Goal: Task Accomplishment & Management: Manage account settings

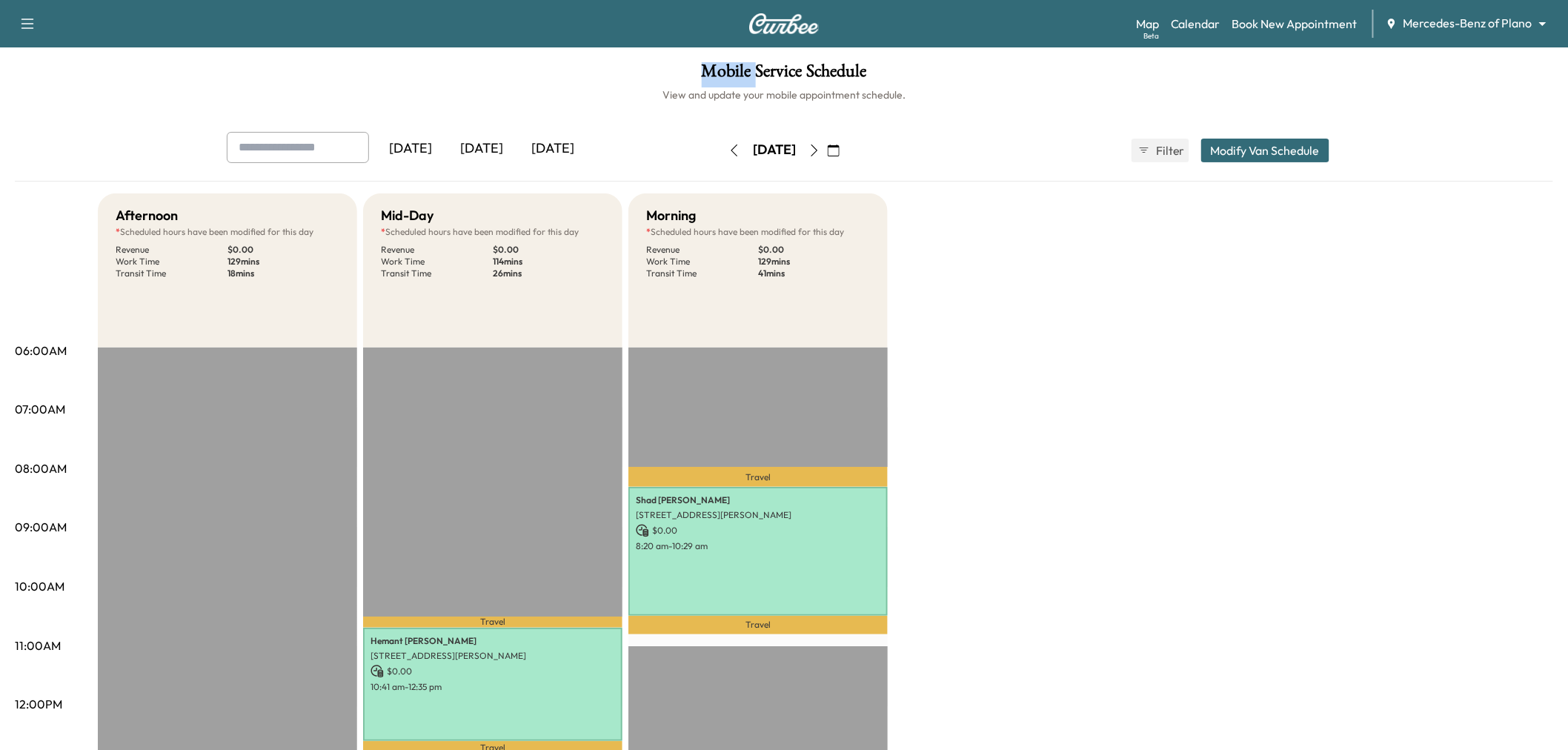
click at [820, 146] on icon "button" at bounding box center [814, 150] width 12 height 12
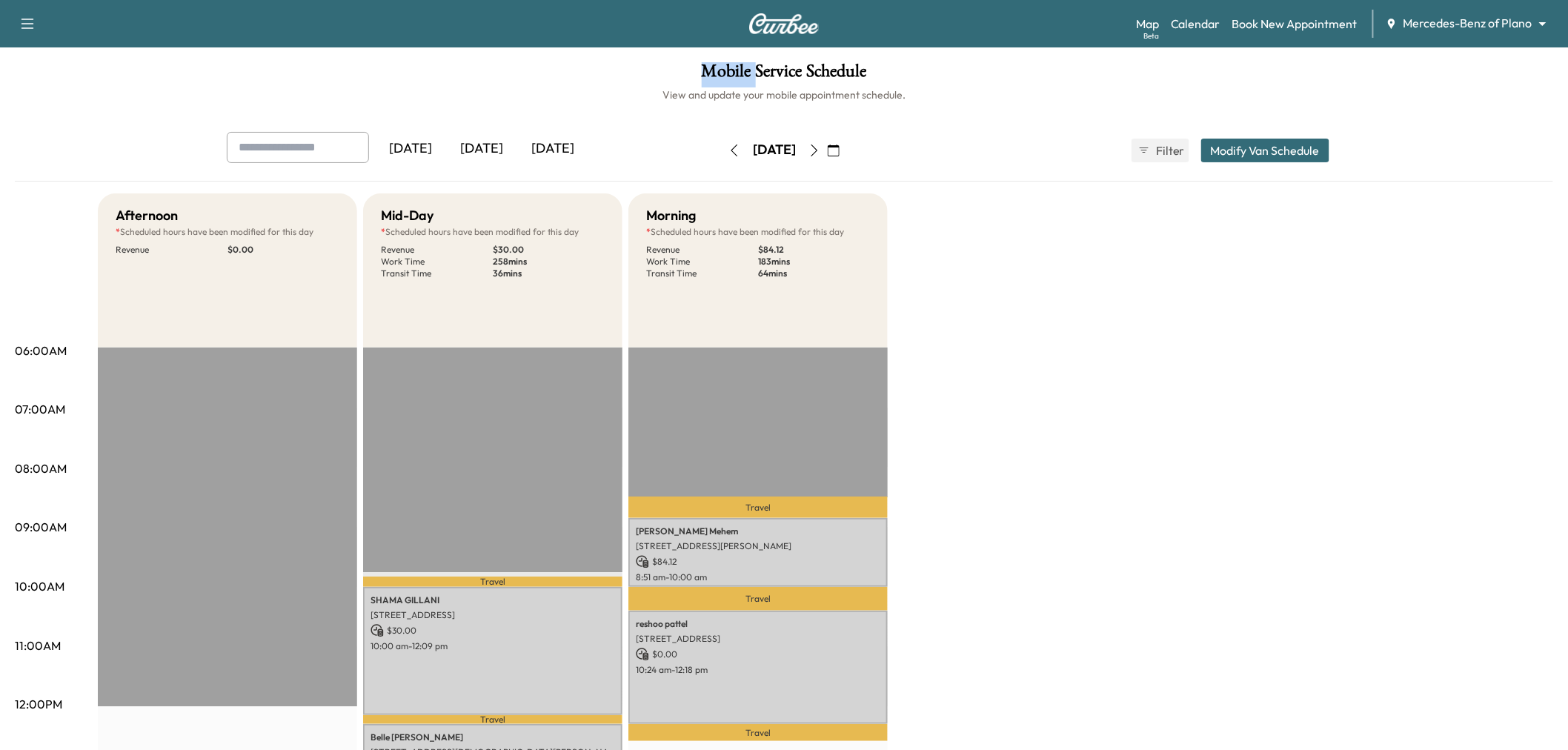
click at [820, 149] on icon "button" at bounding box center [814, 150] width 12 height 12
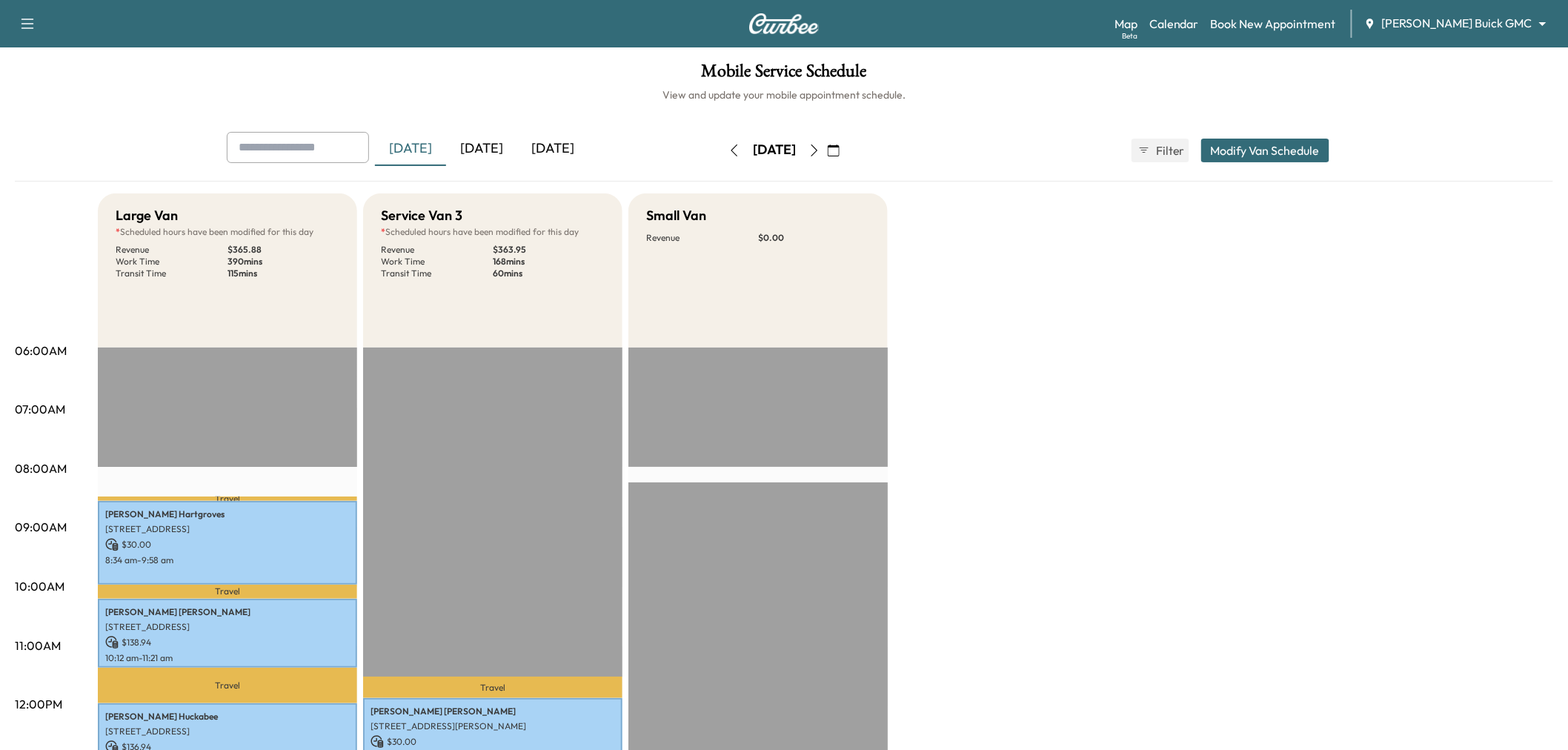
click at [828, 143] on button "button" at bounding box center [814, 150] width 25 height 24
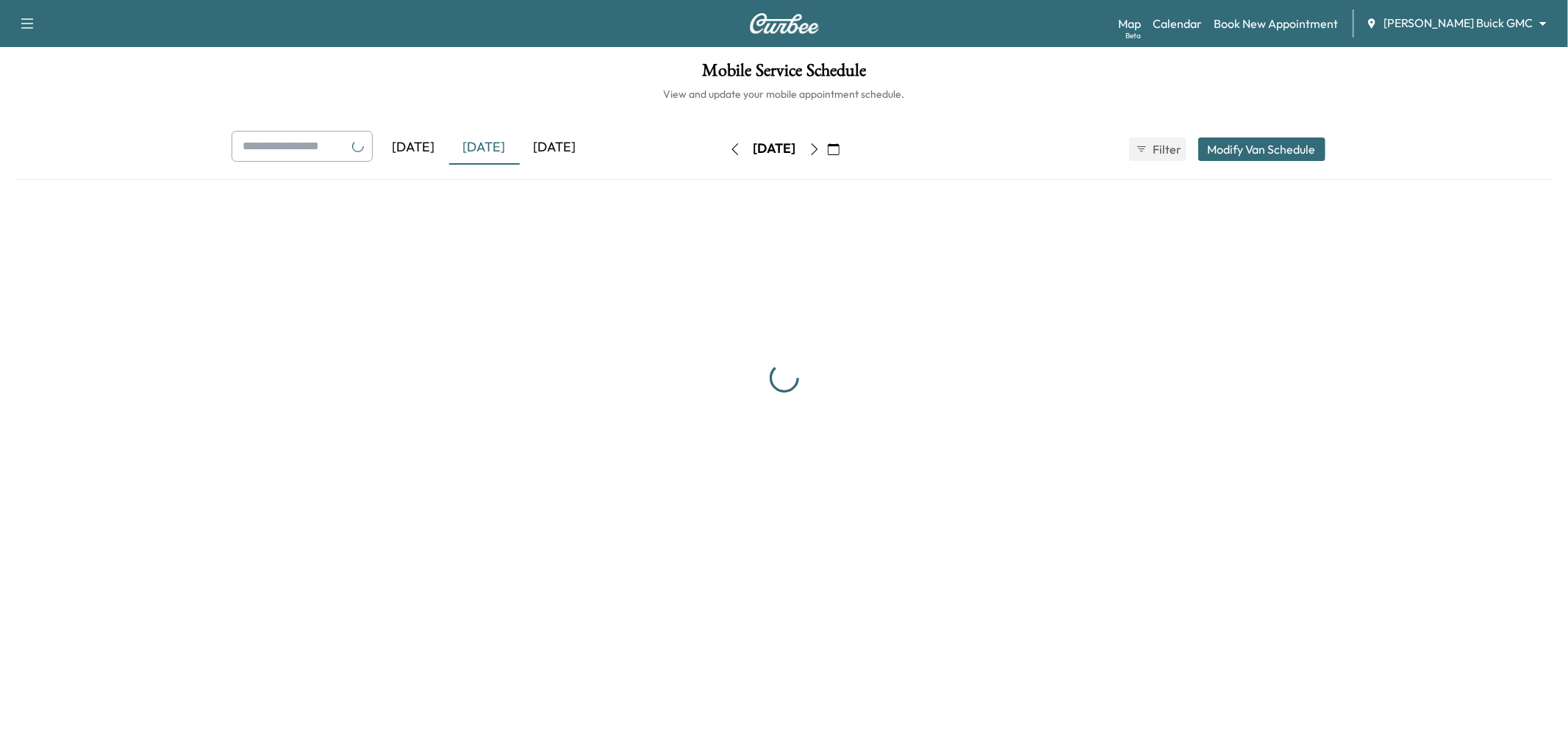
click at [827, 143] on button "button" at bounding box center [814, 149] width 25 height 24
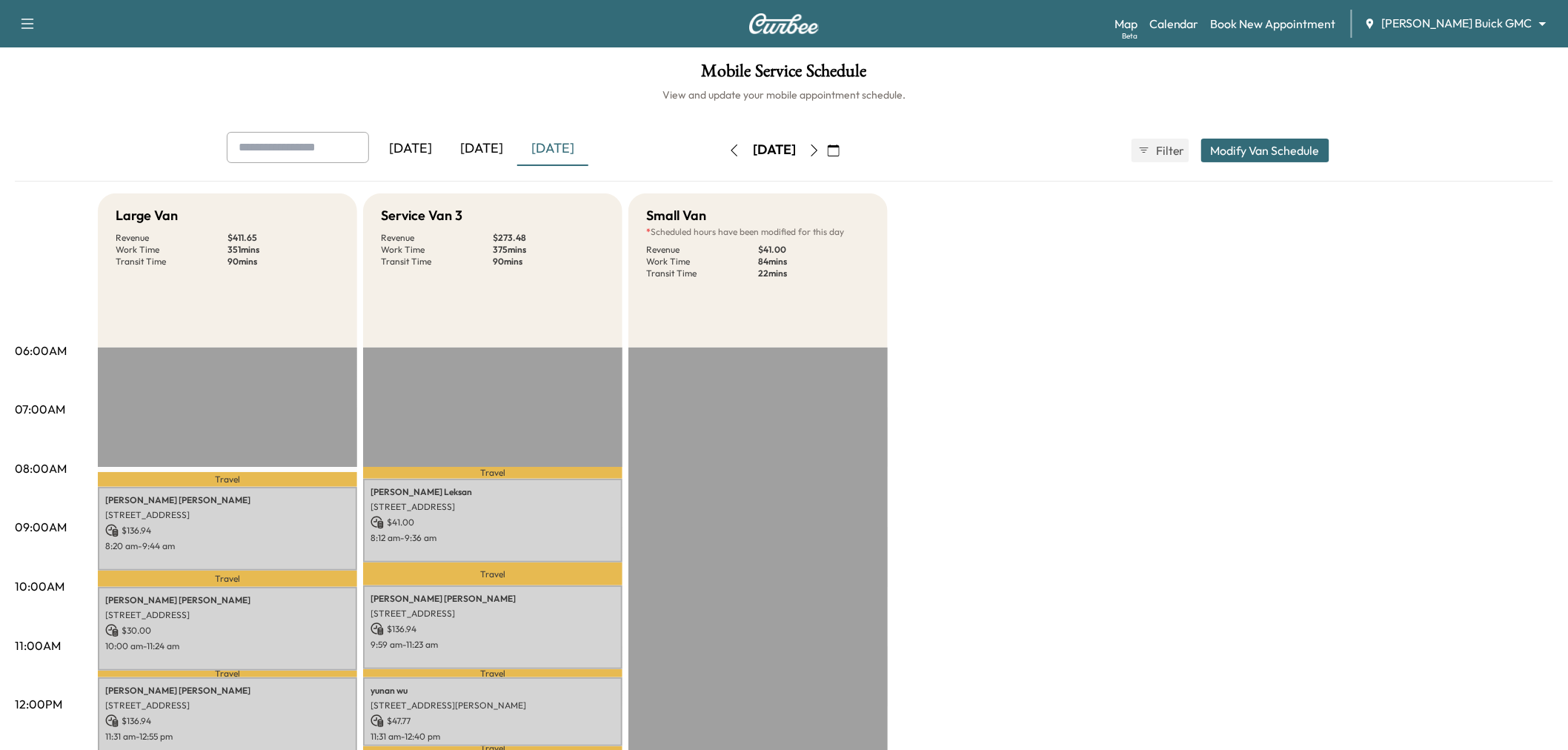
click at [818, 146] on icon "button" at bounding box center [815, 150] width 6 height 12
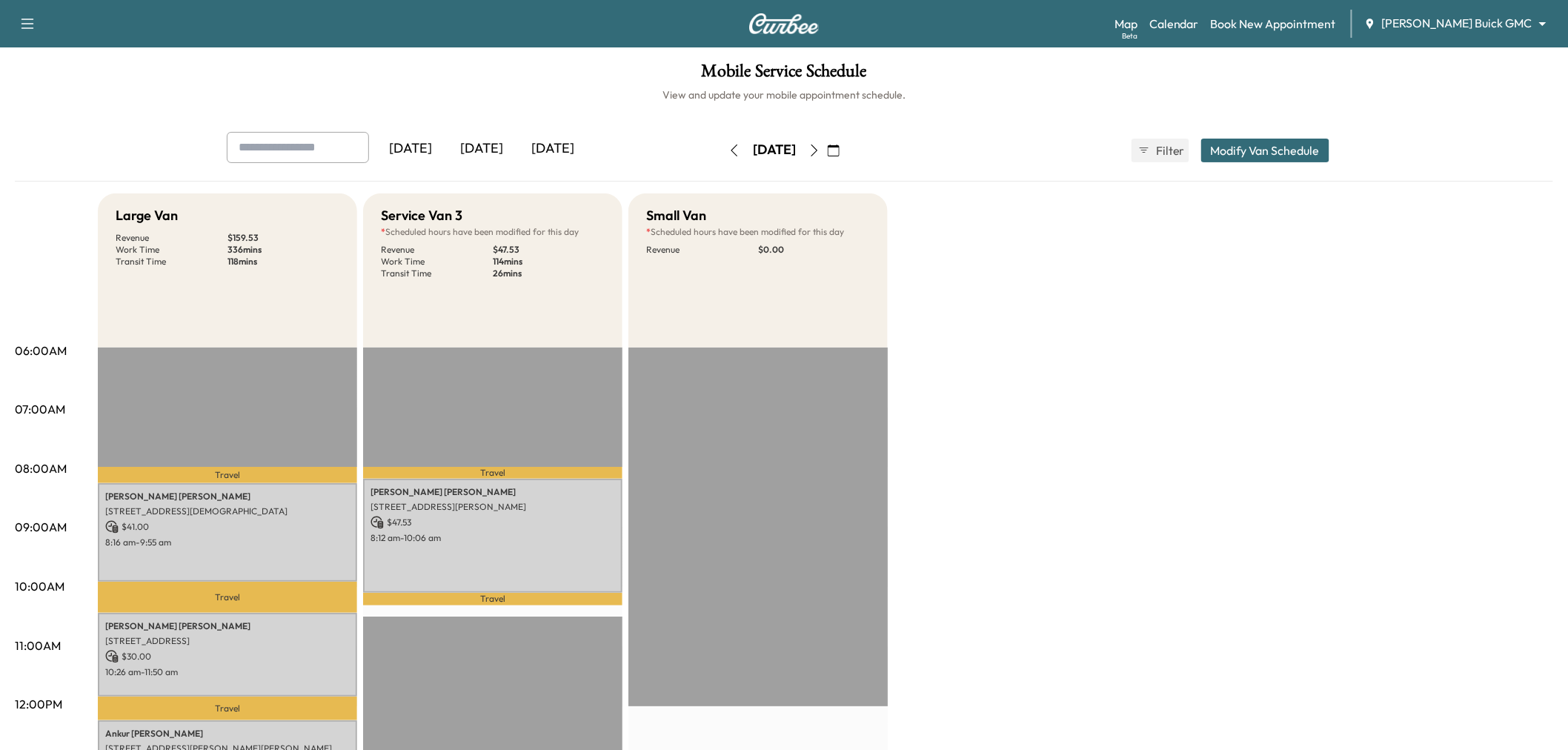
click at [820, 149] on icon "button" at bounding box center [814, 150] width 12 height 12
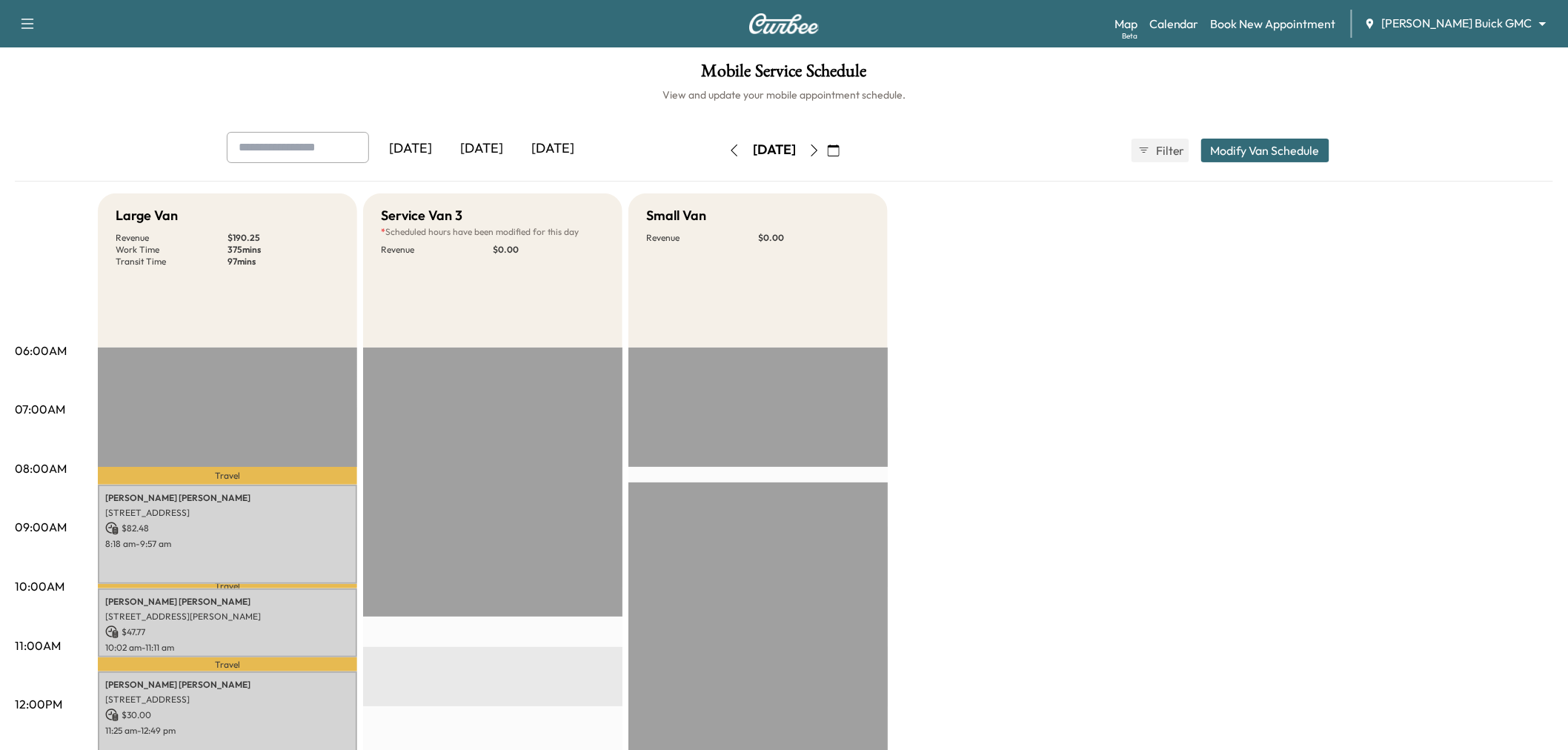
click at [489, 150] on div "[DATE]" at bounding box center [482, 149] width 71 height 34
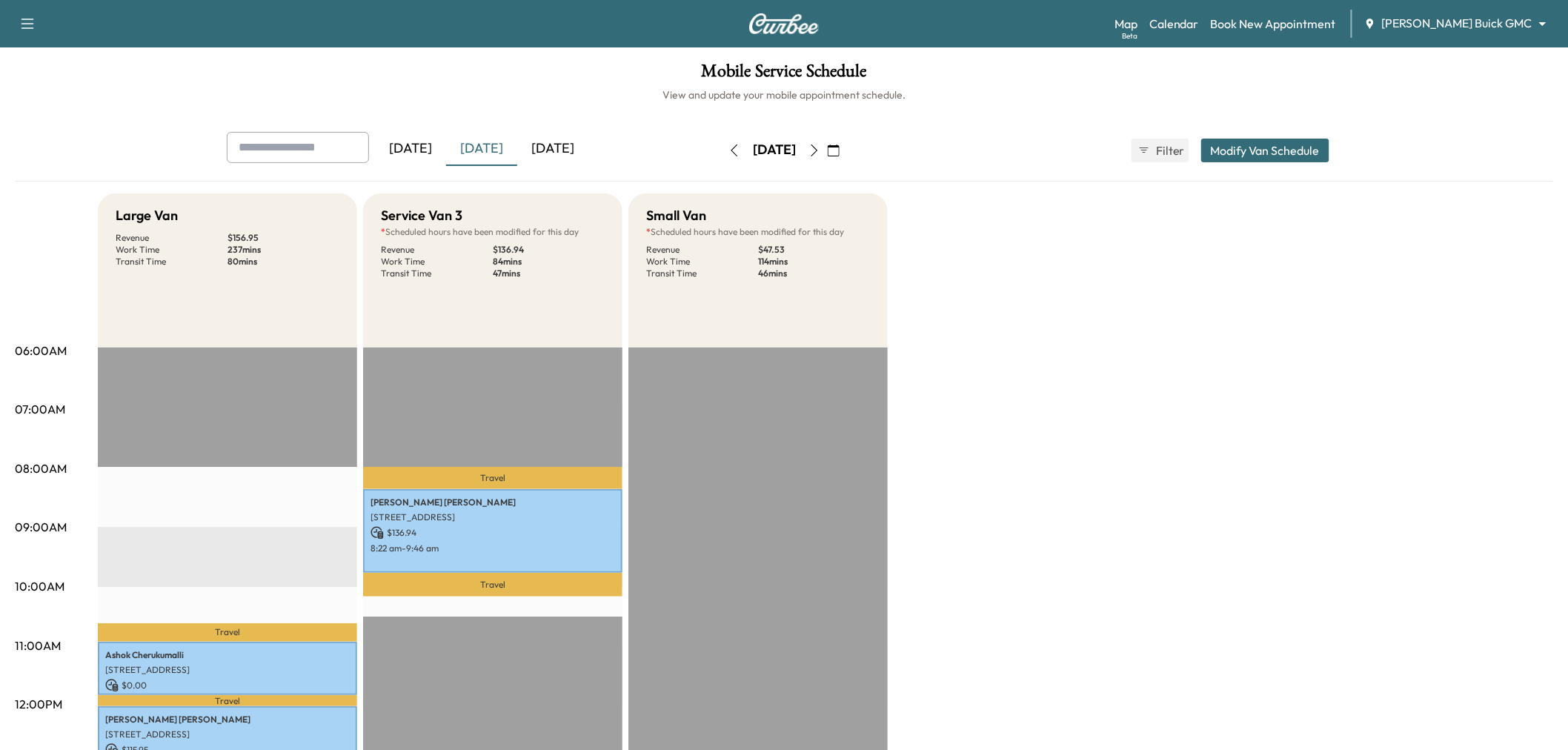
click at [562, 149] on div "[DATE]" at bounding box center [554, 149] width 71 height 34
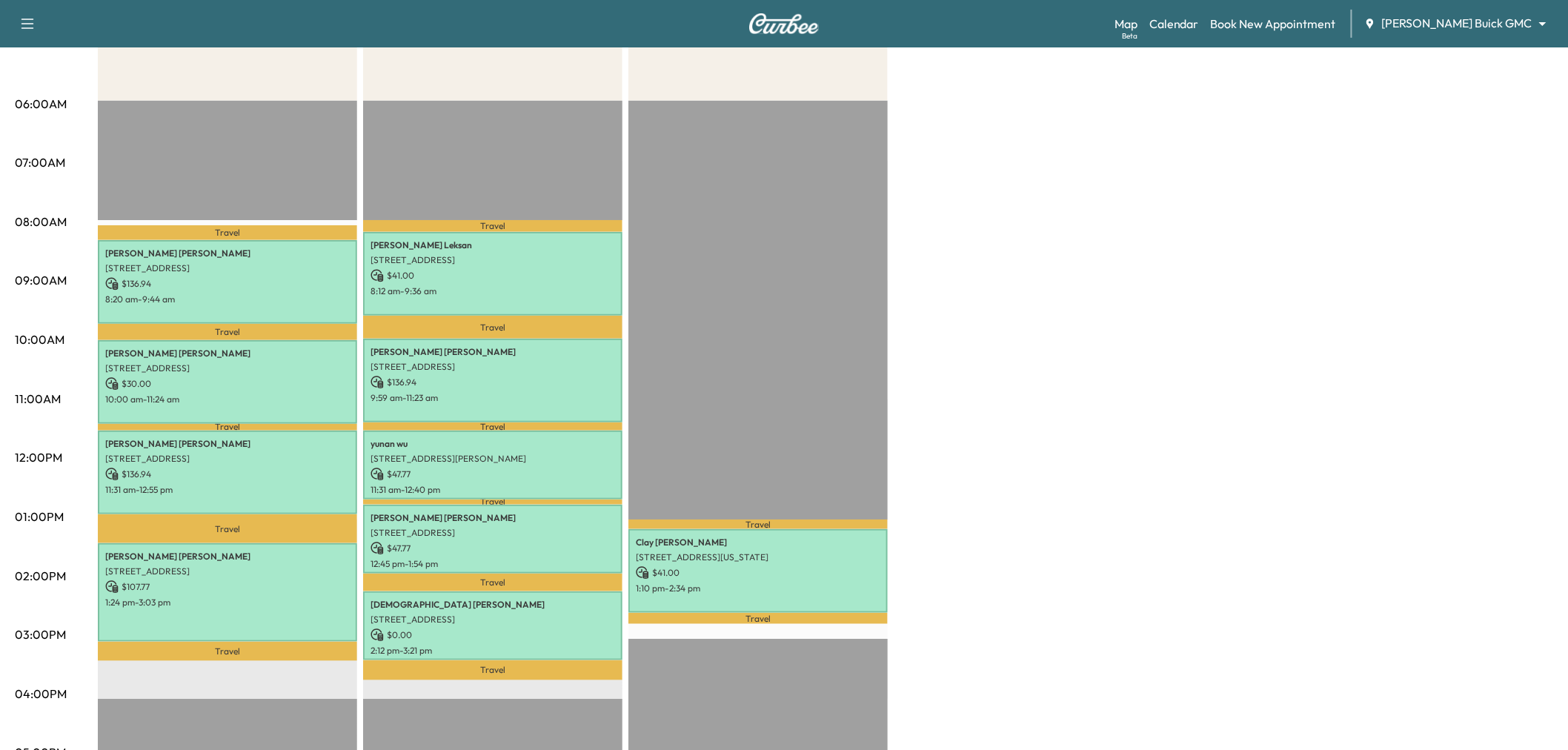
scroll to position [329, 0]
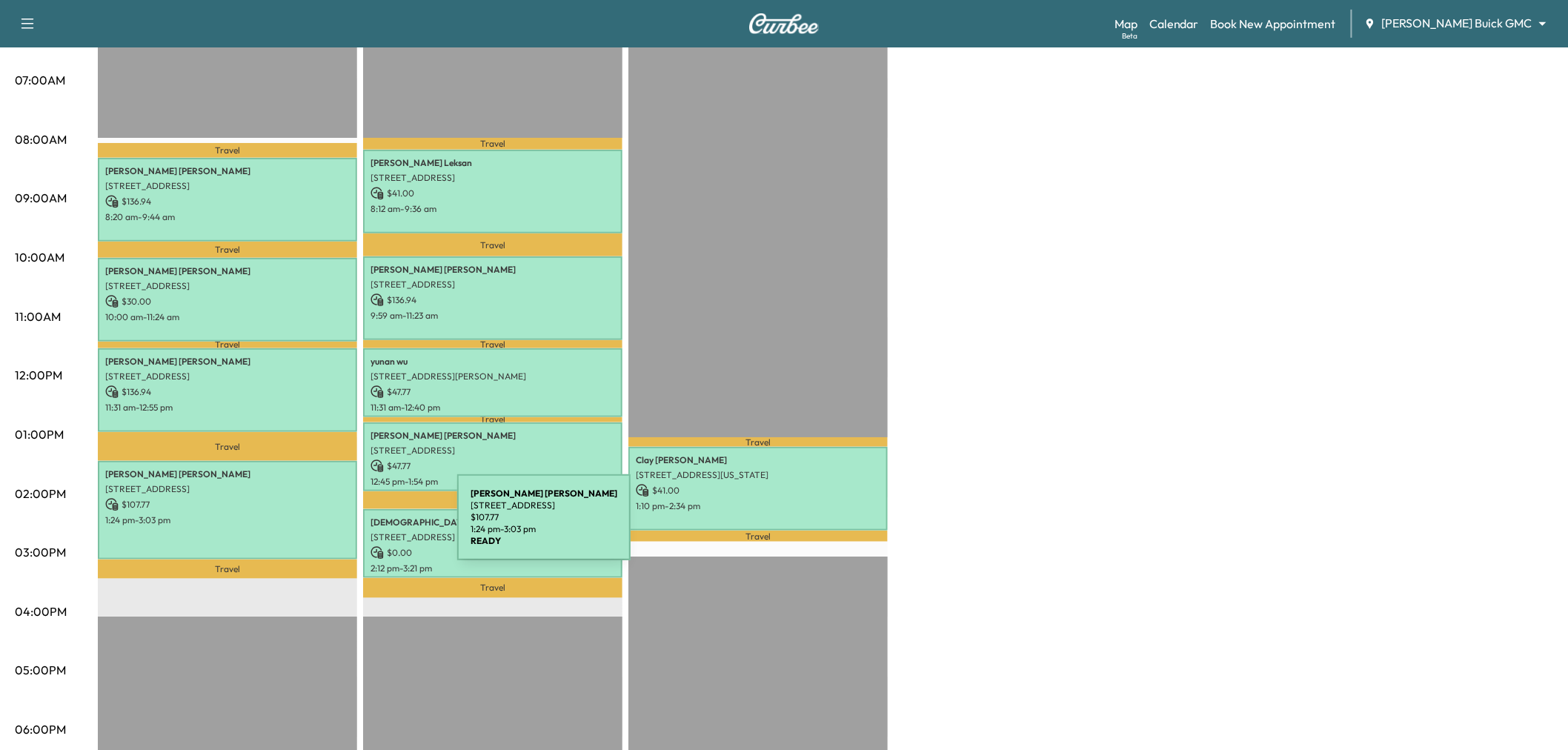
click at [329, 526] on div "Maureen Harms 8129 DAVIDSON DR, PLANO, TX 75025, USA $ 107.77 1:24 pm - 3:03 pm" at bounding box center [227, 511] width 259 height 99
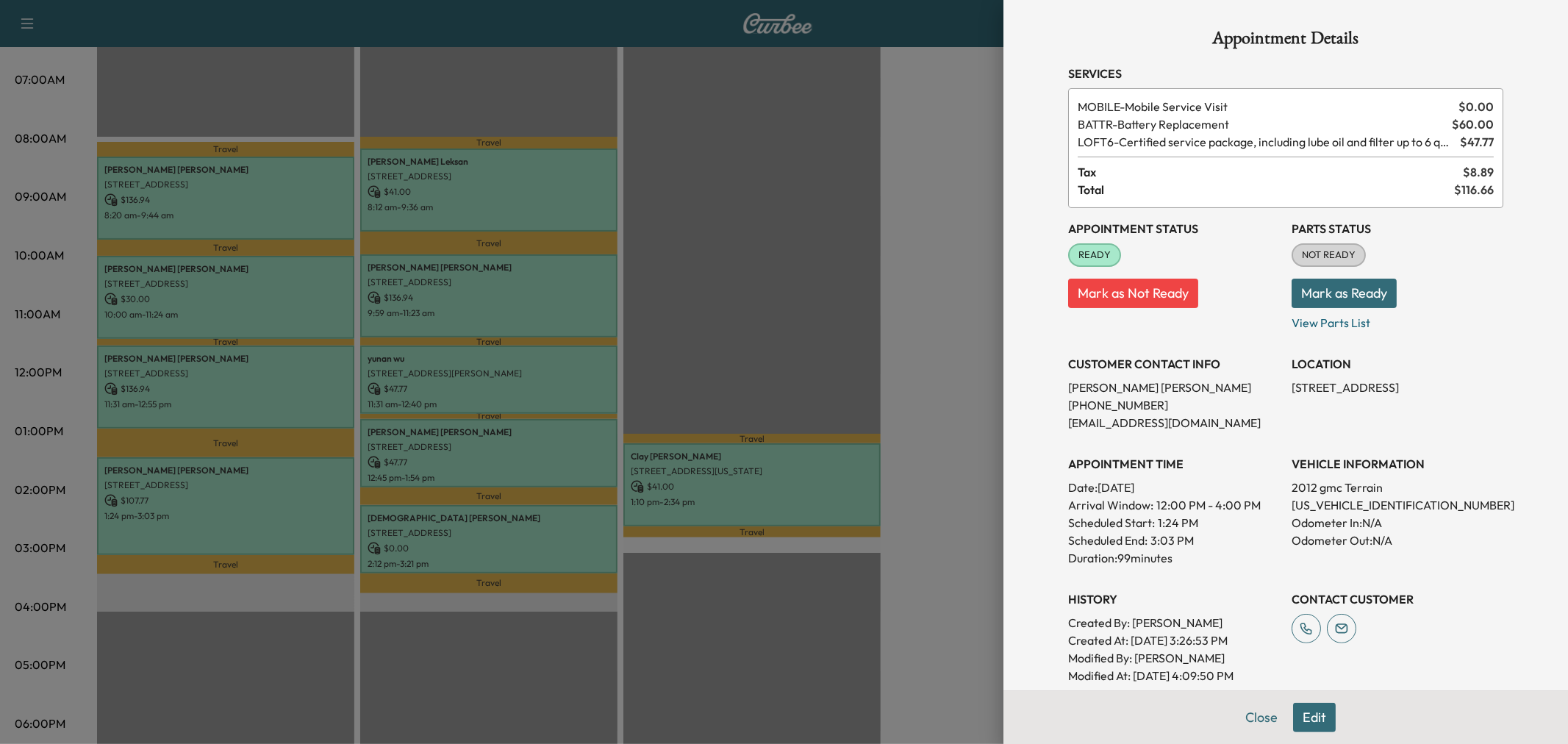
click at [326, 522] on div at bounding box center [784, 372] width 1568 height 744
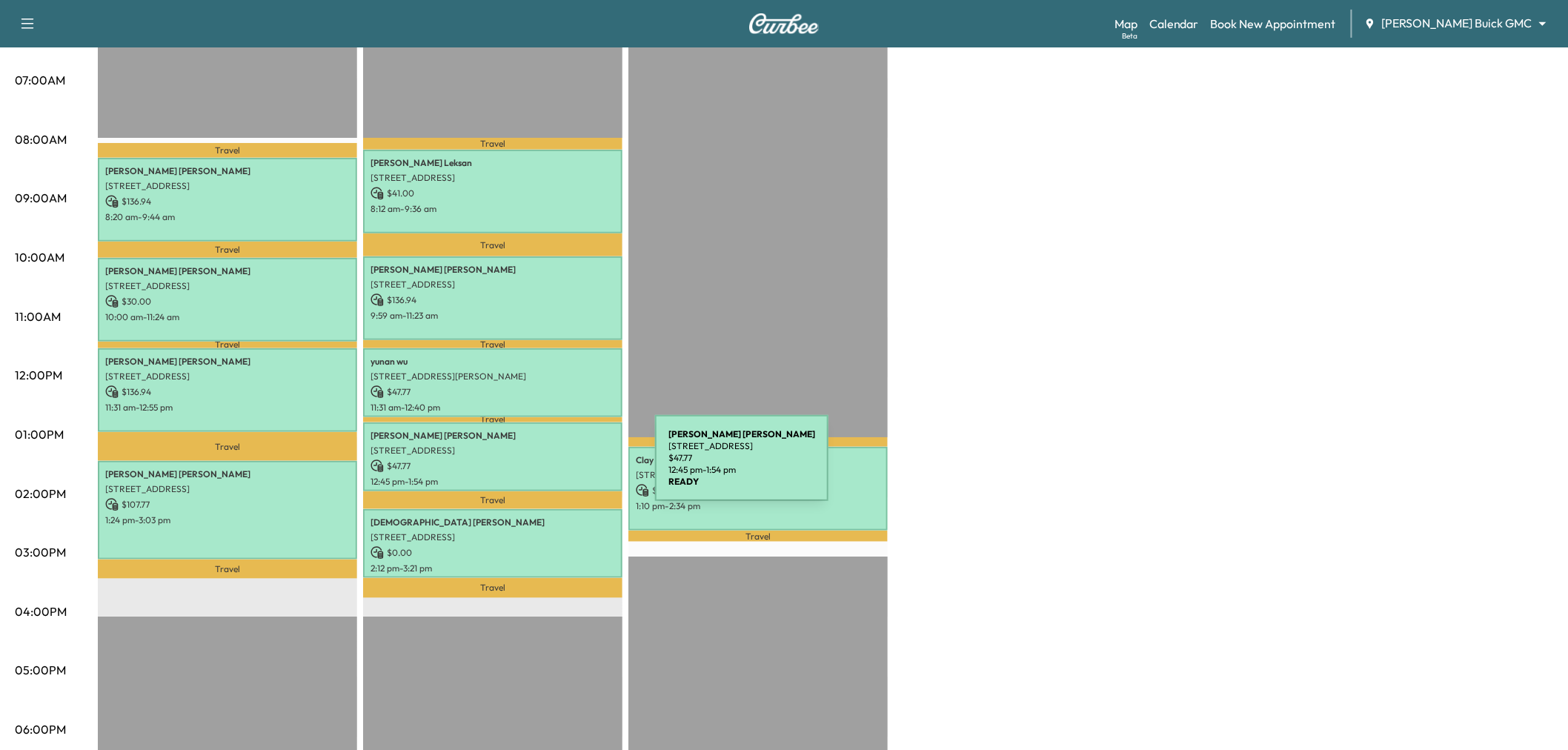
click at [544, 468] on div "Randal Carter 1721 EDGEWATER DR, PLANO, TX 75075, USA $ 47.77 12:45 pm - 1:54 pm" at bounding box center [492, 457] width 259 height 69
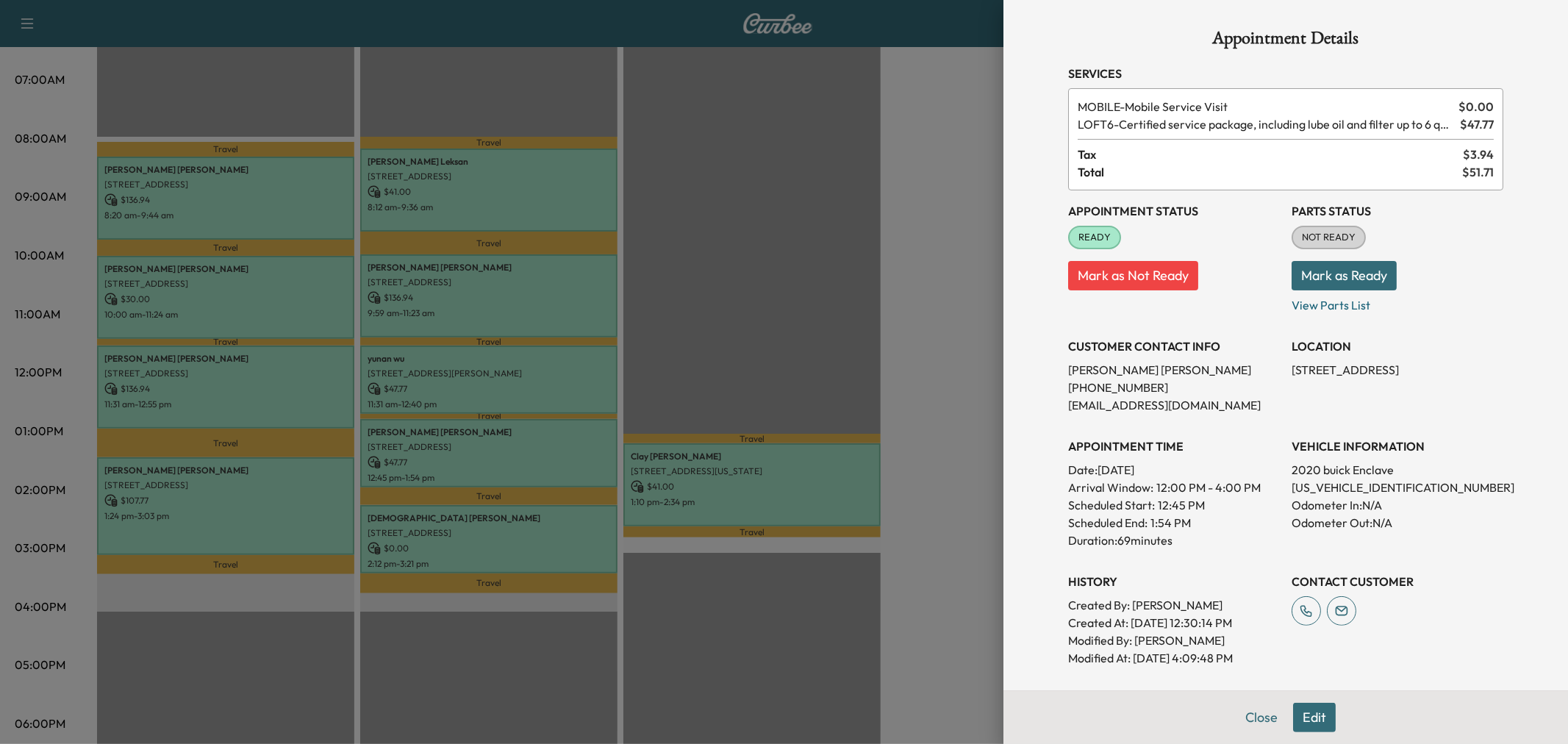
click at [540, 464] on div at bounding box center [784, 372] width 1568 height 744
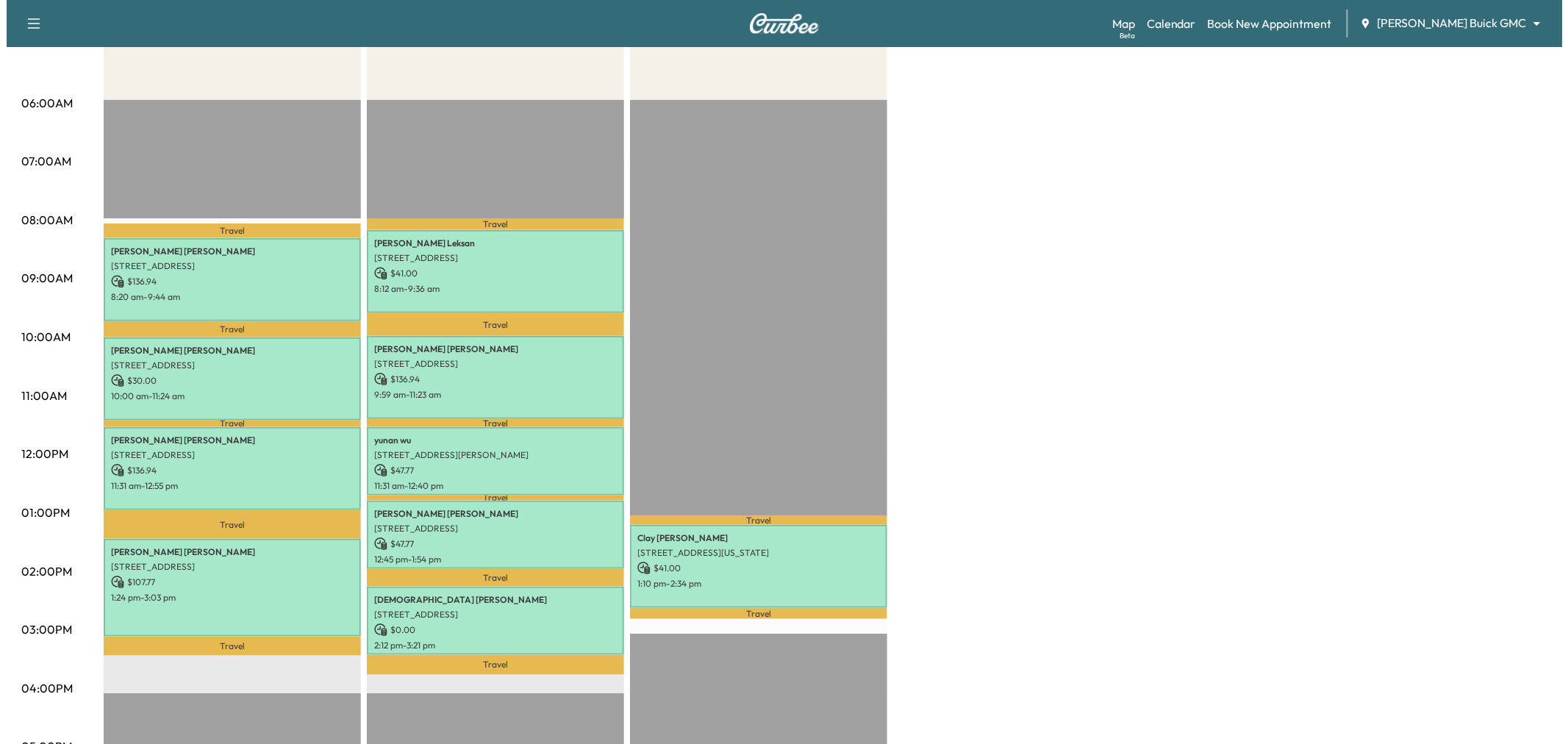
scroll to position [82, 0]
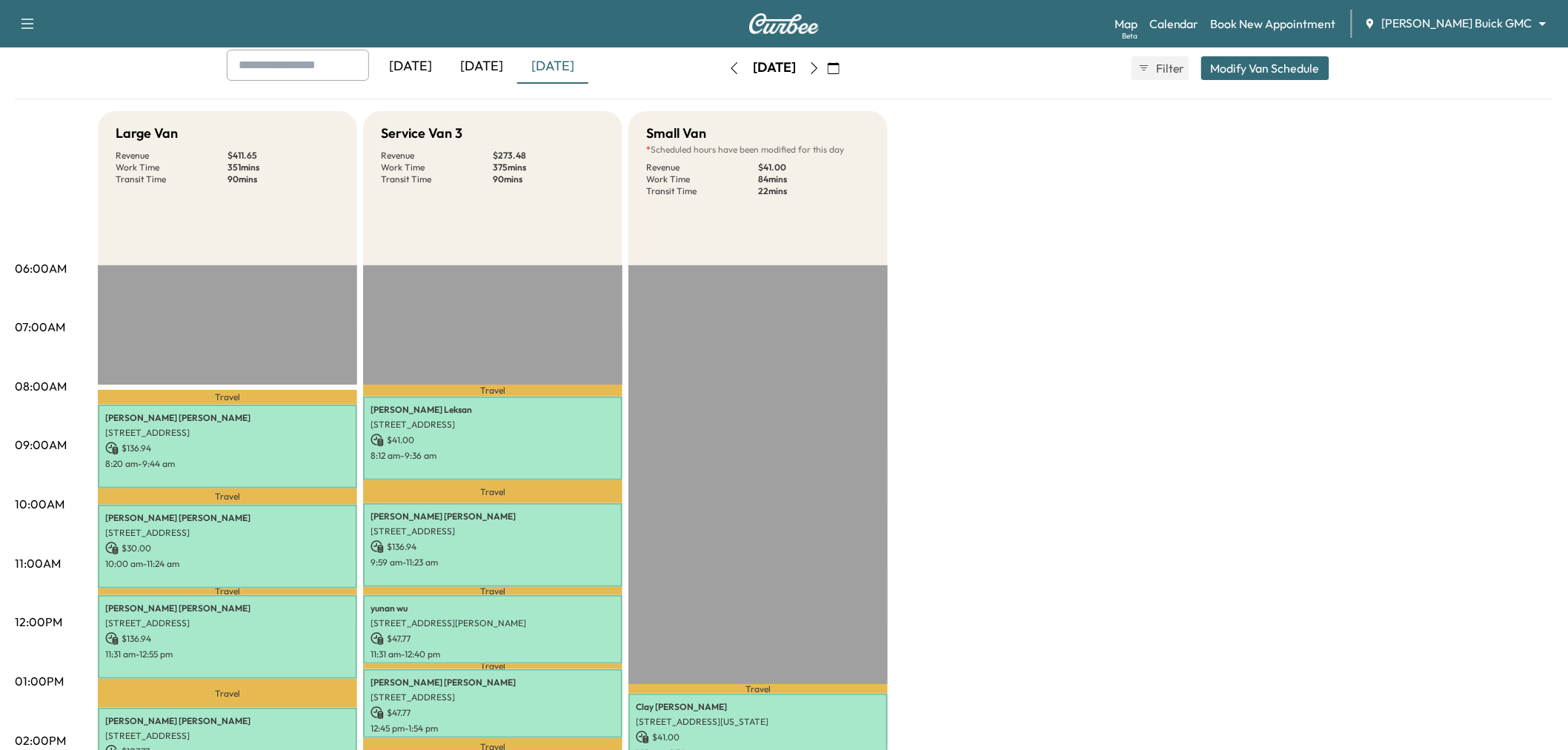
click at [1254, 72] on button "Modify Van Schedule" at bounding box center [1266, 68] width 128 height 24
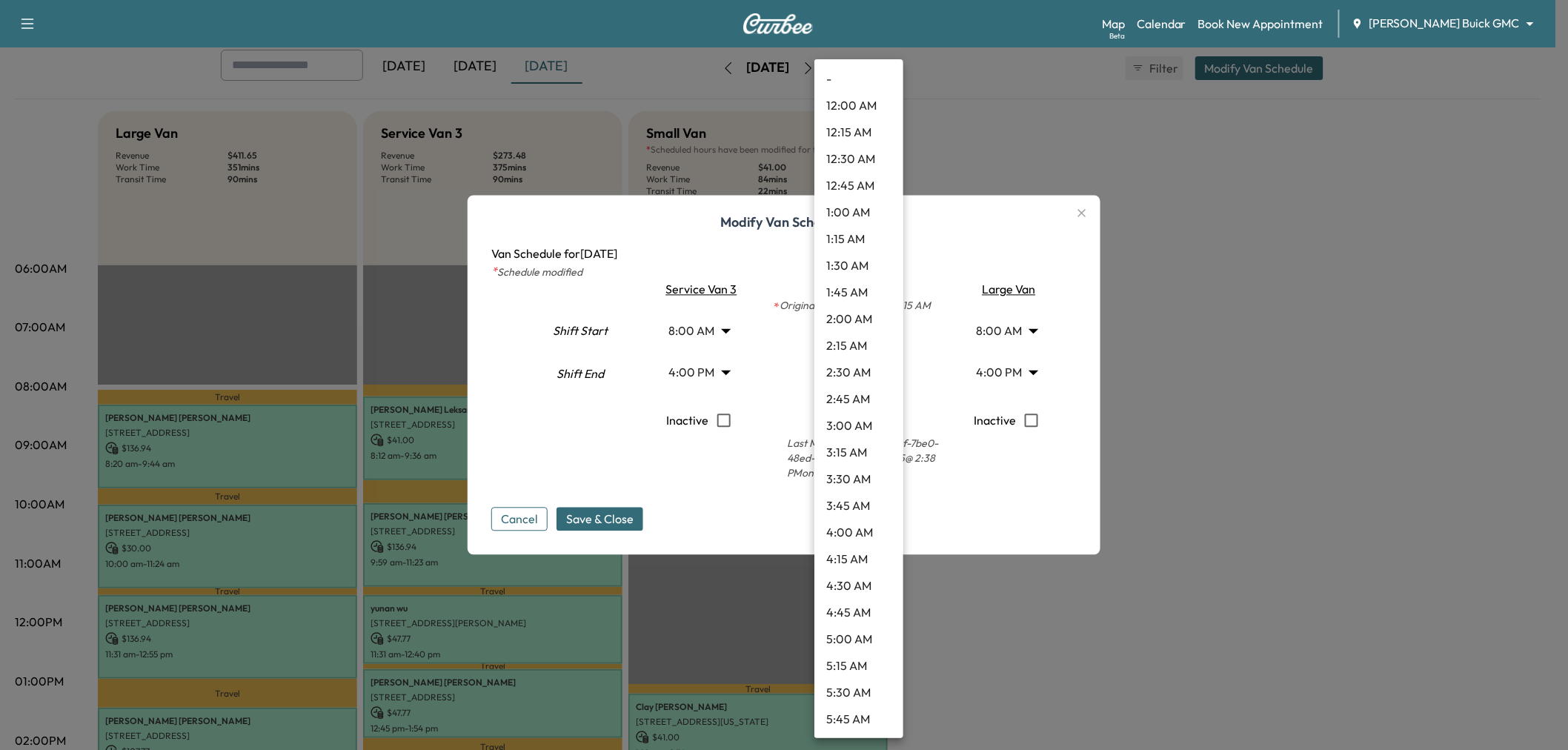
click at [868, 329] on body "Support Log Out Map Beta Calendar Book New Appointment Ewing Buick GMC ********…" at bounding box center [784, 292] width 1568 height 750
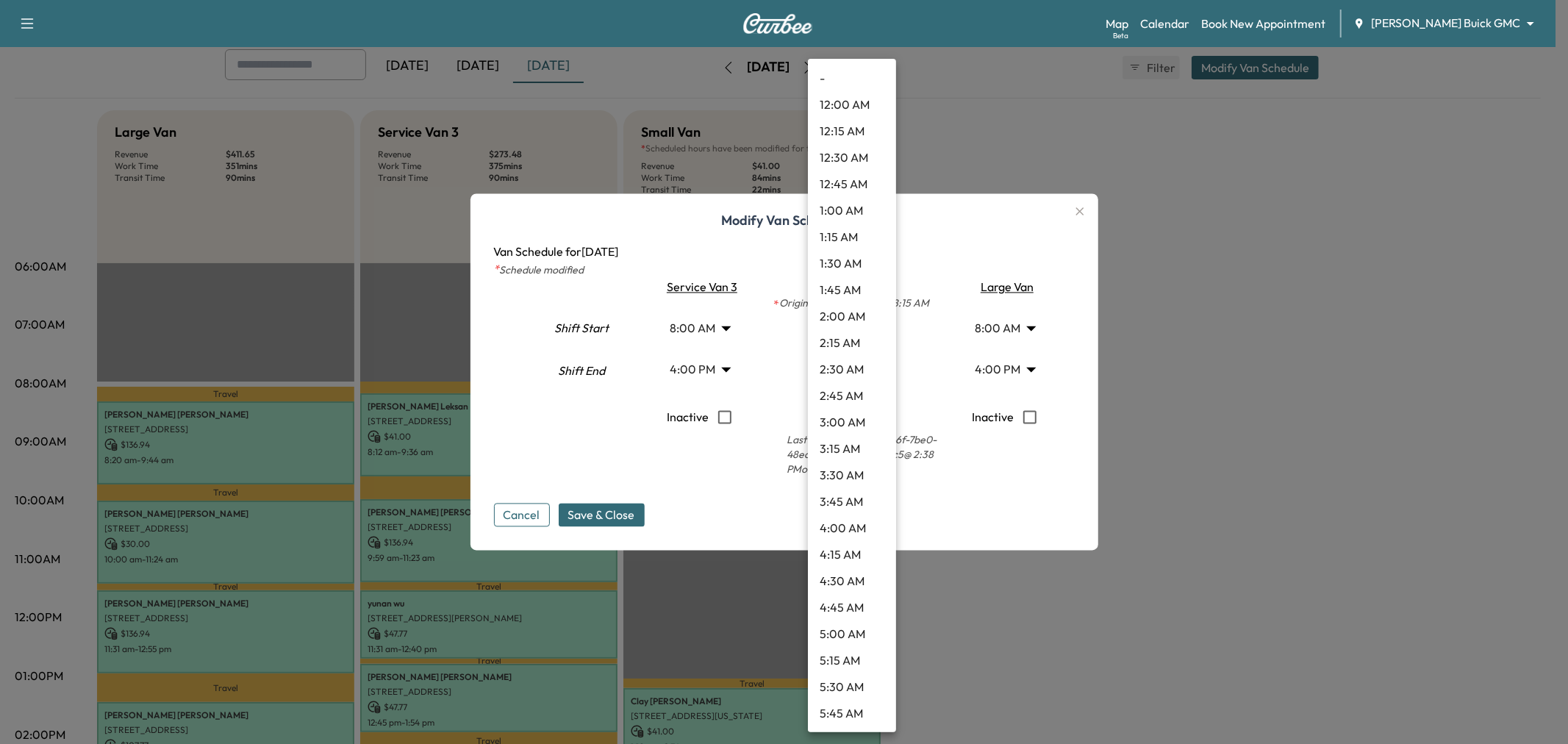
scroll to position [1085, 0]
click at [845, 270] on li "11:45 AM" at bounding box center [852, 264] width 88 height 26
type input "*****"
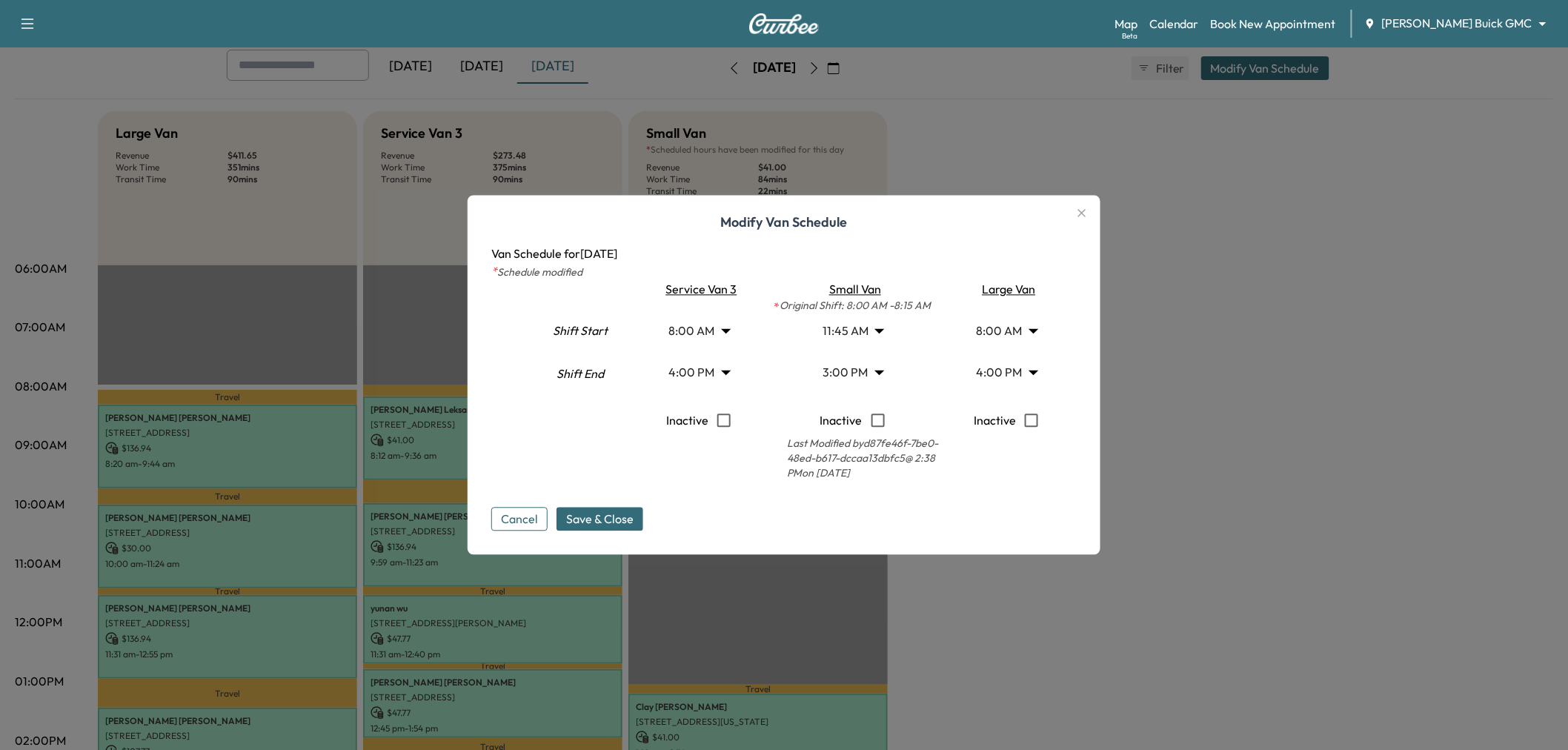
click at [849, 377] on body "Support Log Out Map Beta Calendar Book New Appointment Ewing Buick GMC ********…" at bounding box center [784, 292] width 1568 height 750
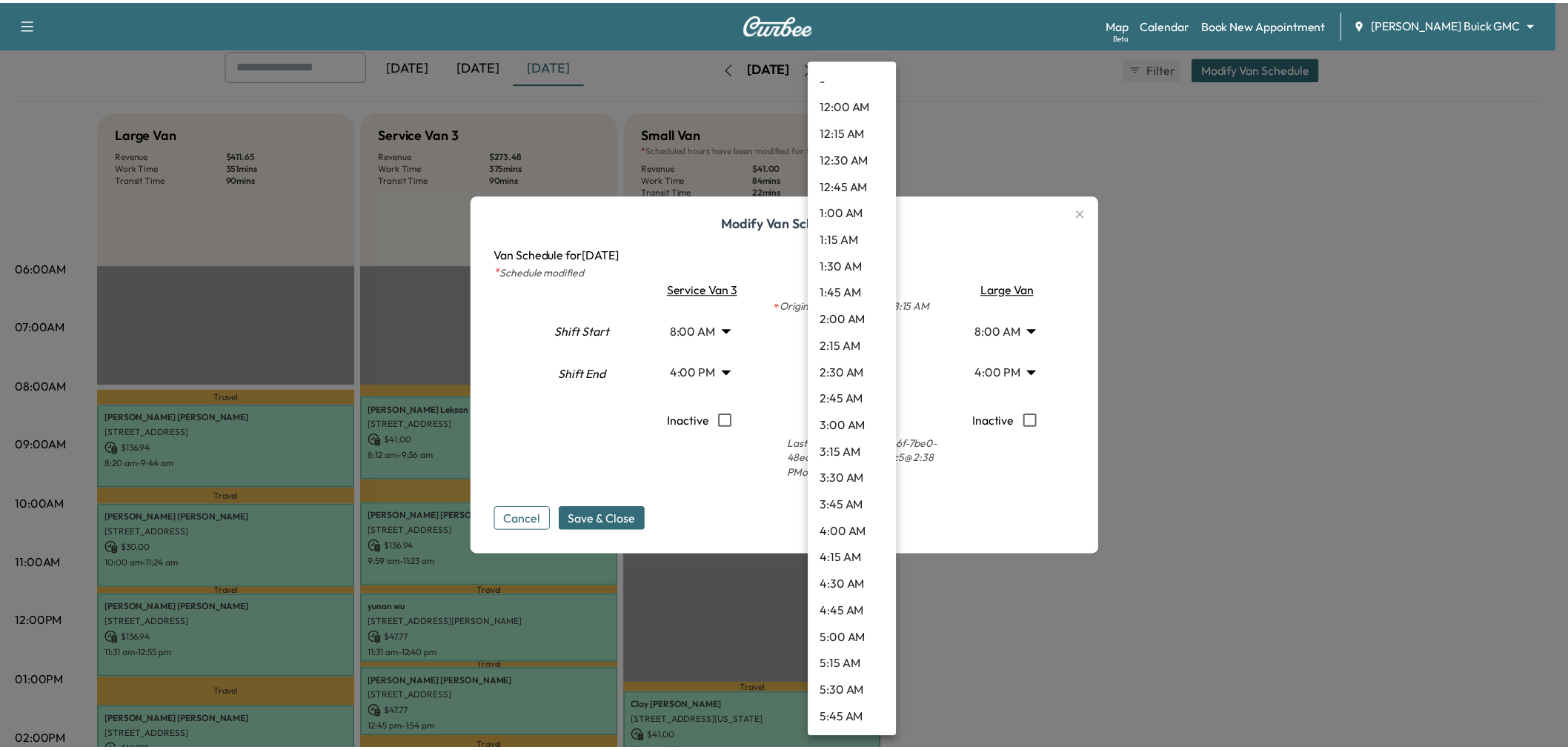
scroll to position [1307, 0]
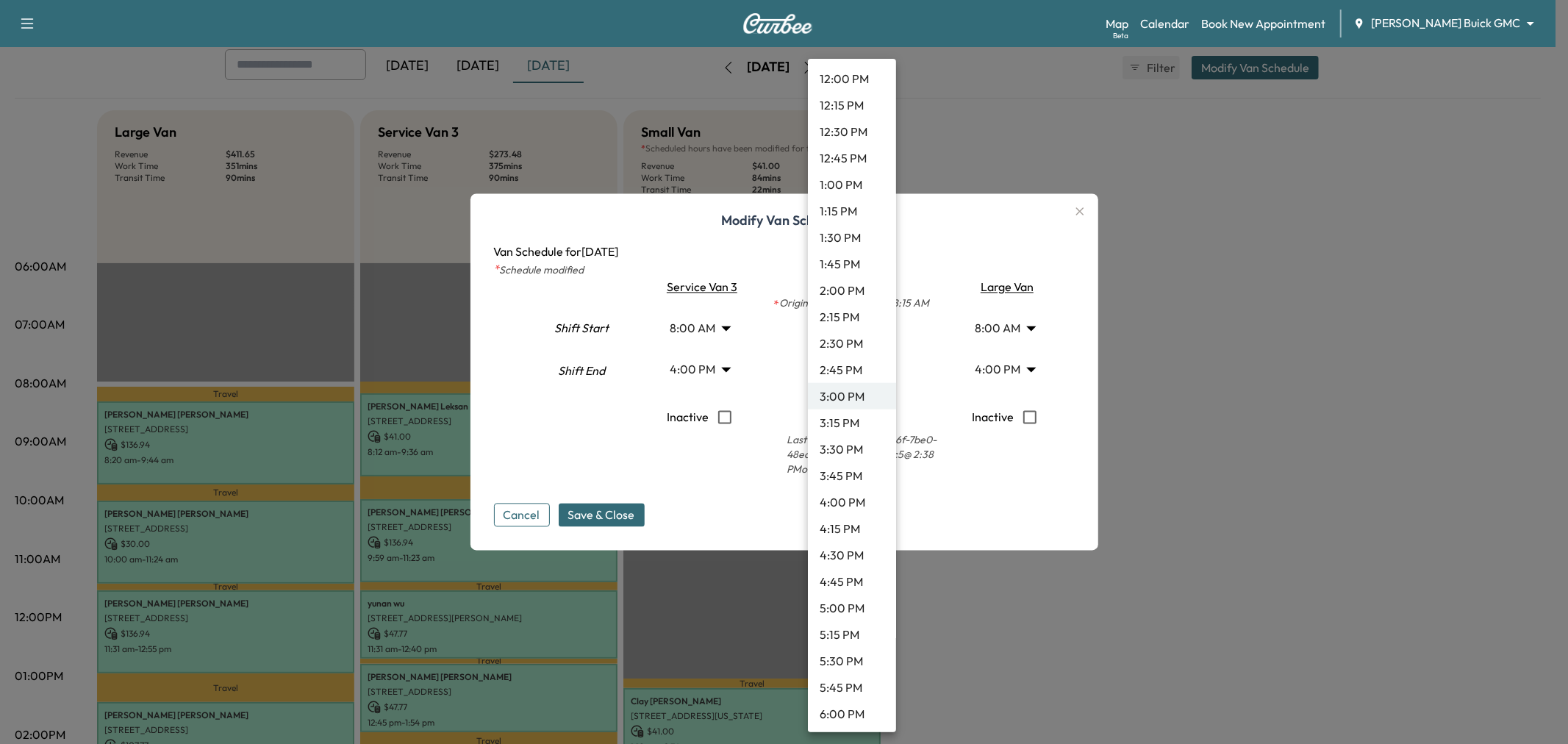
click at [850, 501] on li "4:00 PM" at bounding box center [852, 502] width 88 height 26
type input "**"
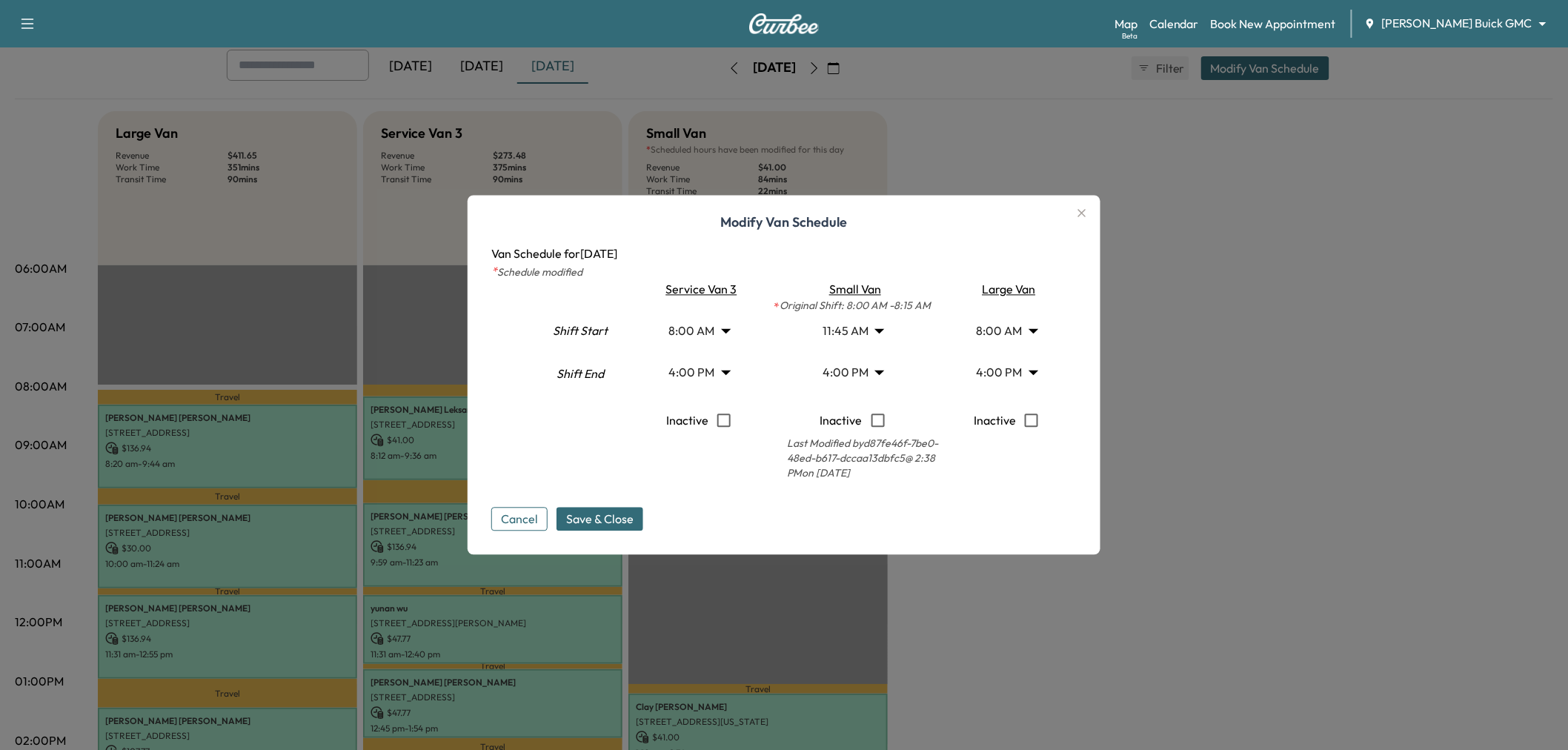
click at [610, 517] on span "Save & Close" at bounding box center [600, 519] width 68 height 17
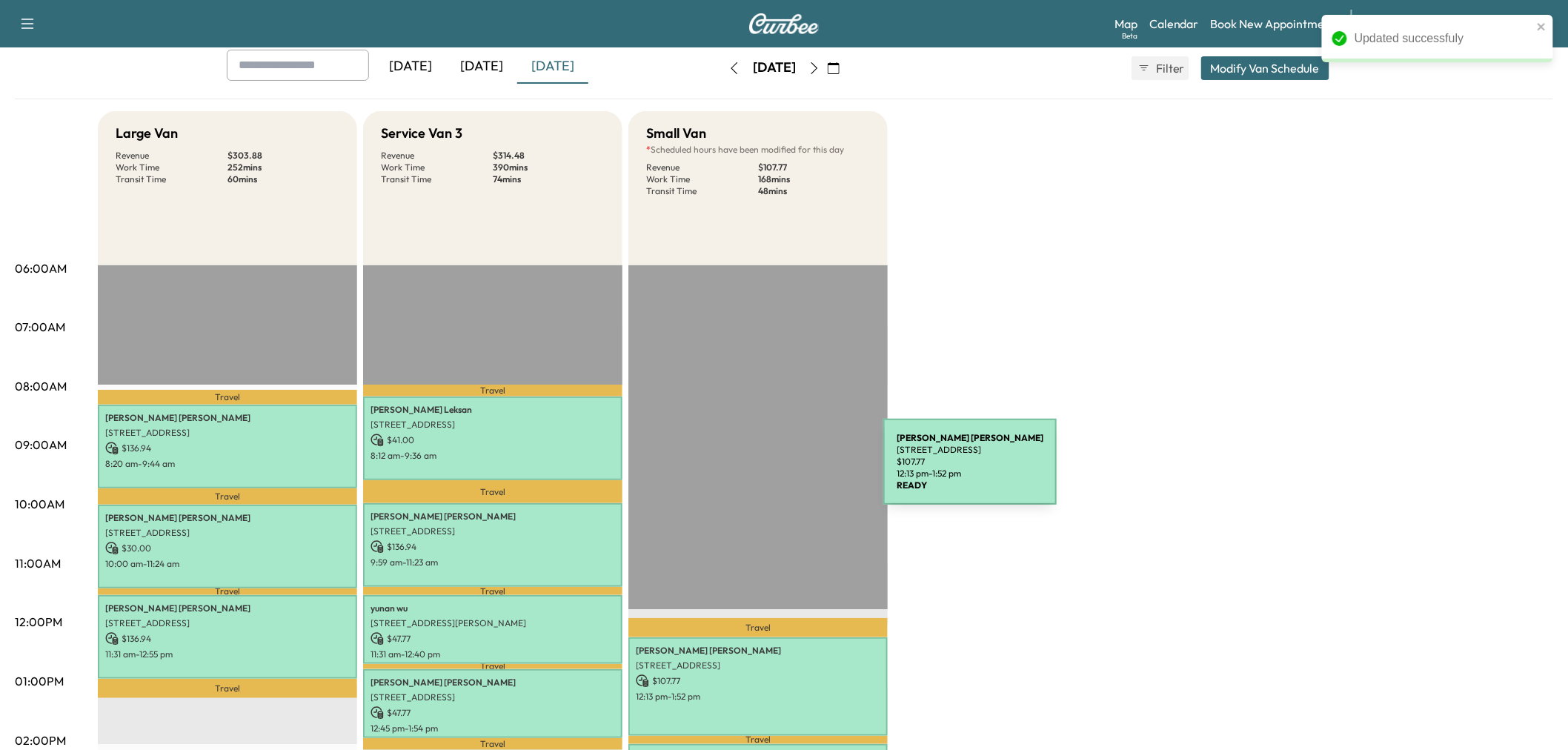
scroll to position [247, 0]
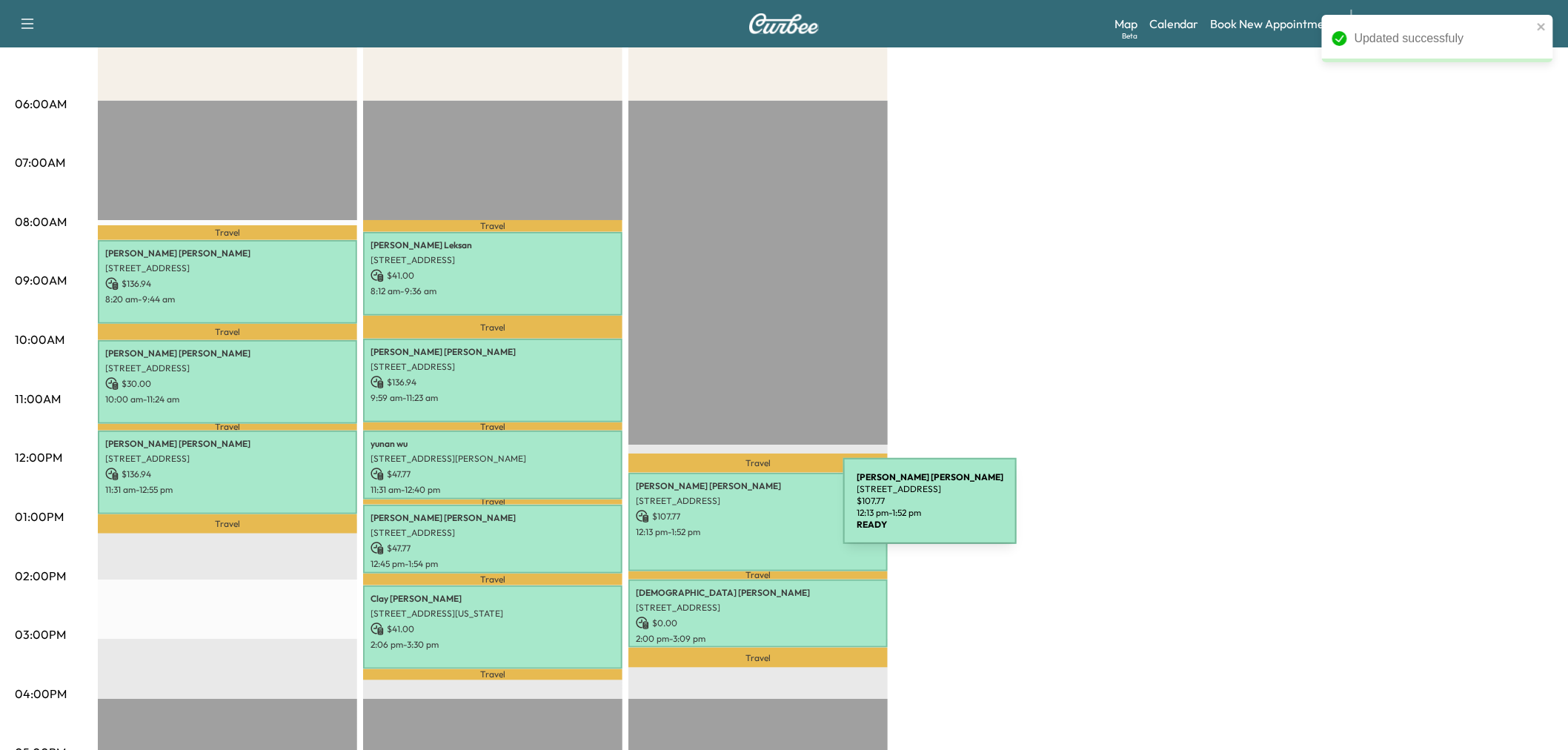
click at [732, 510] on p "$ 107.77" at bounding box center [758, 516] width 245 height 14
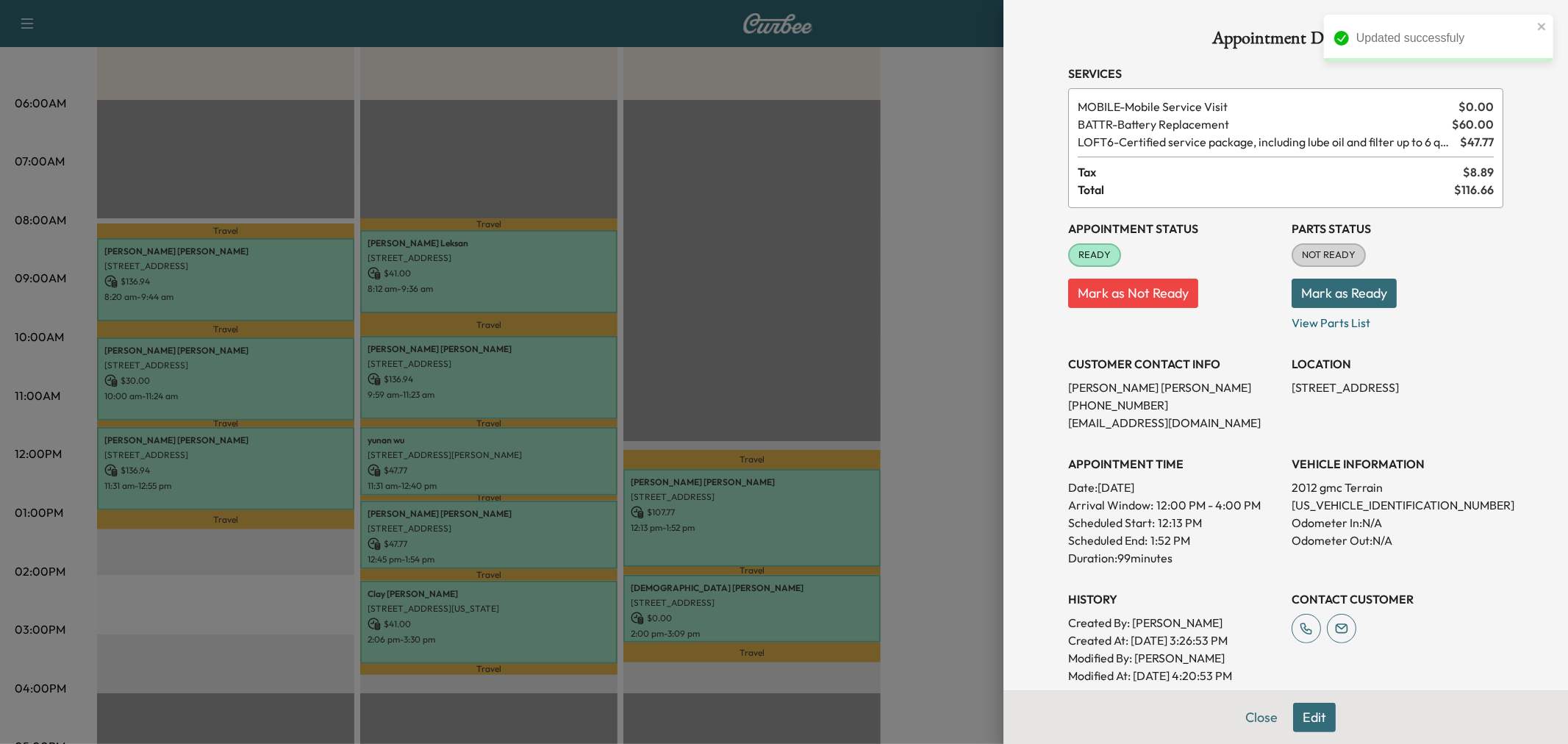
click at [764, 509] on div at bounding box center [784, 372] width 1568 height 744
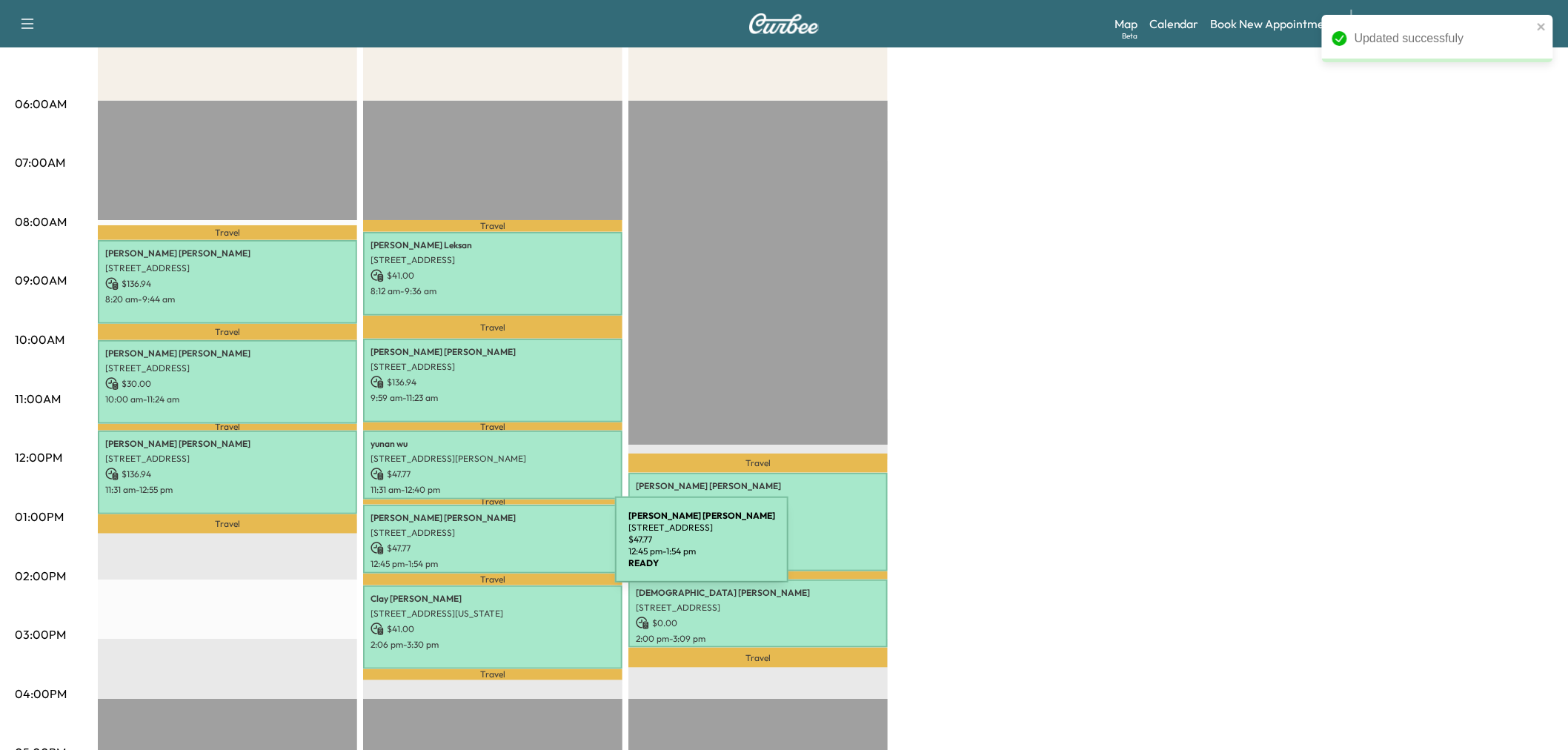
click at [504, 548] on p "$ 47.77" at bounding box center [492, 548] width 245 height 14
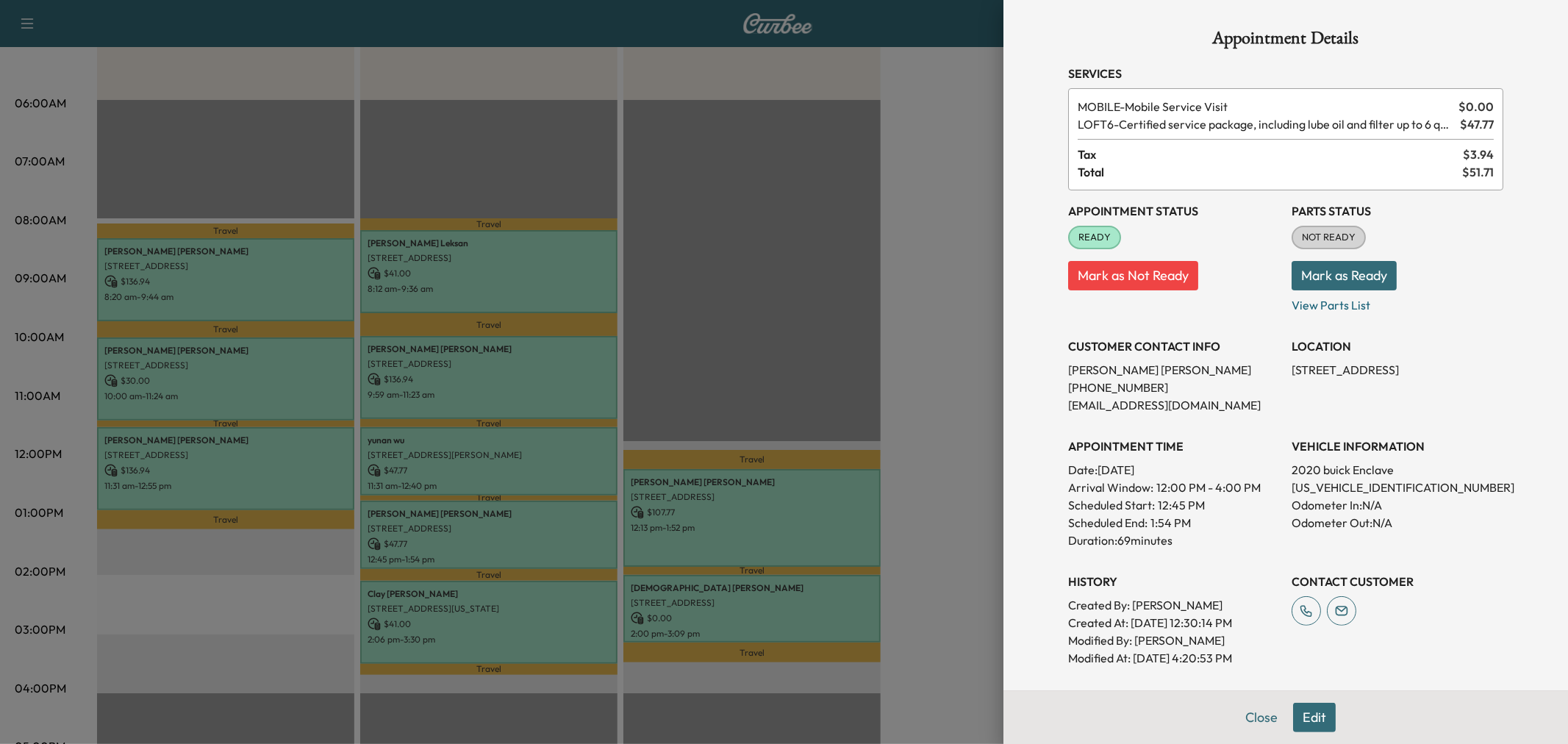
drag, startPoint x: 936, startPoint y: 457, endPoint x: 929, endPoint y: 435, distance: 23.1
click at [937, 456] on div at bounding box center [784, 372] width 1568 height 744
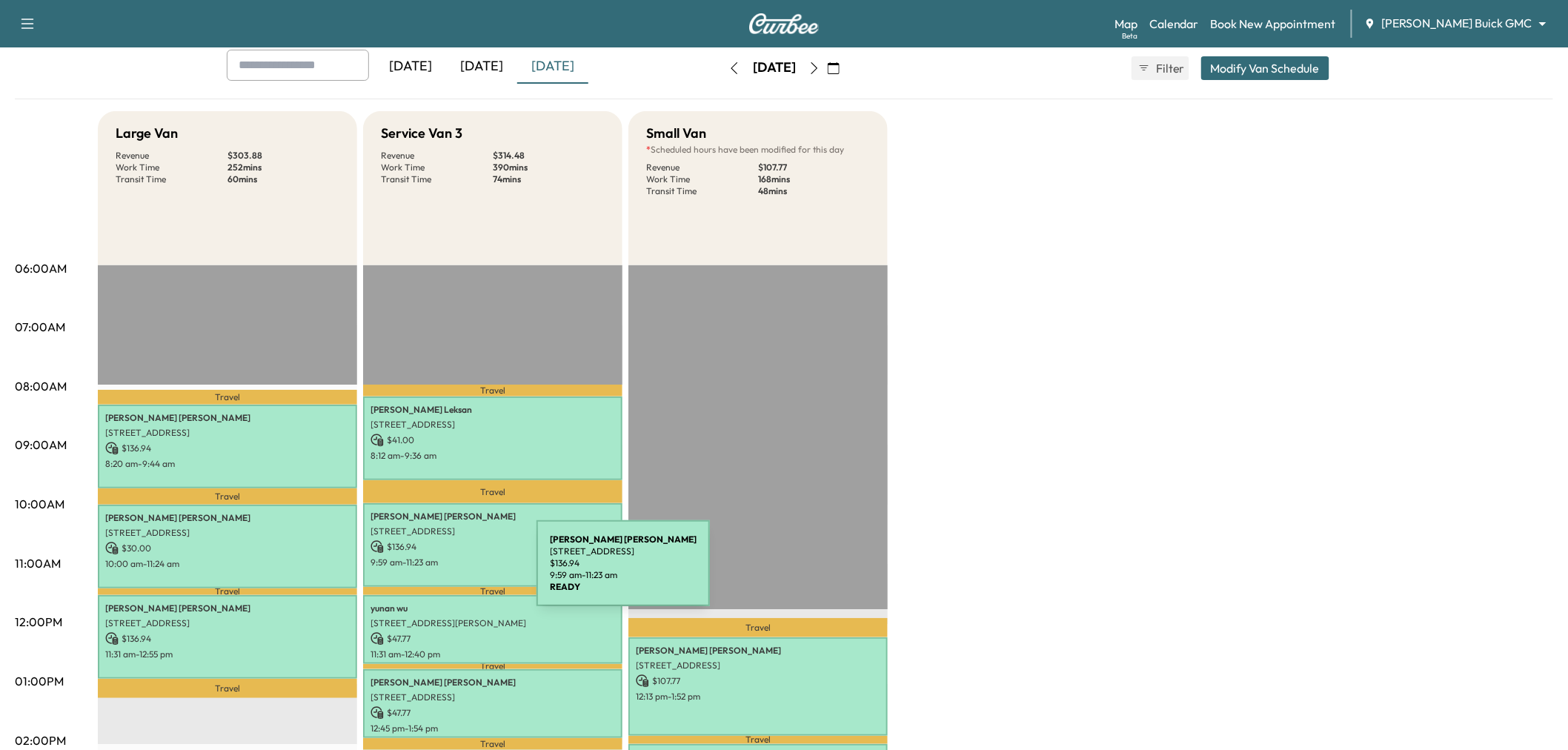
scroll to position [329, 0]
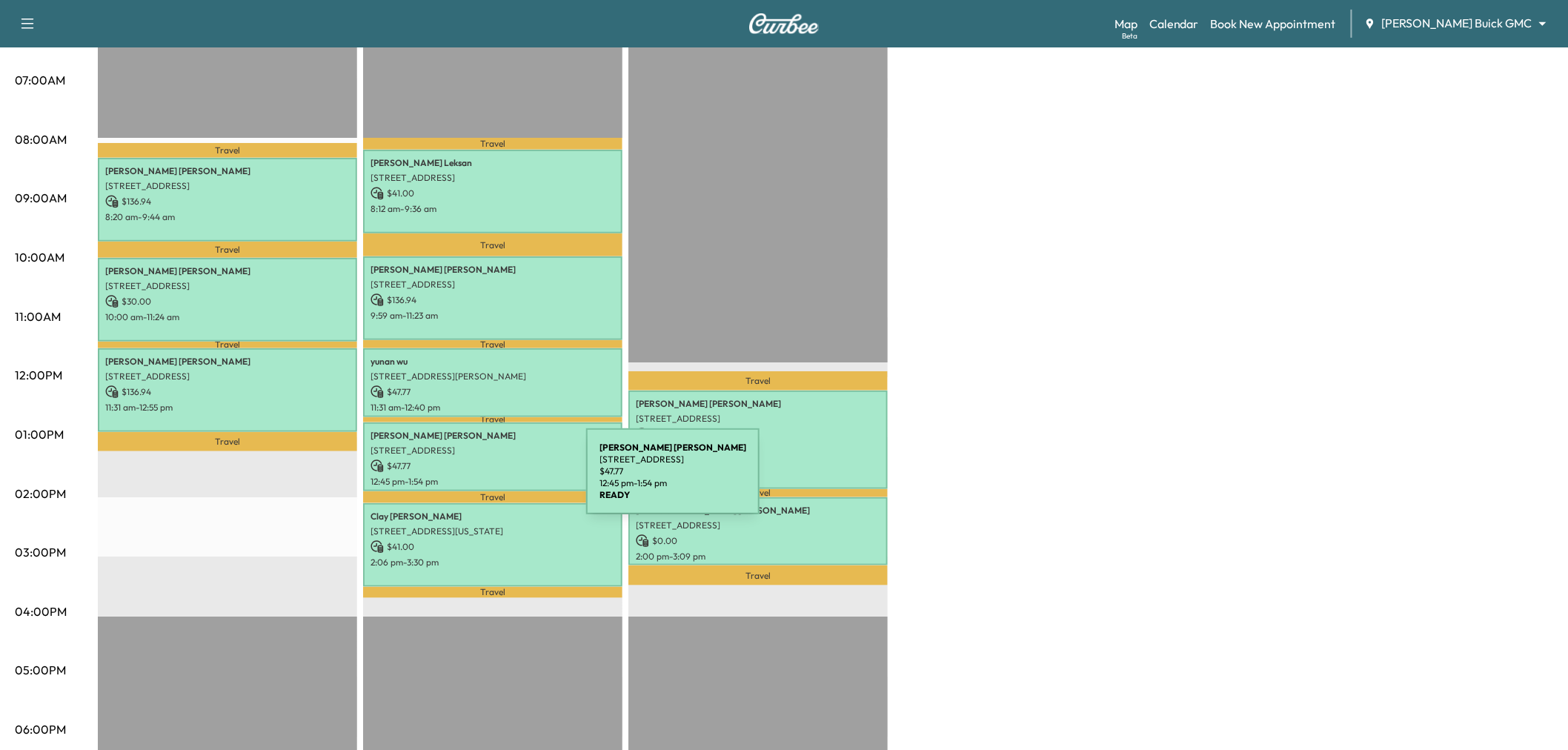
click at [490, 447] on p "1721 EDGEWATER DR, PLANO, TX 75075, USA" at bounding box center [492, 450] width 245 height 12
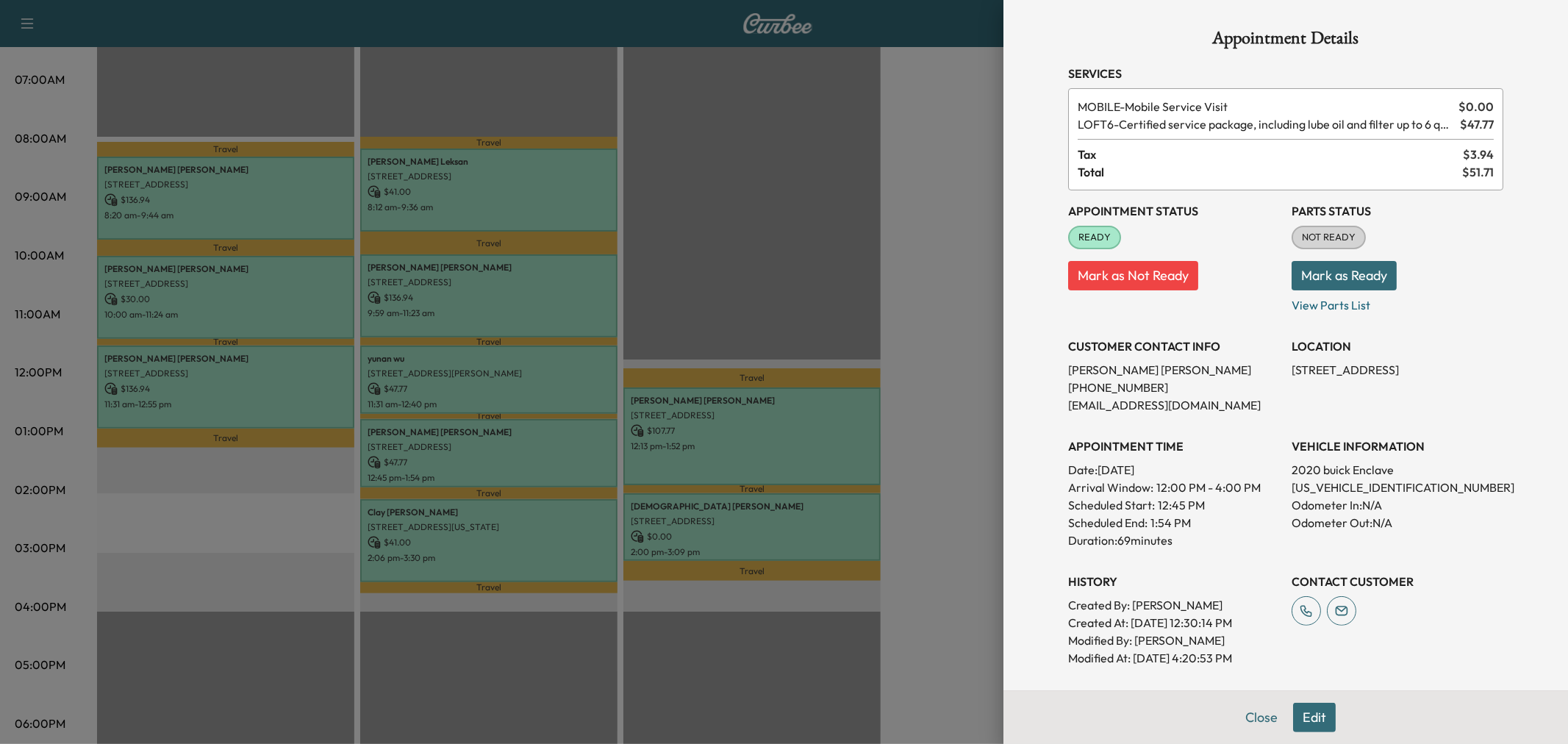
click at [978, 278] on div at bounding box center [784, 372] width 1568 height 744
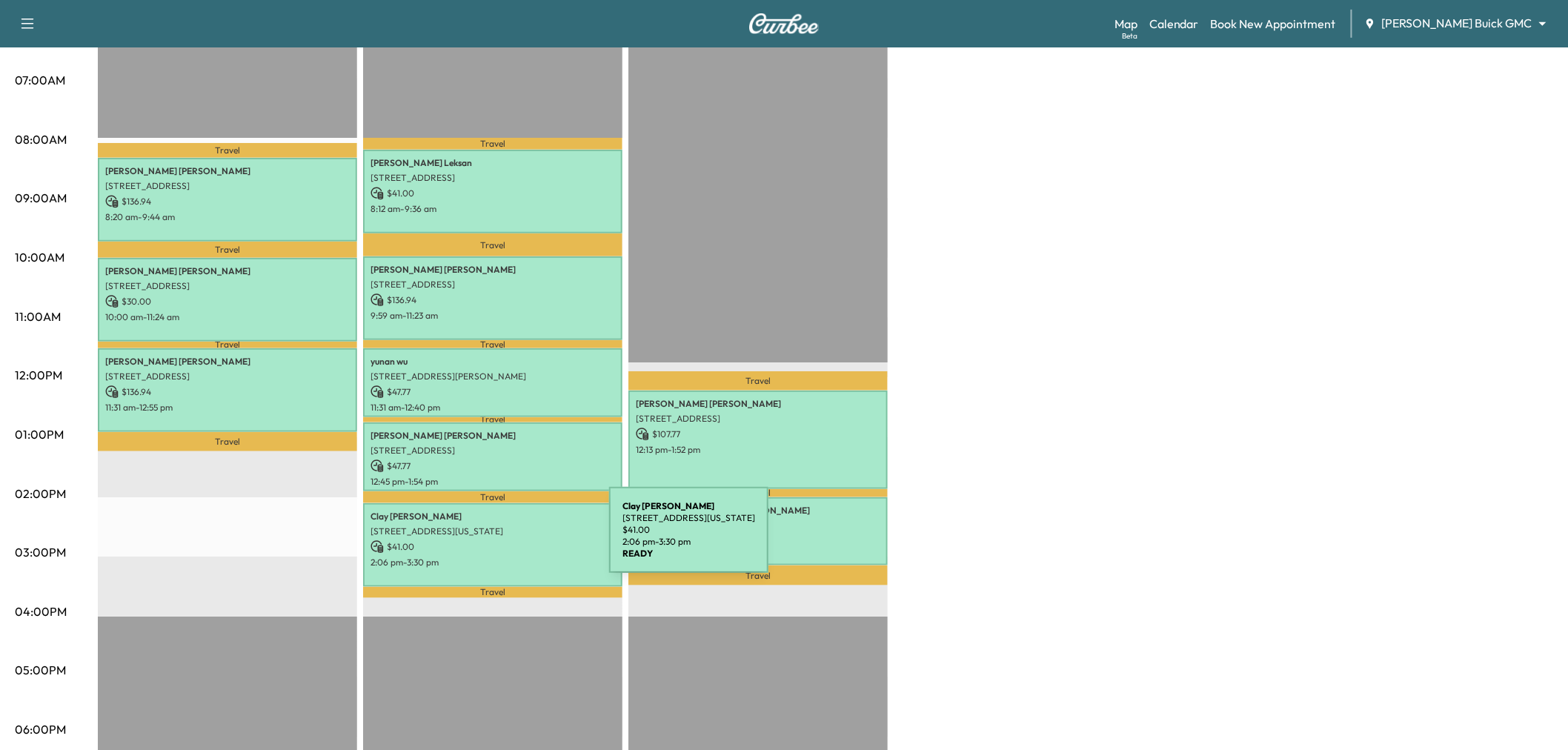
click at [498, 541] on p "$ 41.00" at bounding box center [492, 547] width 245 height 14
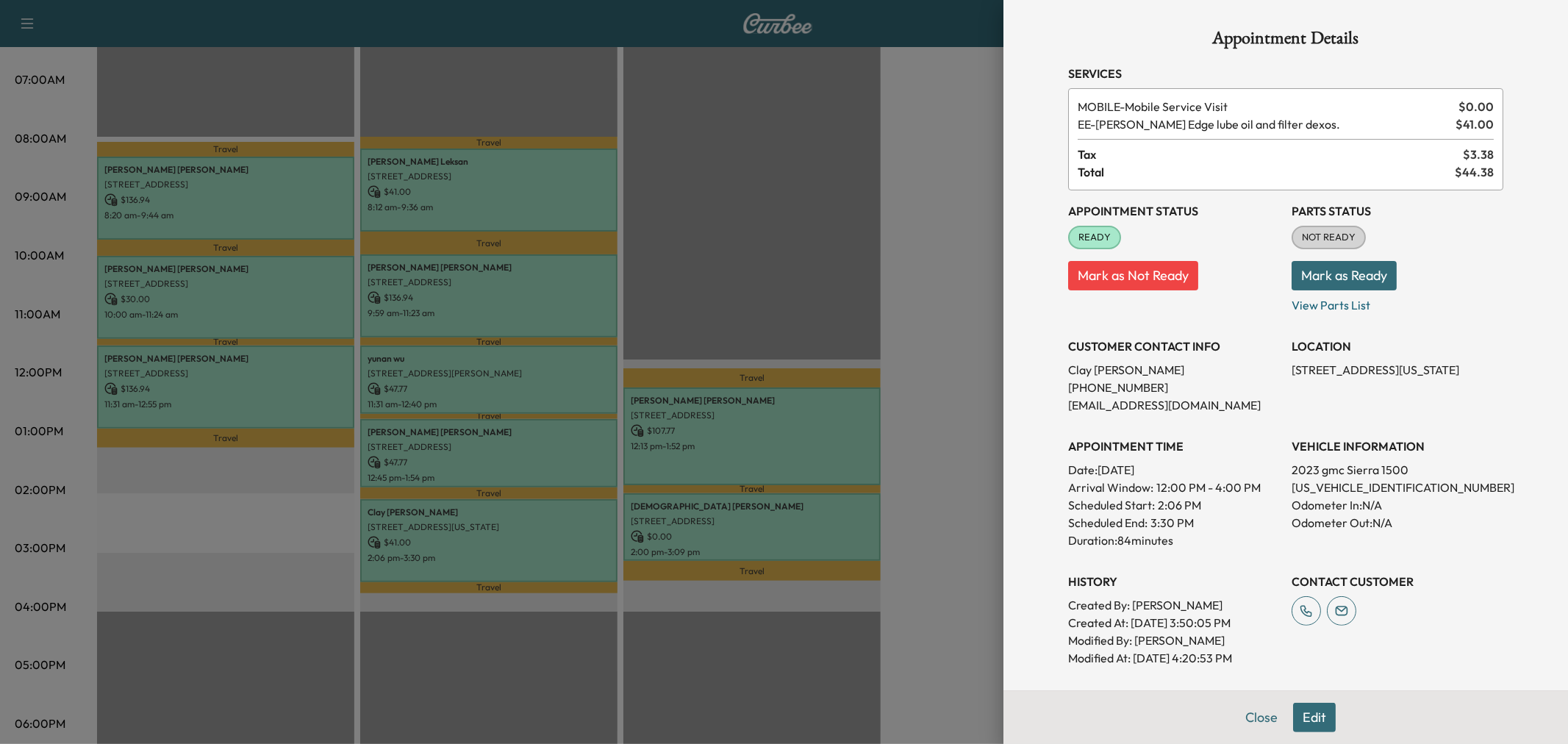
click at [494, 535] on div at bounding box center [784, 372] width 1568 height 744
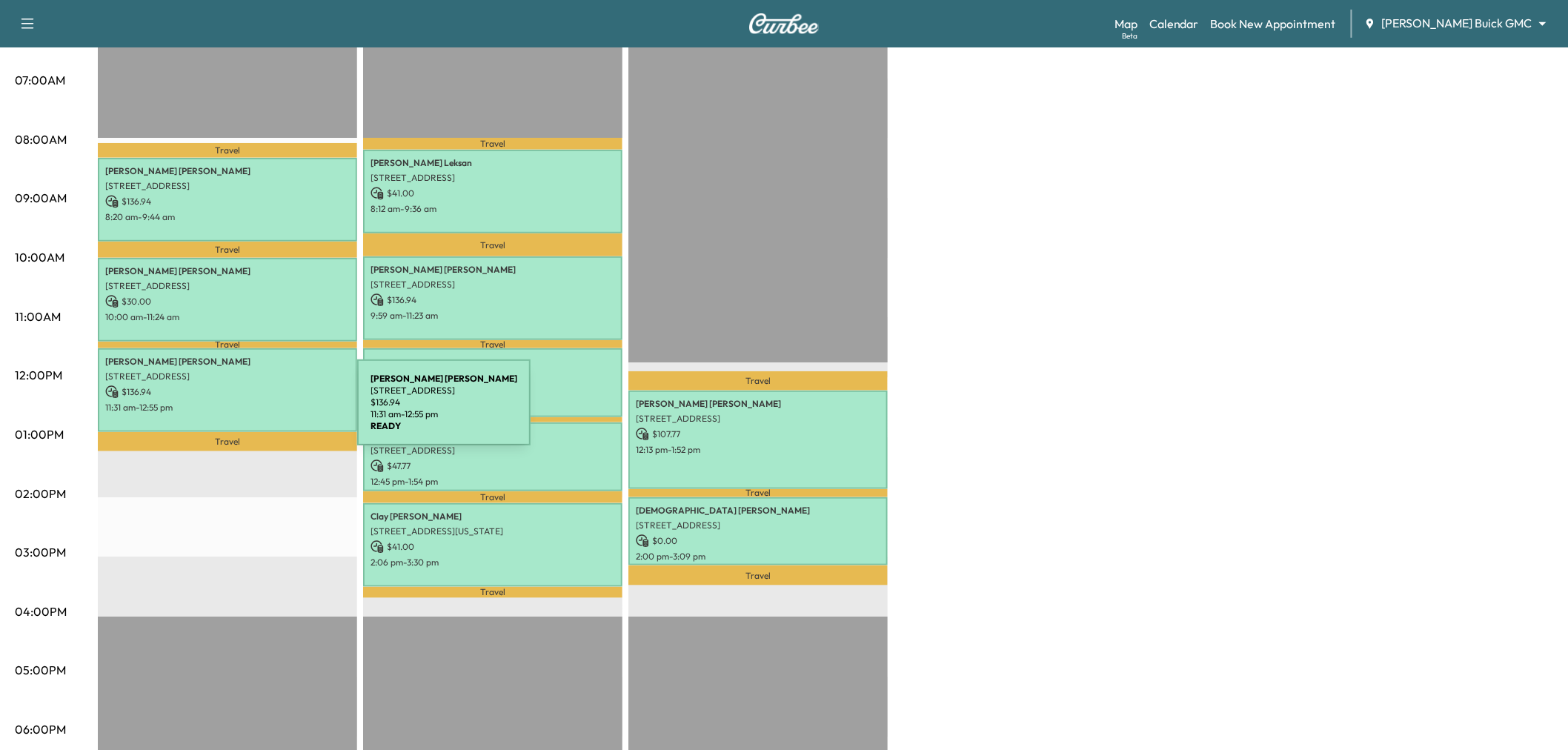
click at [247, 412] on div "Branden Johnson 2750 HIGHLAND ST, PROSPER, TX 75078, USA $ 136.94 11:31 am - 12…" at bounding box center [227, 390] width 259 height 83
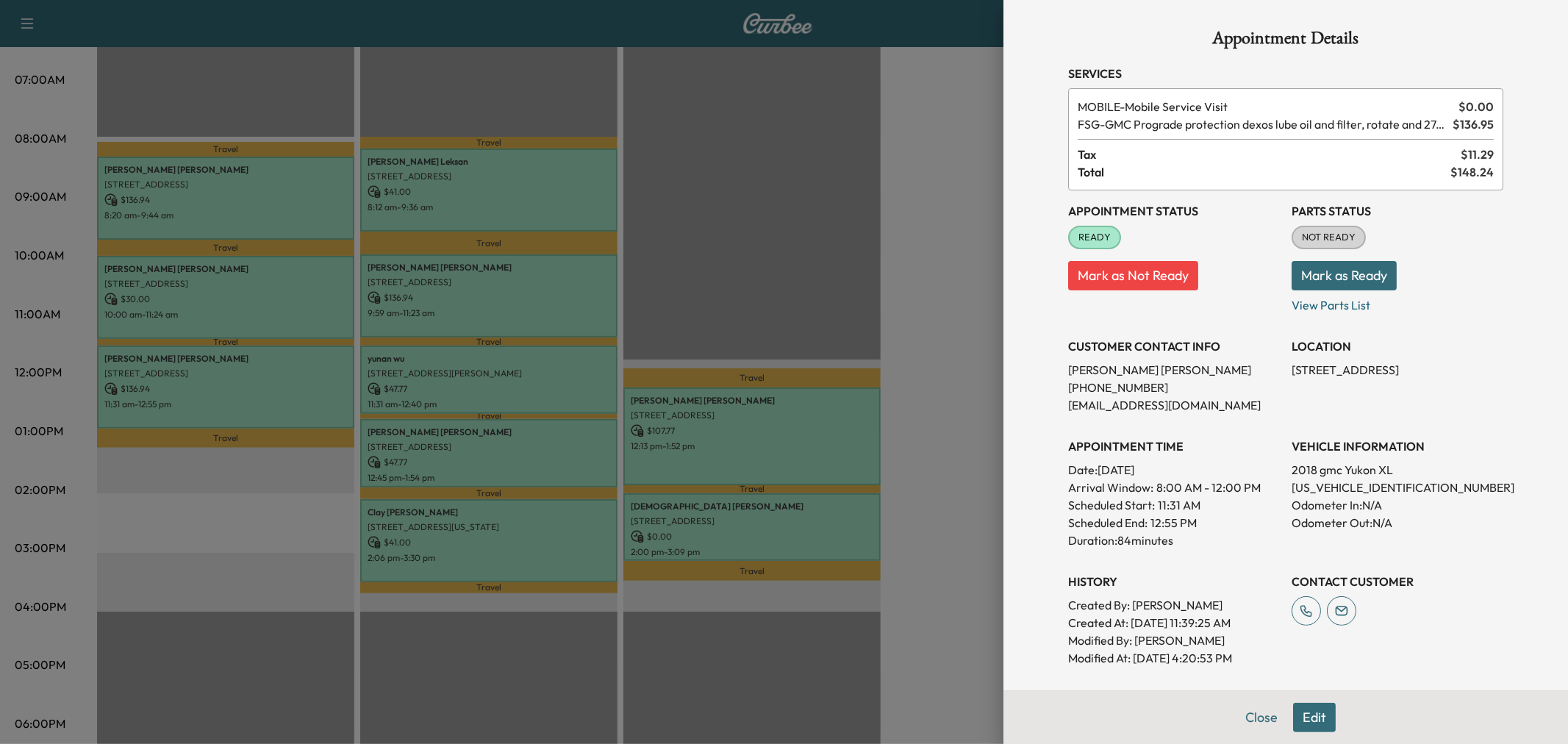
click at [239, 408] on div at bounding box center [784, 372] width 1568 height 744
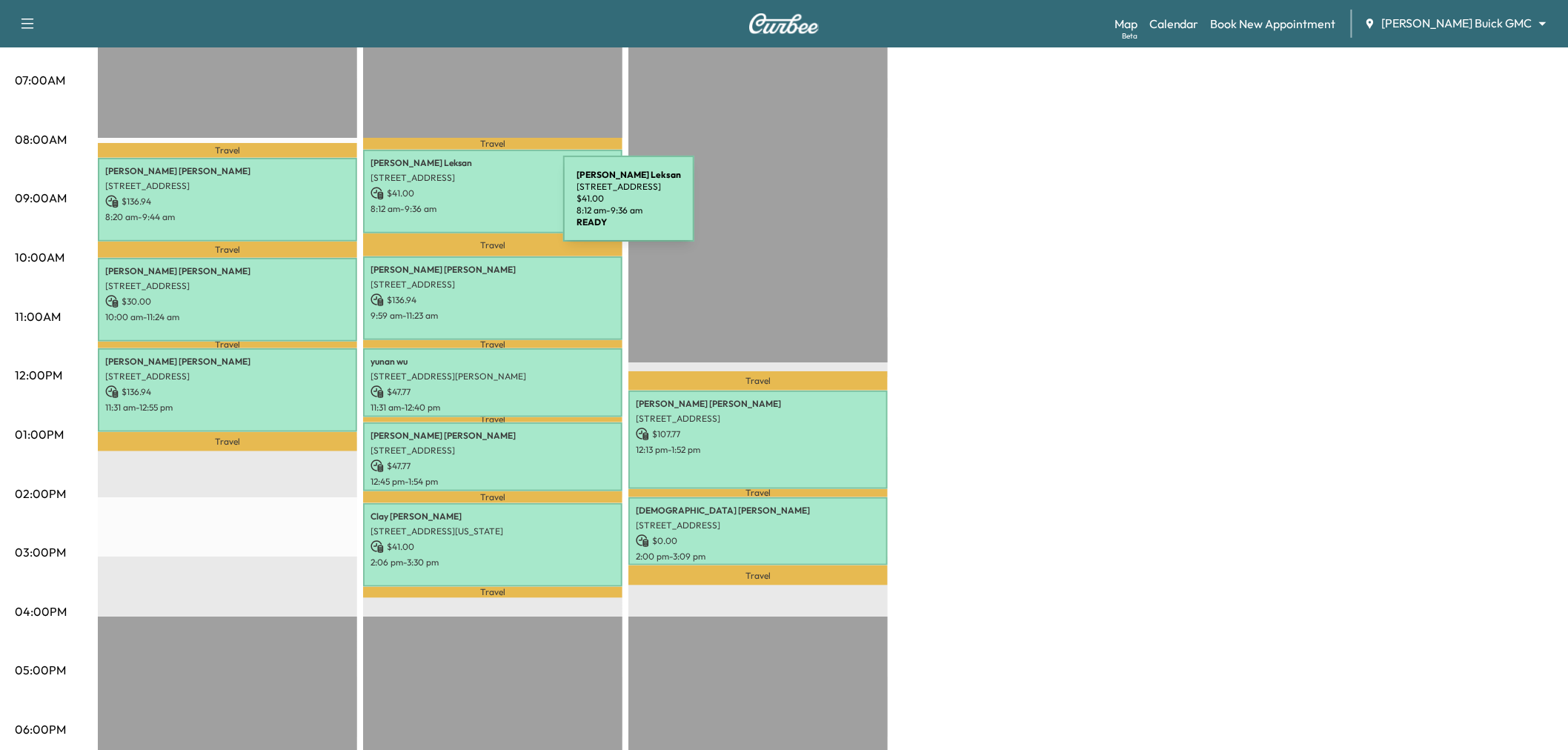
click at [452, 207] on p "8:12 am - 9:36 am" at bounding box center [492, 209] width 245 height 12
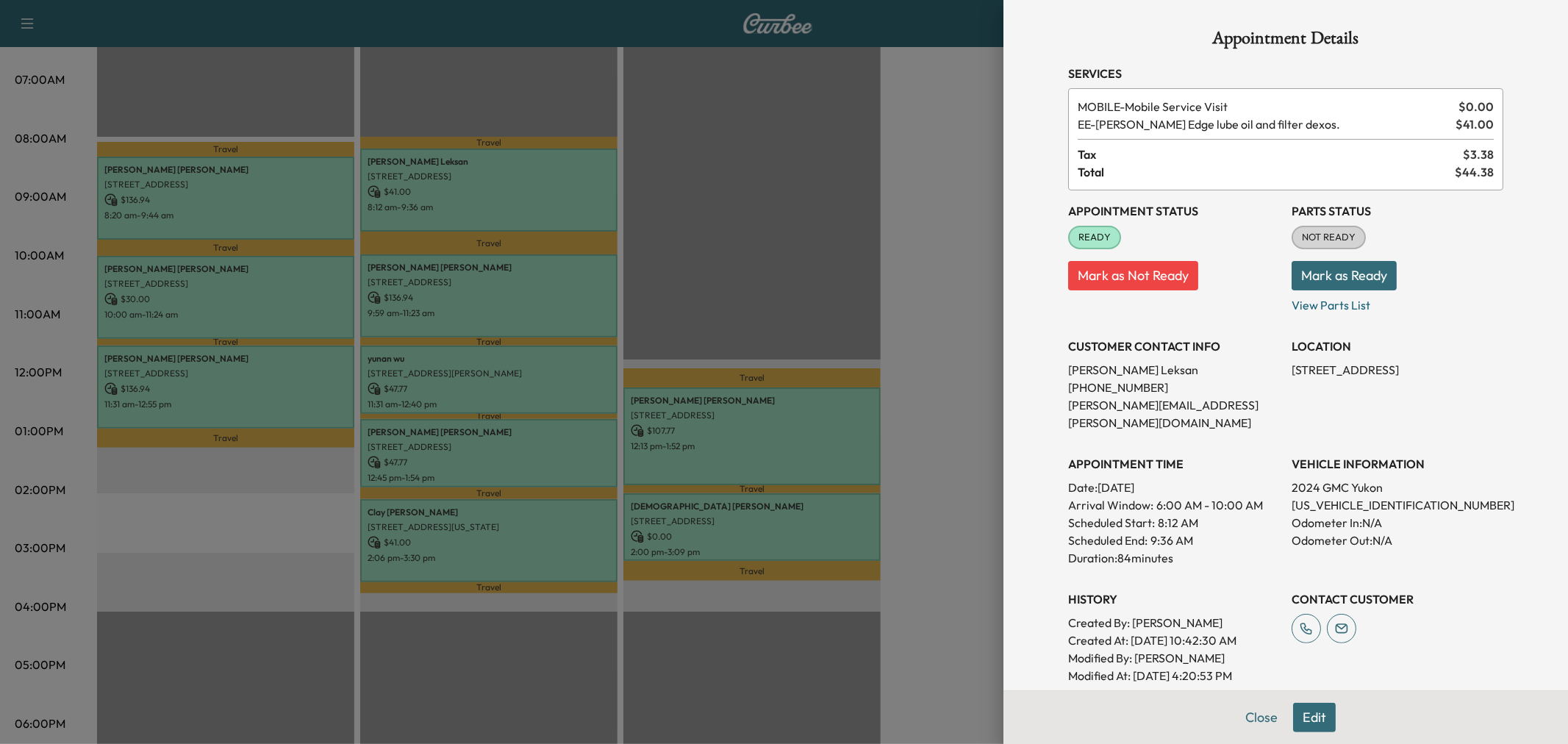
click at [459, 206] on div at bounding box center [784, 372] width 1568 height 744
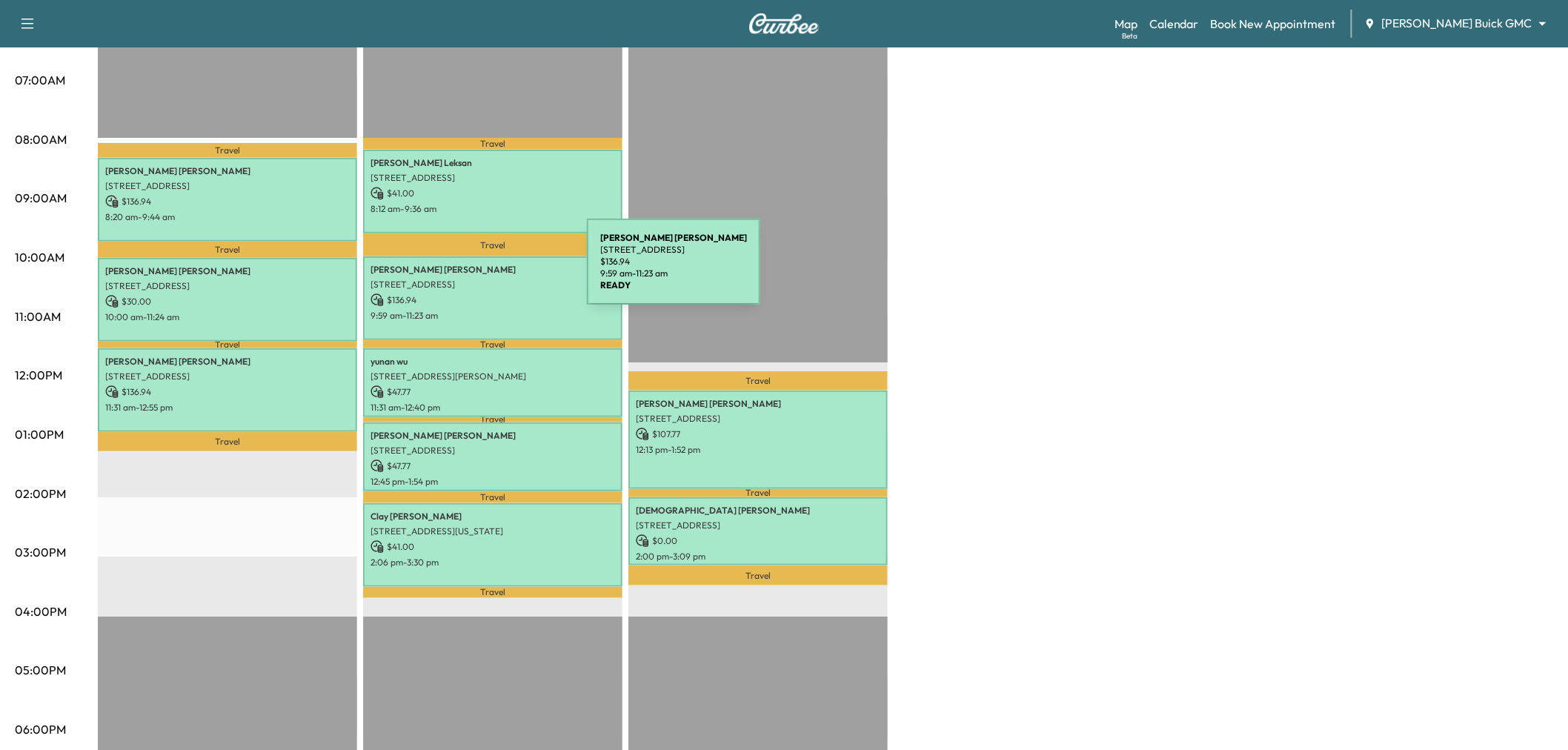
click at [476, 270] on p "HARRY SMITH" at bounding box center [492, 270] width 245 height 12
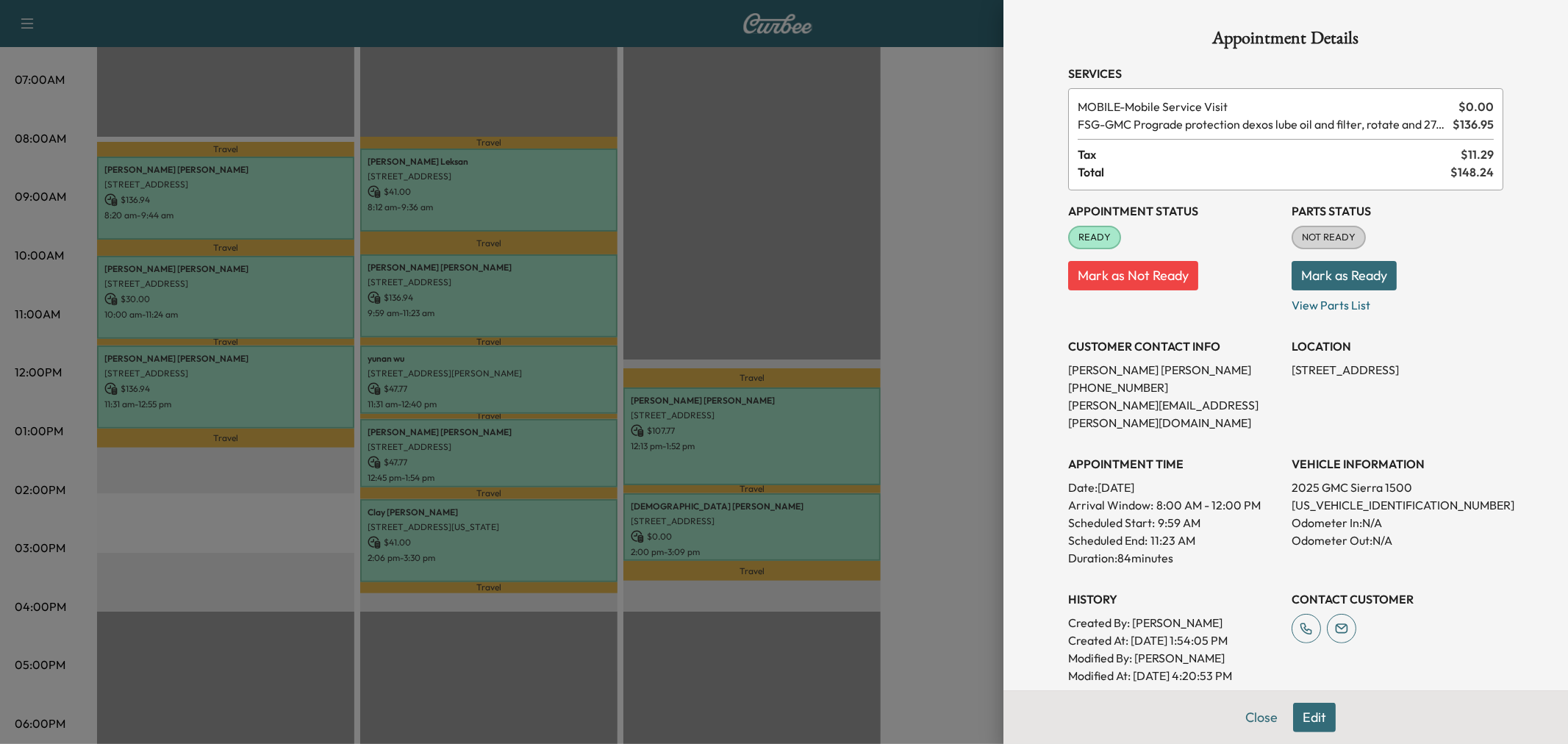
click at [472, 268] on div at bounding box center [784, 372] width 1568 height 744
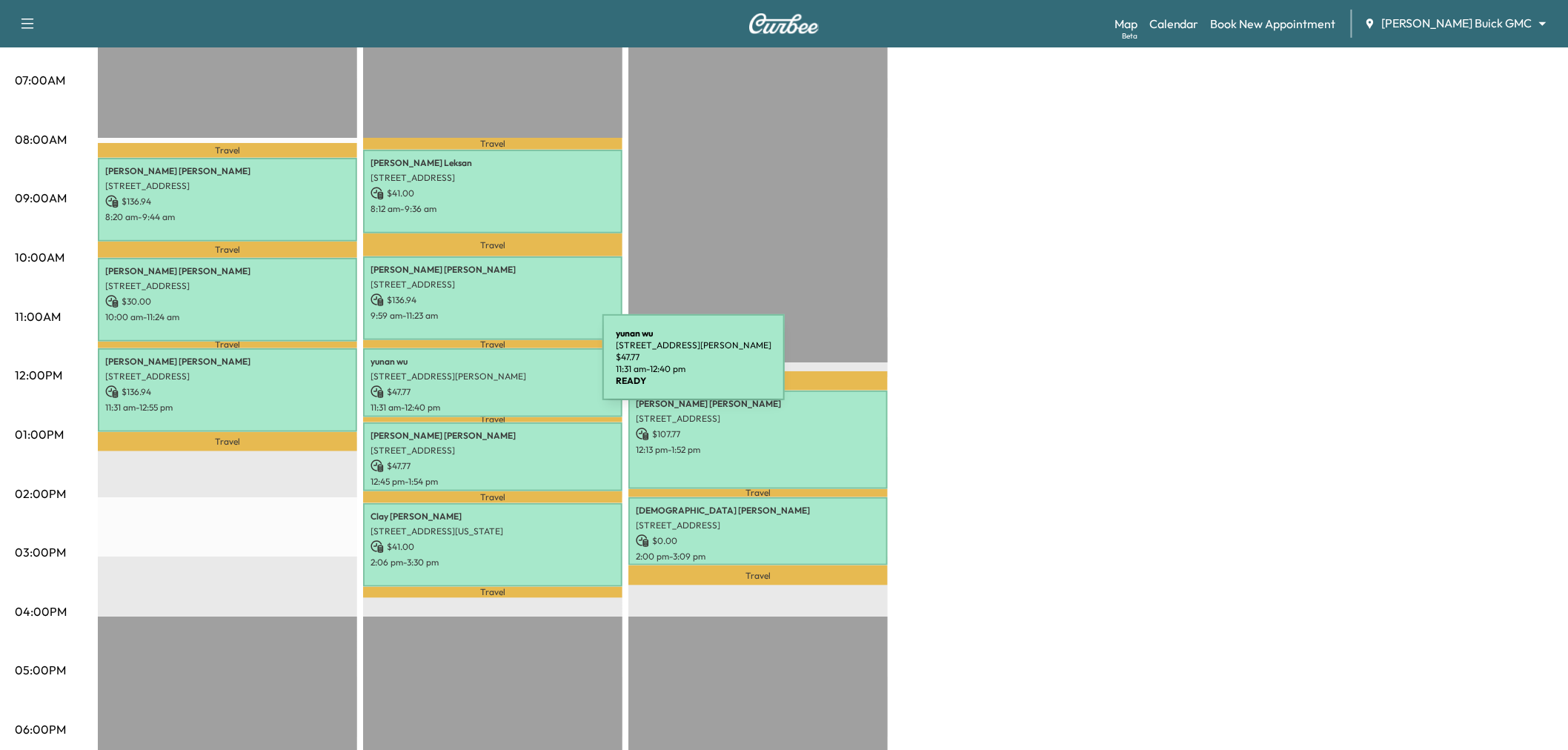
click at [491, 370] on p "601 Patton Blvd, Plano, TX 75075, USA" at bounding box center [492, 376] width 245 height 12
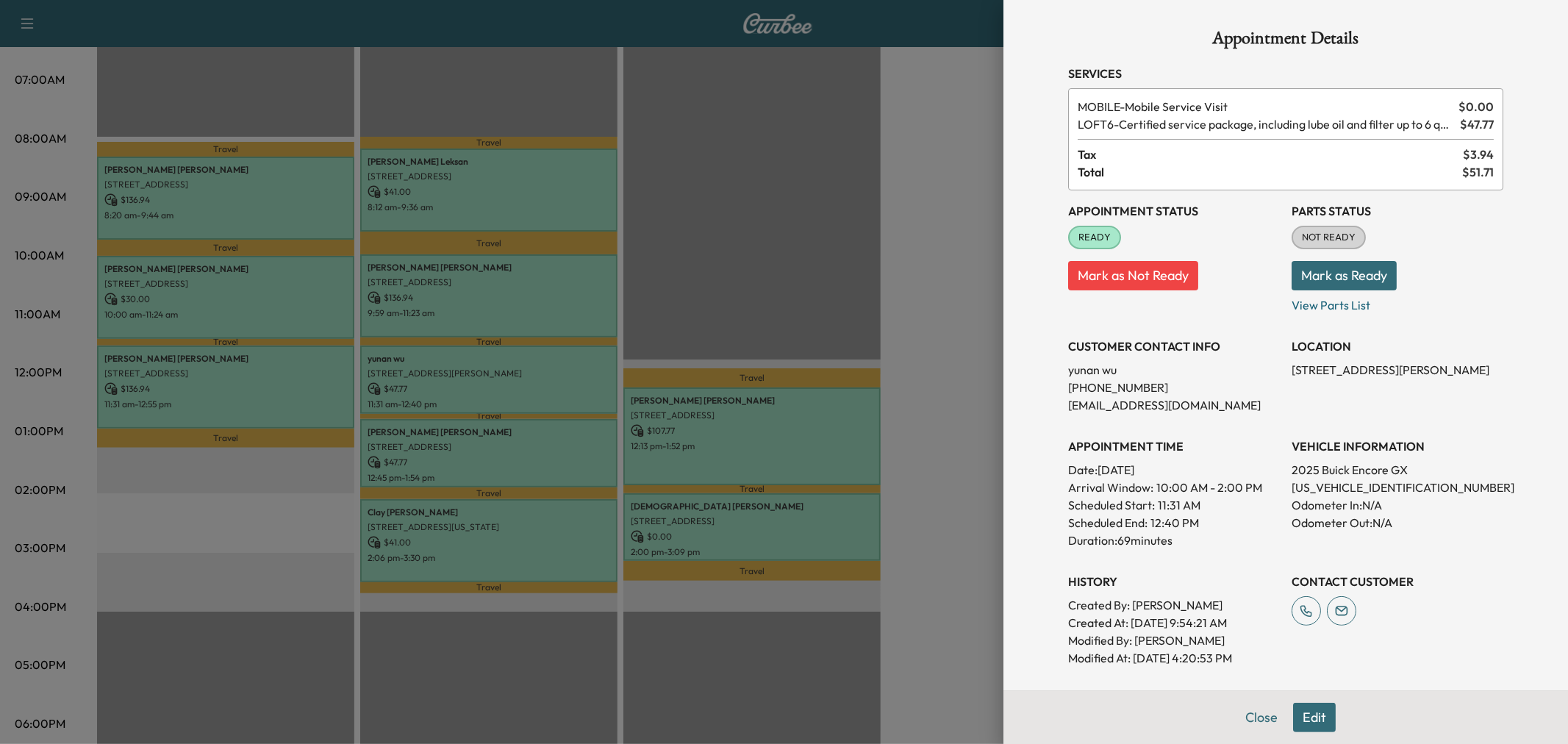
click at [501, 377] on div at bounding box center [784, 372] width 1568 height 744
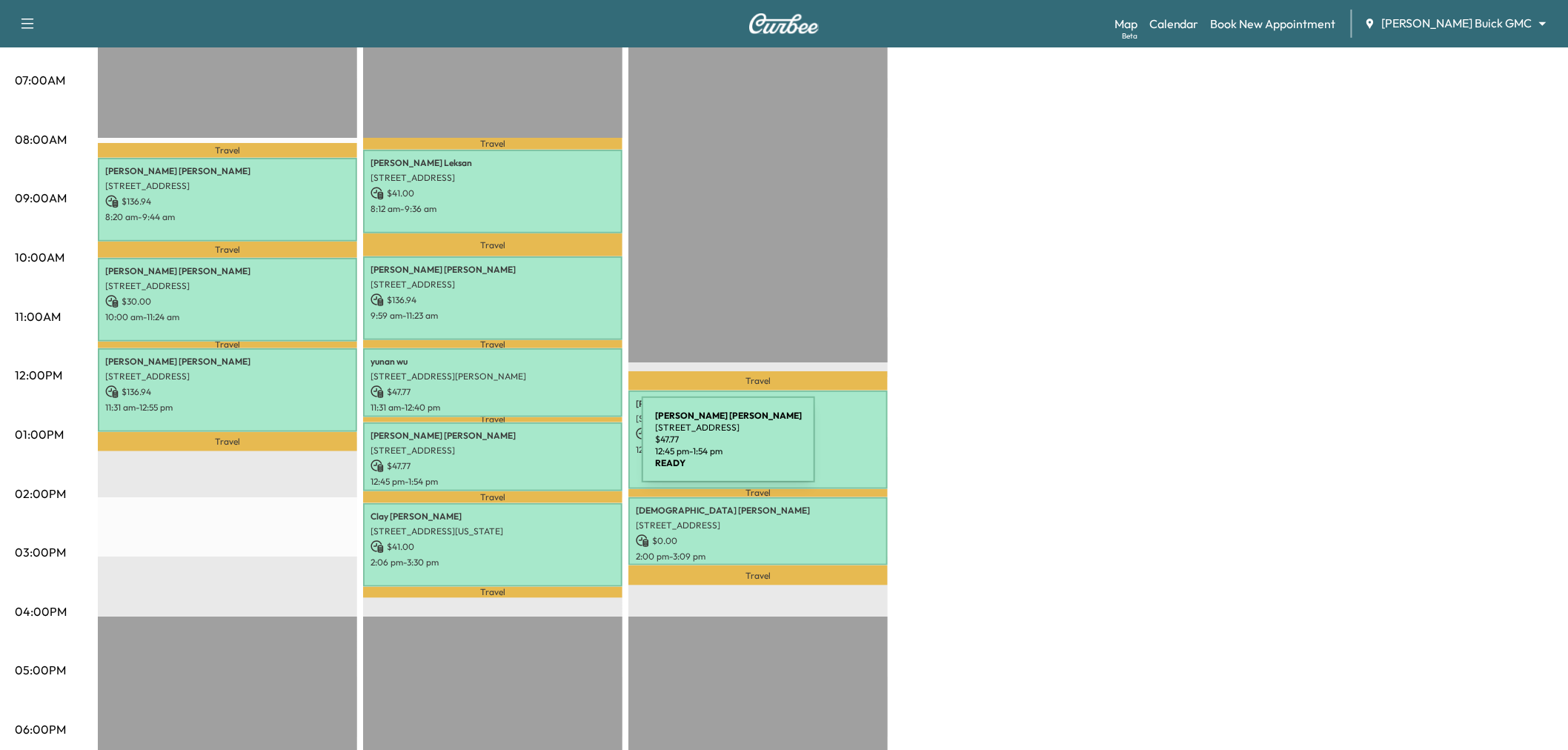
click at [531, 448] on p "1721 EDGEWATER DR, PLANO, TX 75075, USA" at bounding box center [492, 450] width 245 height 12
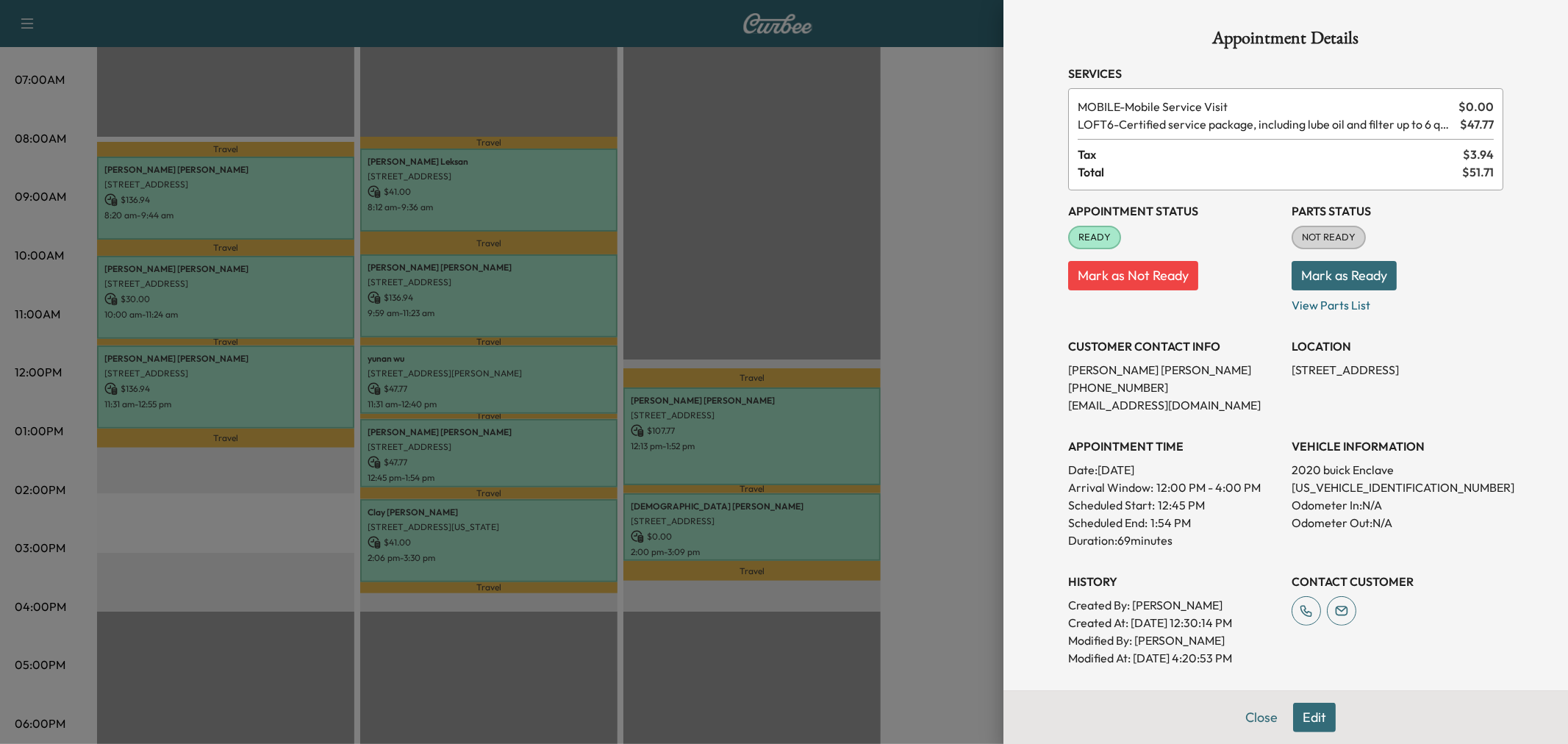
click at [526, 445] on div at bounding box center [784, 372] width 1568 height 744
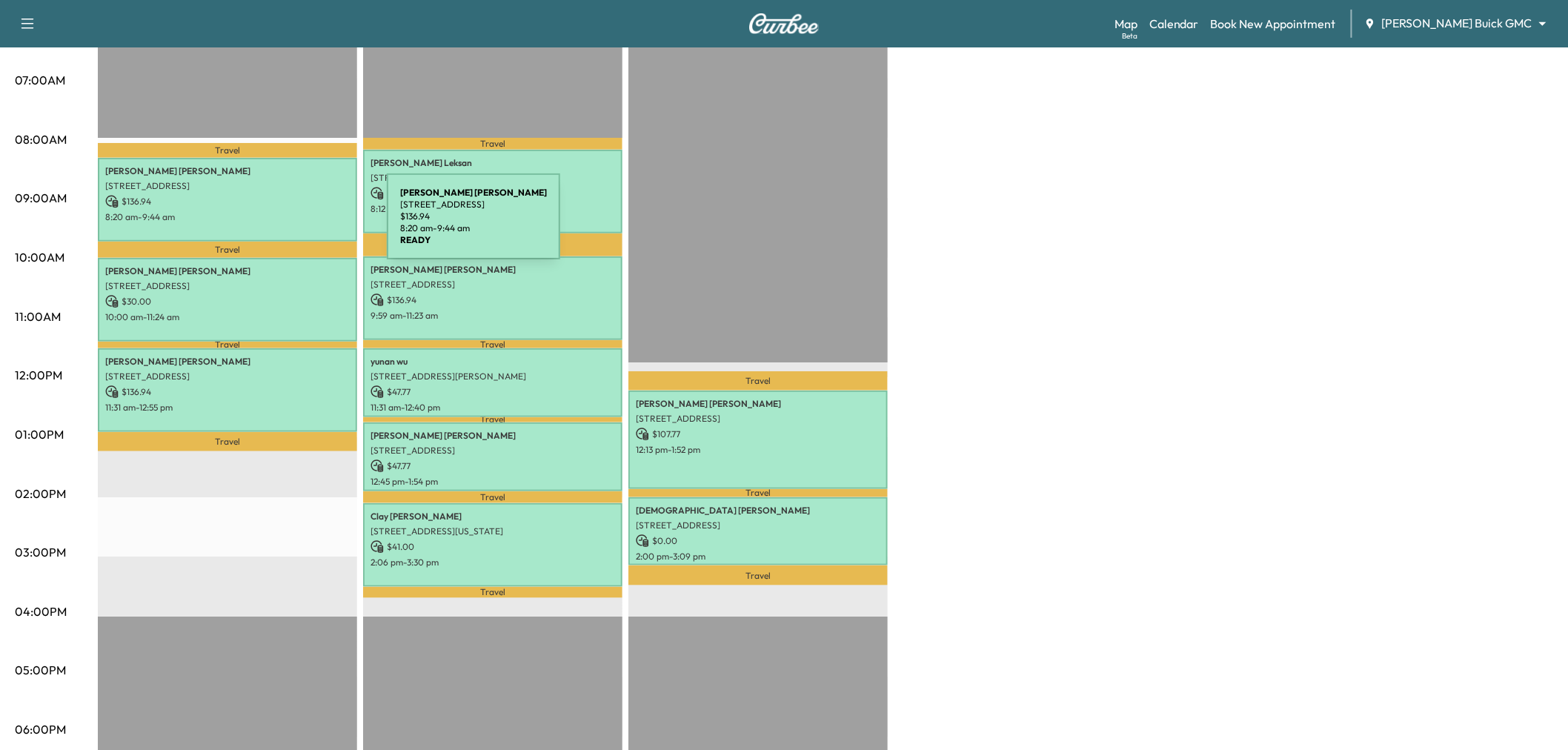
click at [226, 165] on p "Gregory Keathley" at bounding box center [227, 171] width 245 height 12
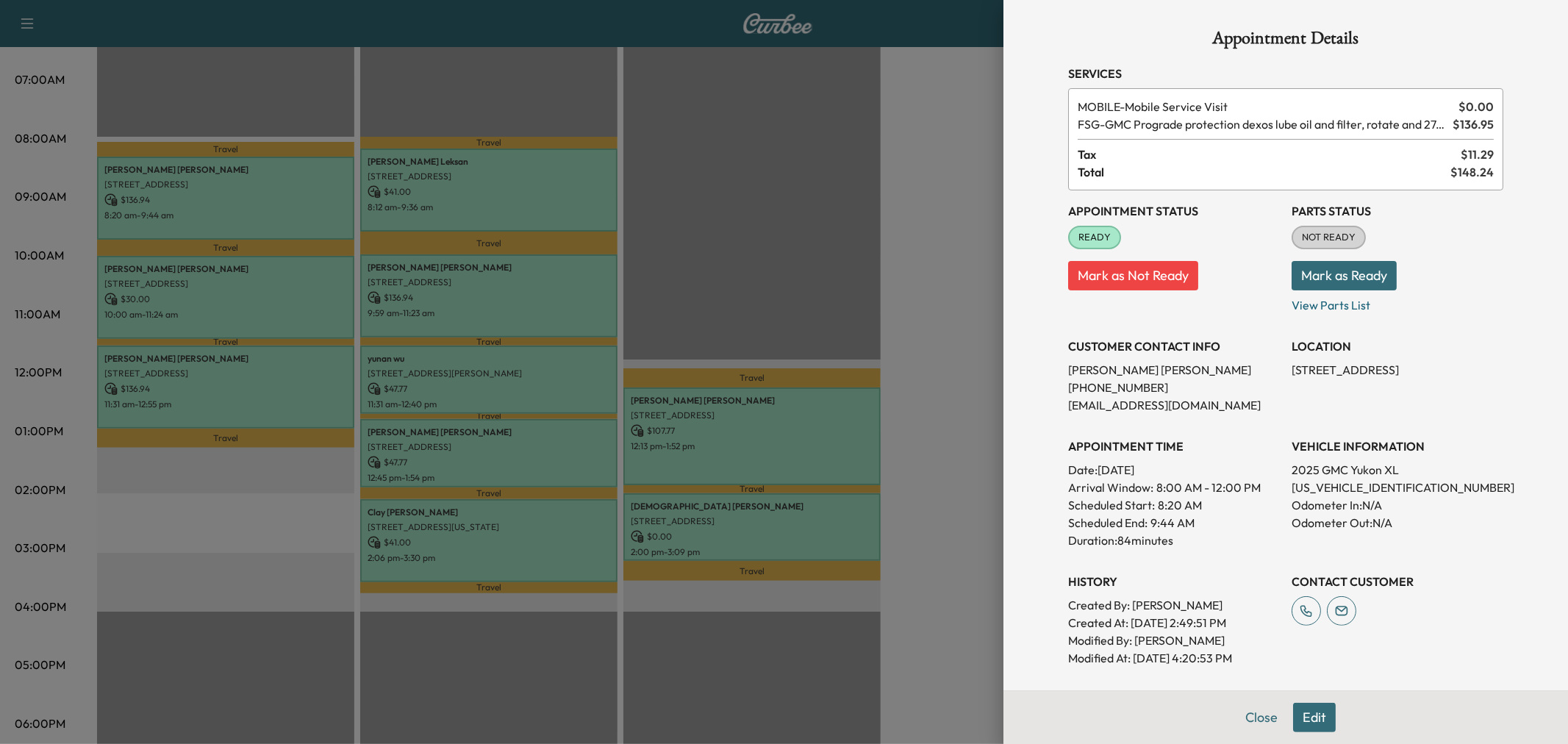
click at [236, 248] on div at bounding box center [784, 372] width 1568 height 744
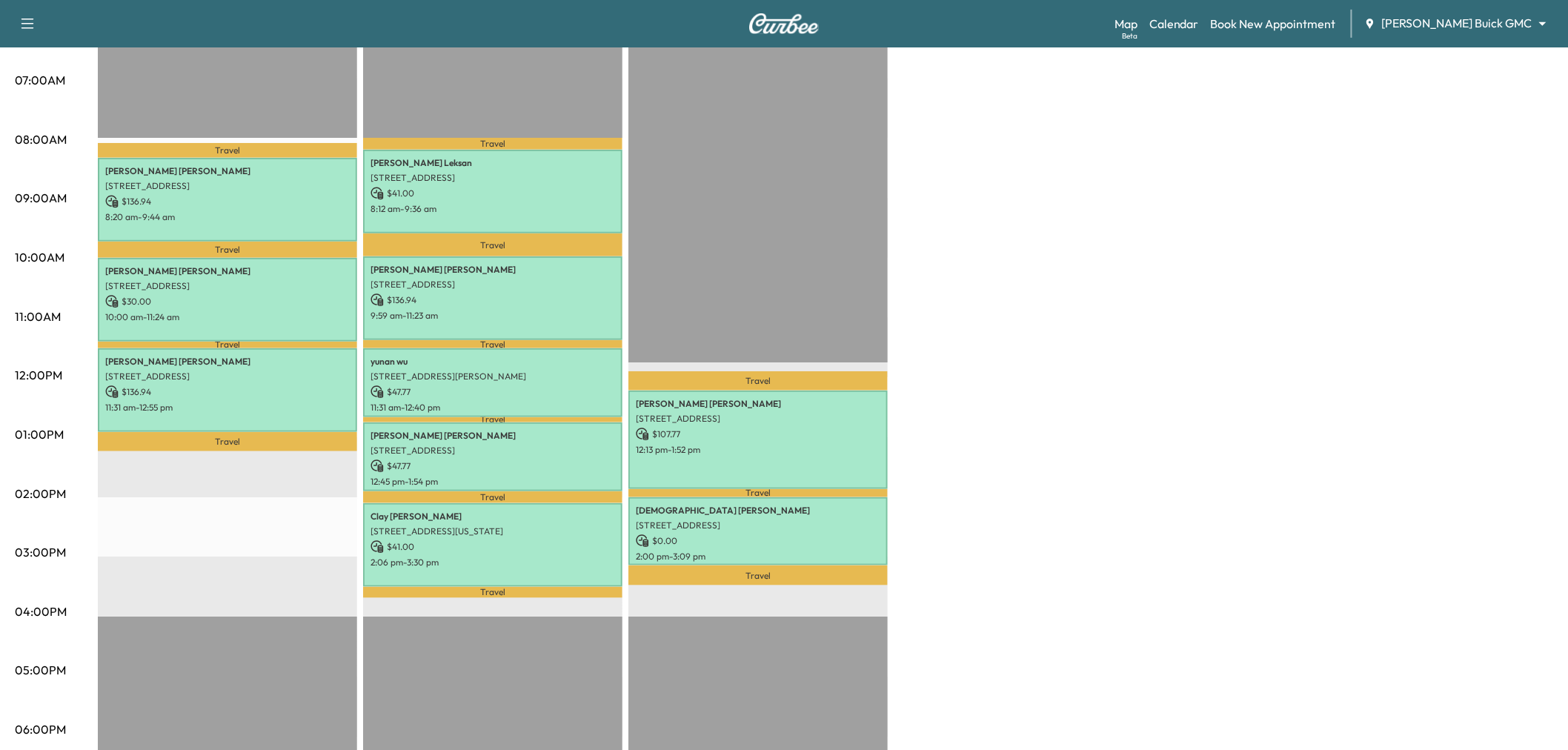
click at [238, 250] on p "Travel" at bounding box center [227, 250] width 259 height 17
click at [243, 266] on p "Andrea Ruland" at bounding box center [227, 271] width 245 height 12
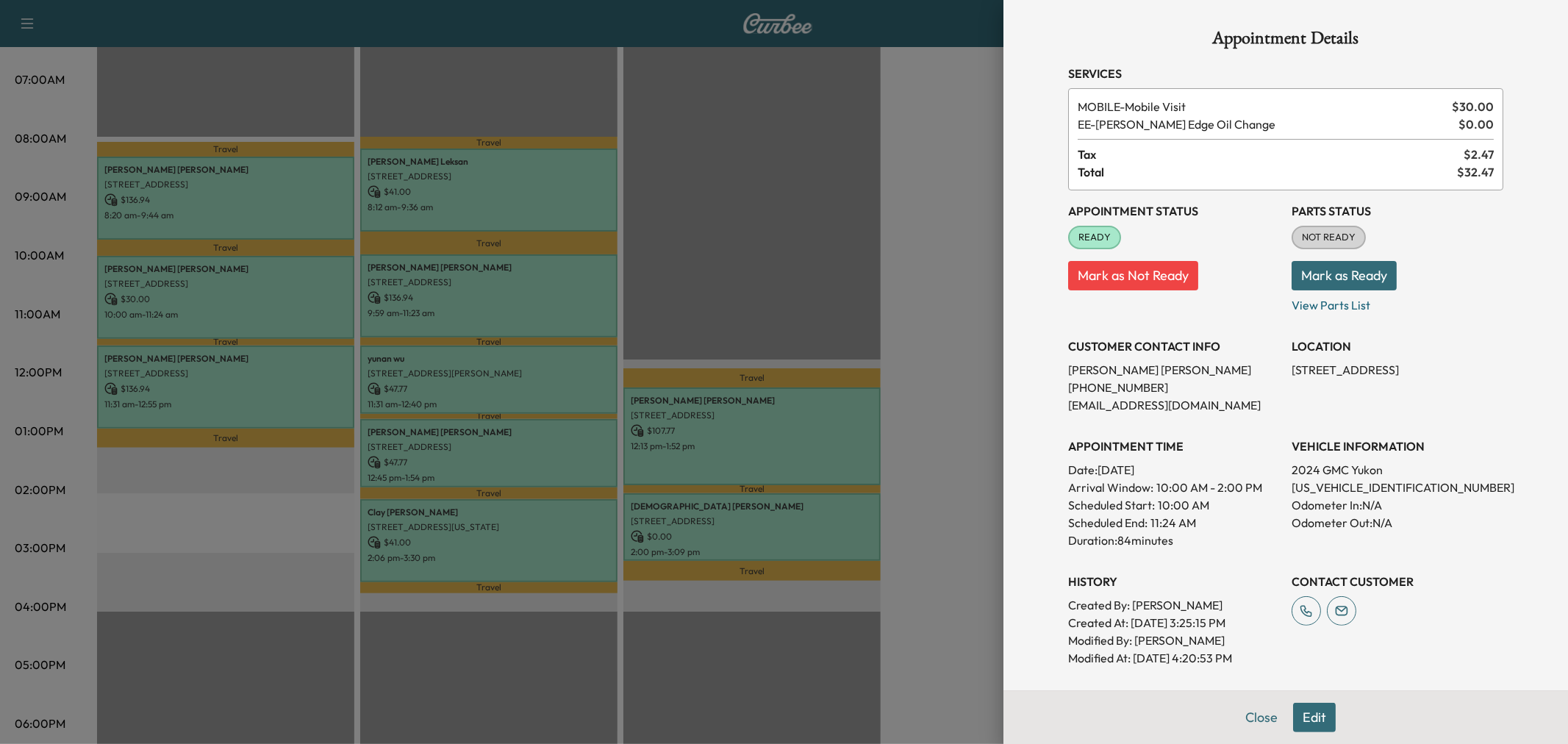
click at [245, 274] on div at bounding box center [784, 372] width 1568 height 744
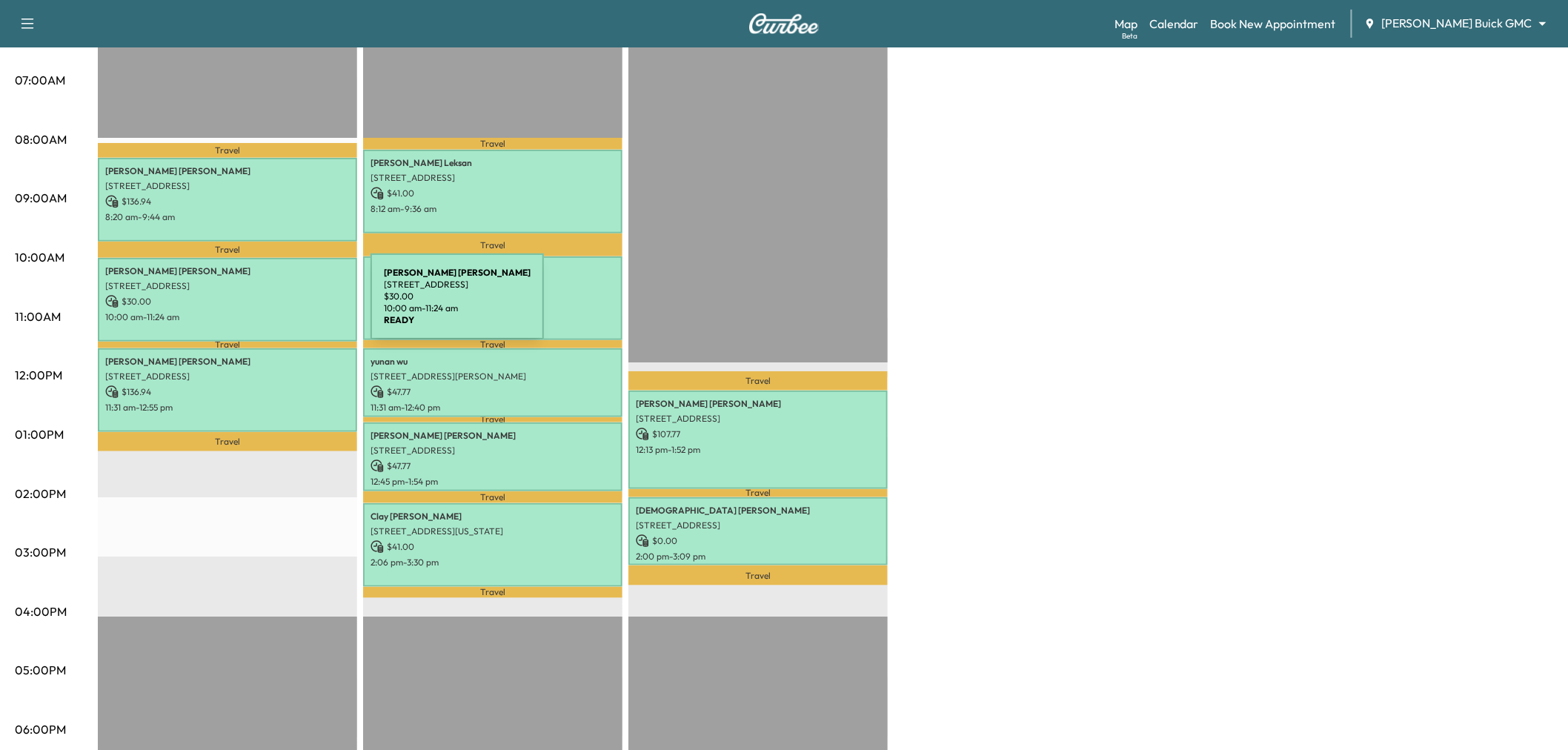
click at [266, 374] on p "2750 HIGHLAND ST, PROSPER, TX 75078, USA" at bounding box center [227, 376] width 245 height 12
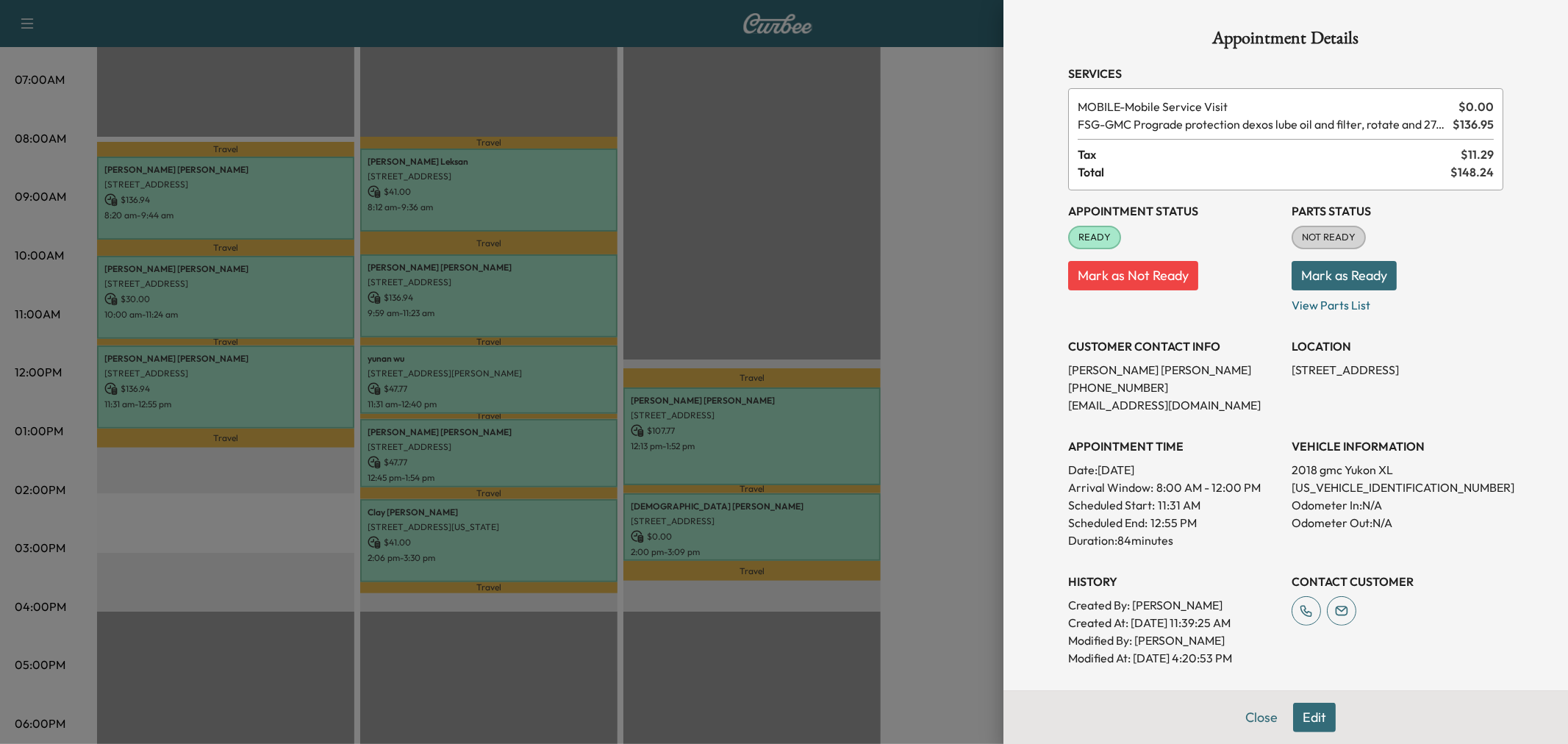
click at [264, 372] on div at bounding box center [784, 372] width 1568 height 744
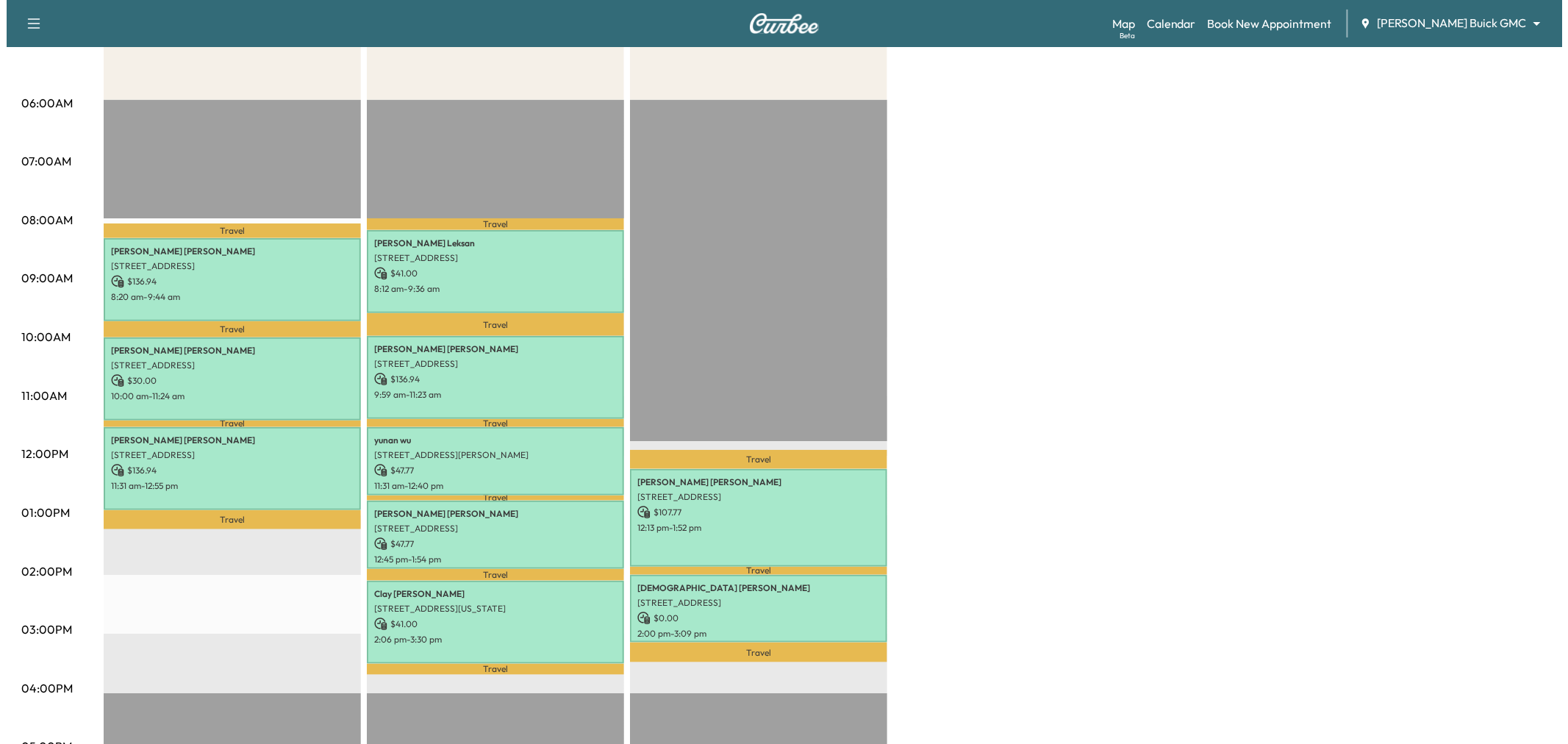
scroll to position [82, 0]
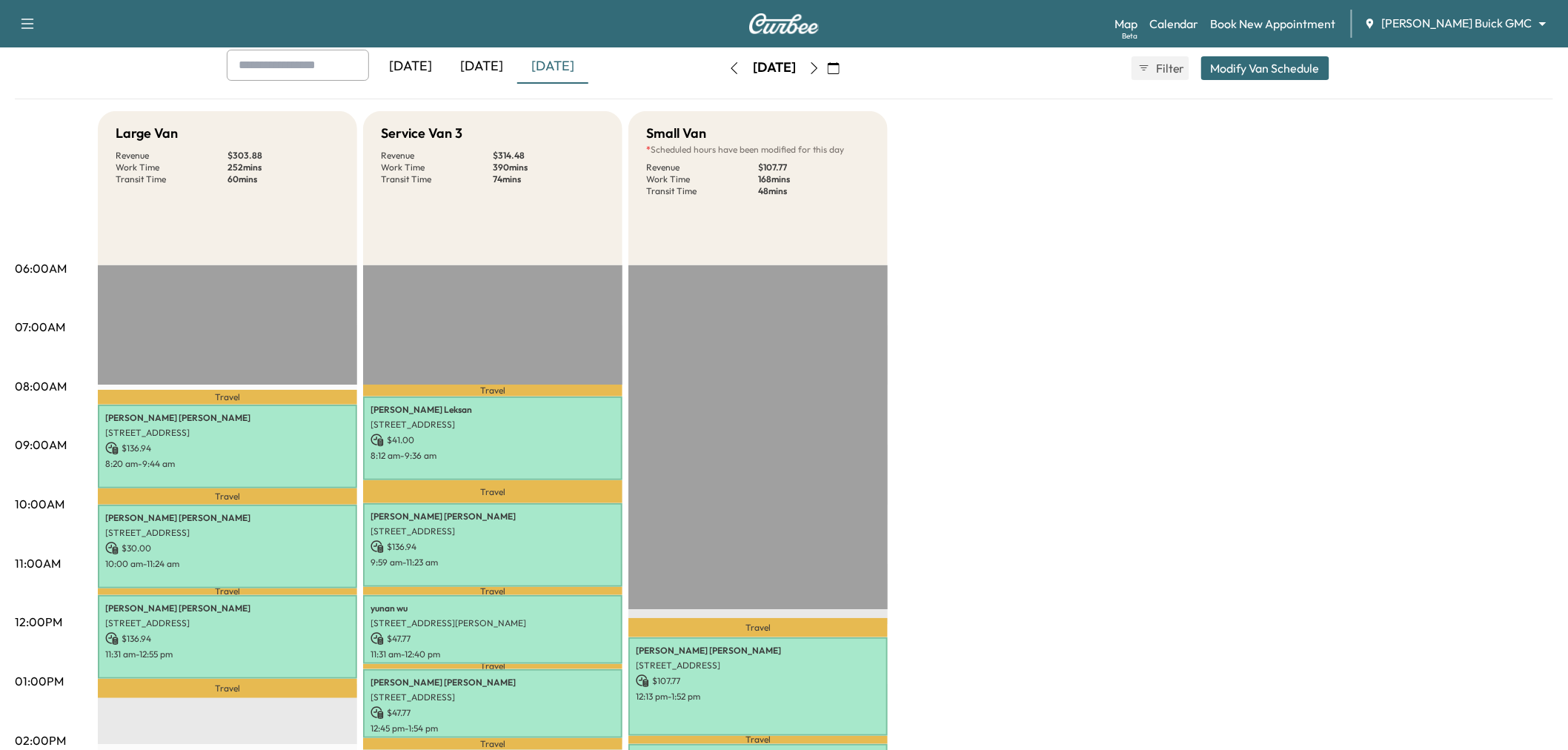
click at [1243, 70] on button "Modify Van Schedule" at bounding box center [1266, 68] width 128 height 24
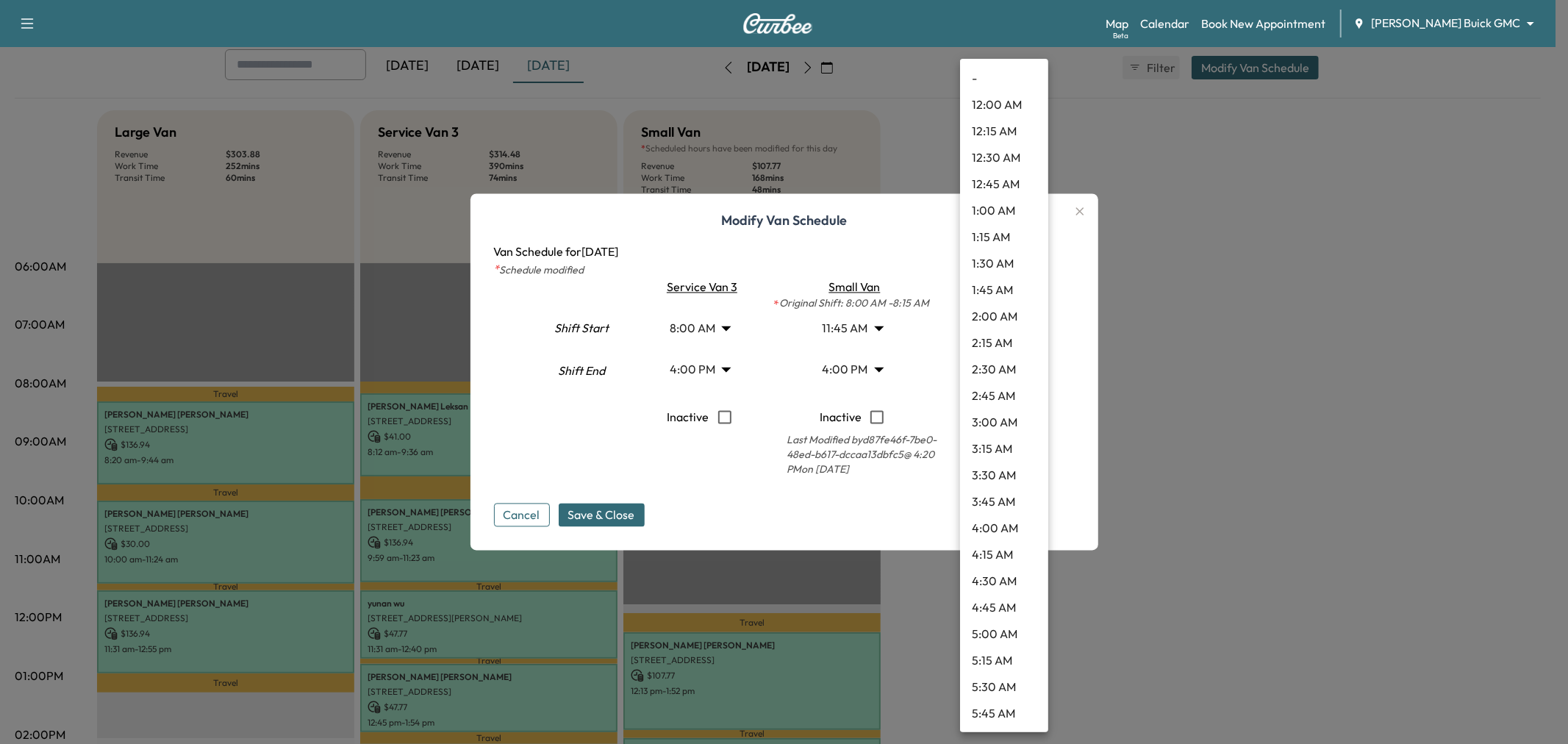
click at [1013, 363] on body "Support Log Out Map Beta Calendar Book New Appointment Ewing Buick GMC ********…" at bounding box center [784, 290] width 1568 height 744
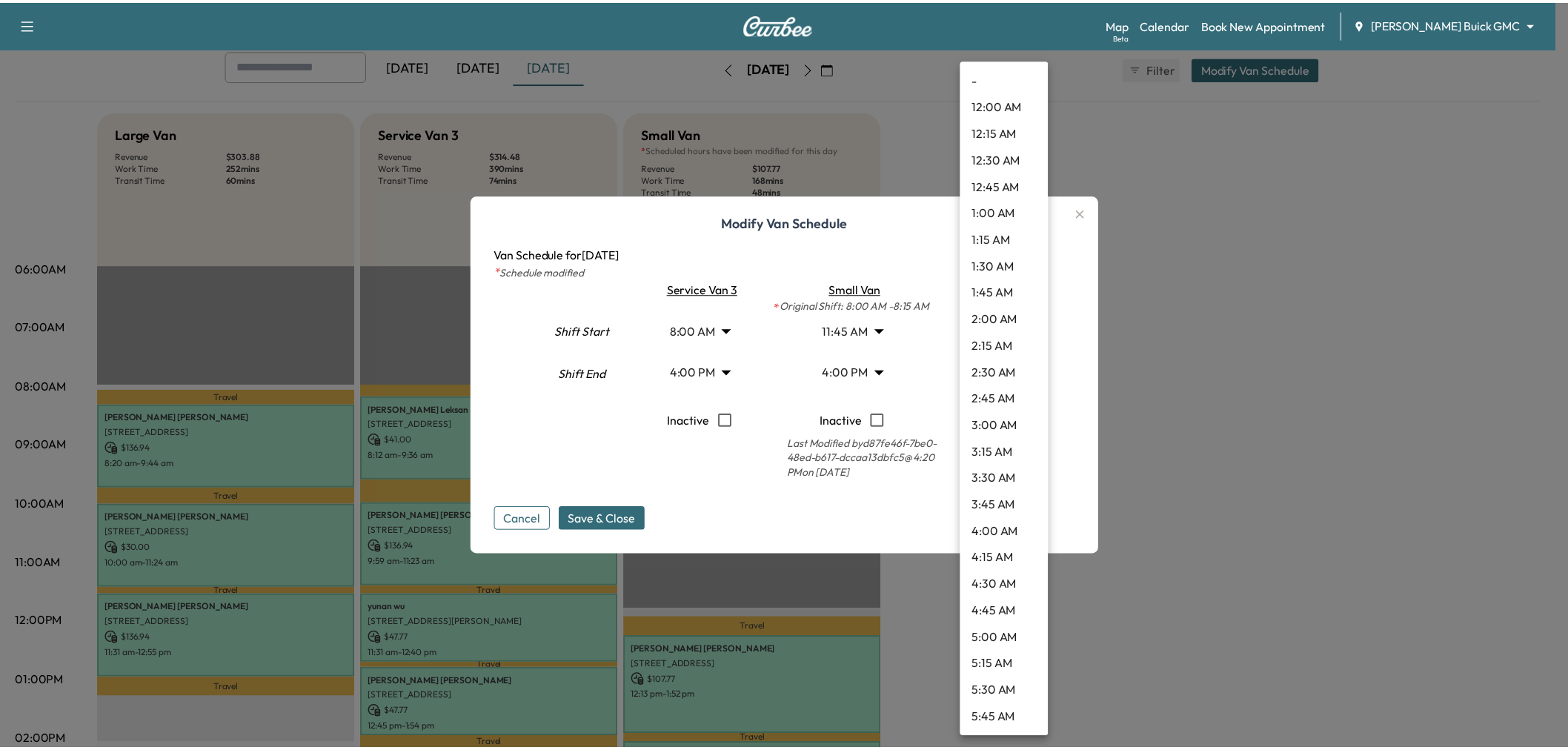
scroll to position [1413, 0]
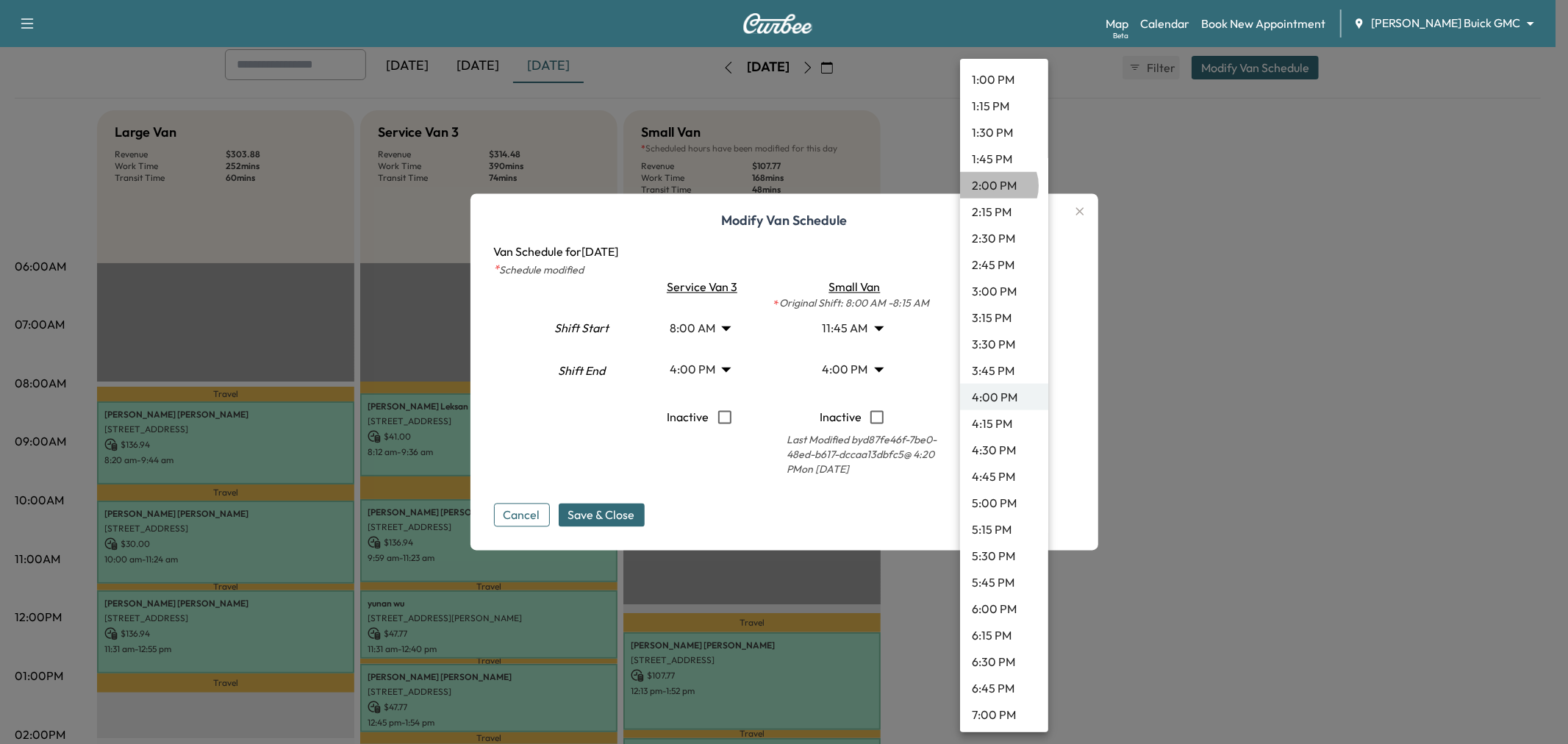
click at [993, 186] on li "2:00 PM" at bounding box center [1004, 185] width 88 height 26
type input "**"
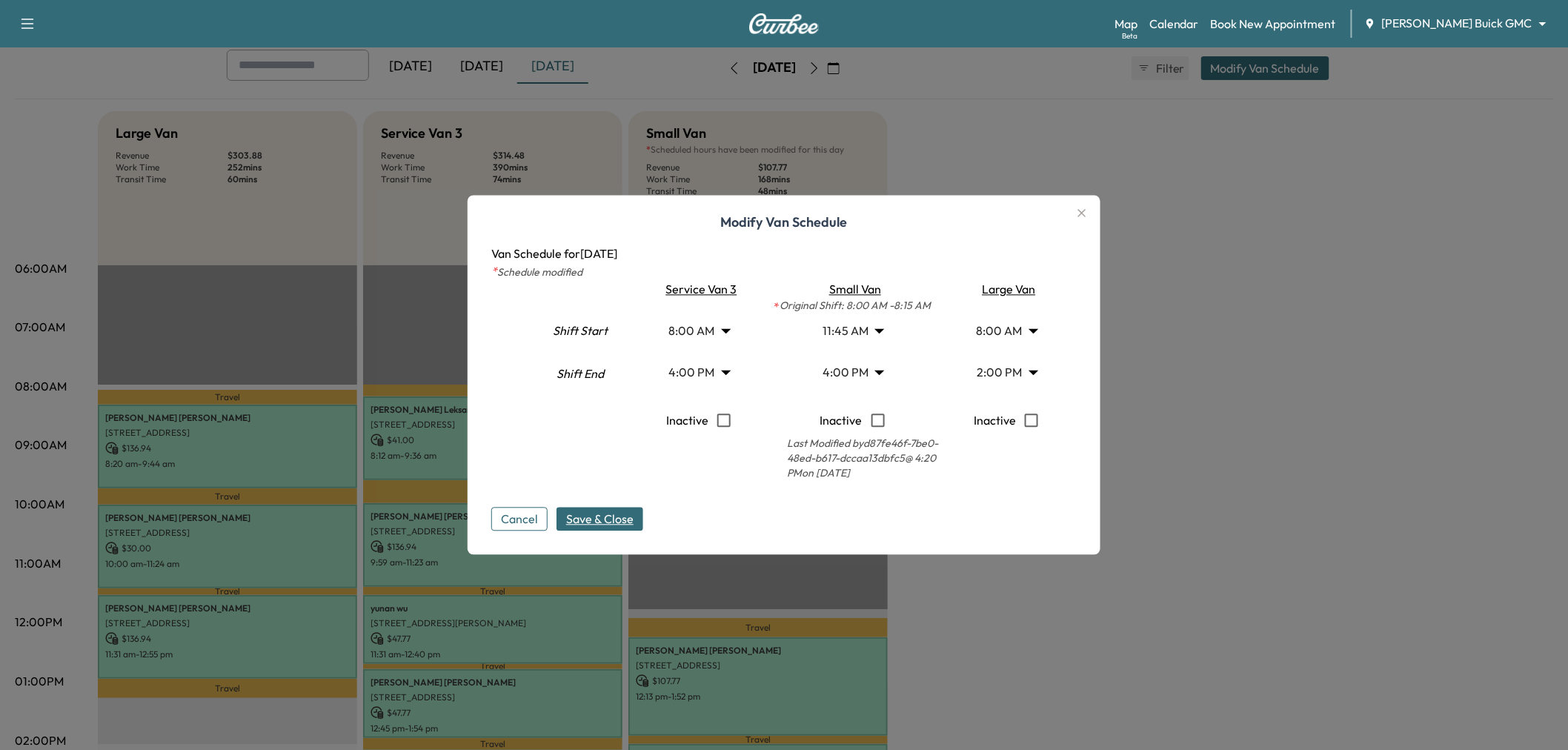
click at [623, 511] on span "Save & Close" at bounding box center [600, 519] width 68 height 17
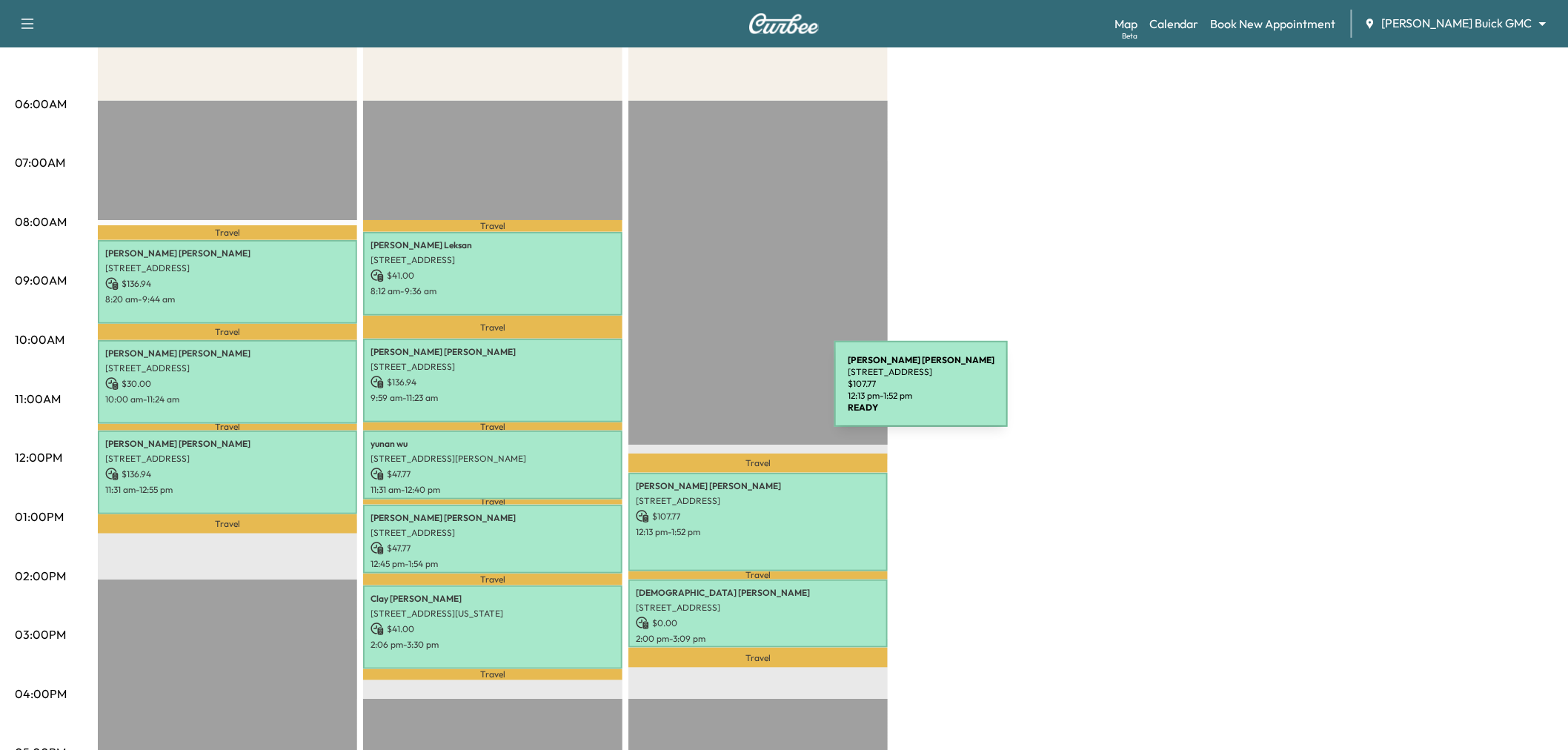
scroll to position [329, 0]
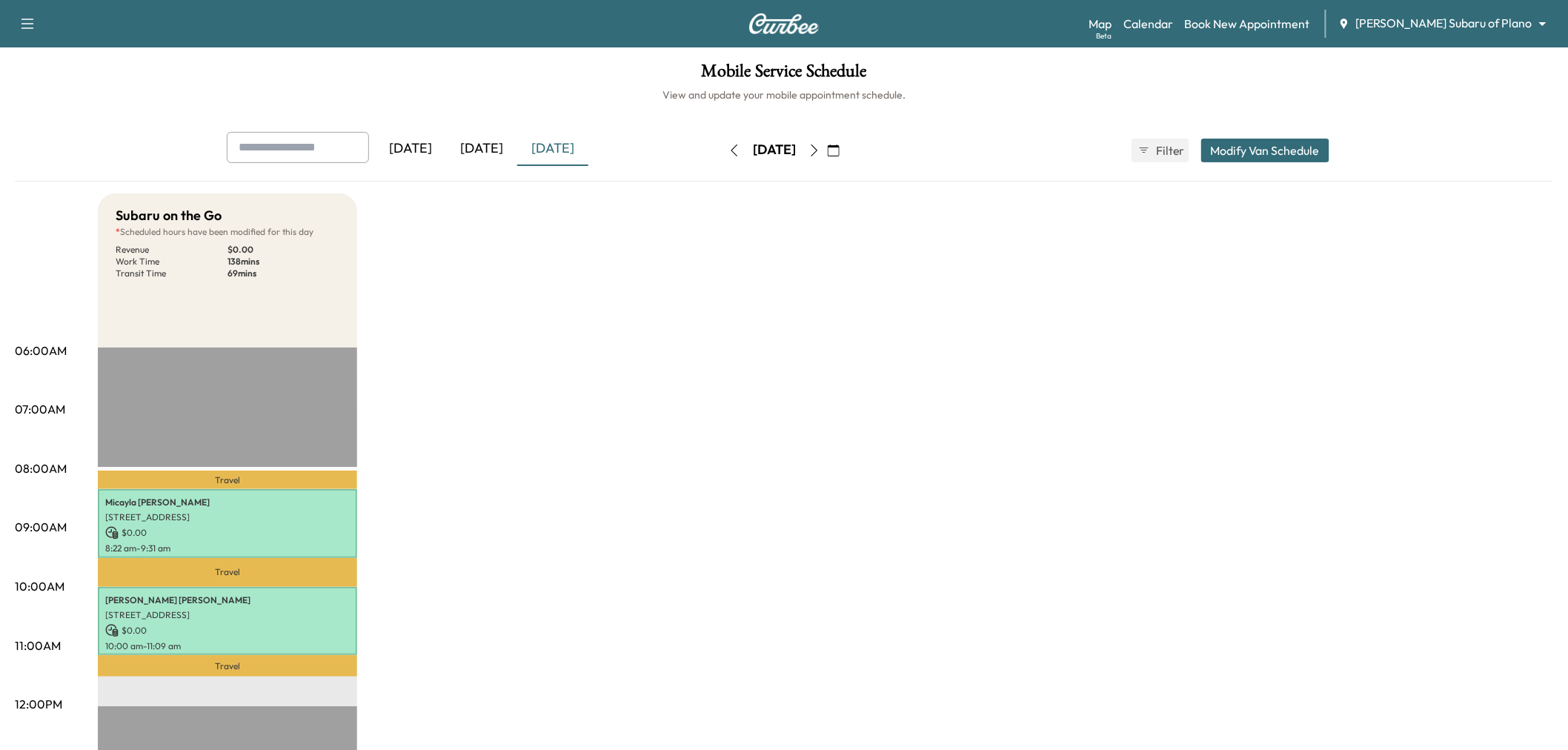
scroll to position [83, 0]
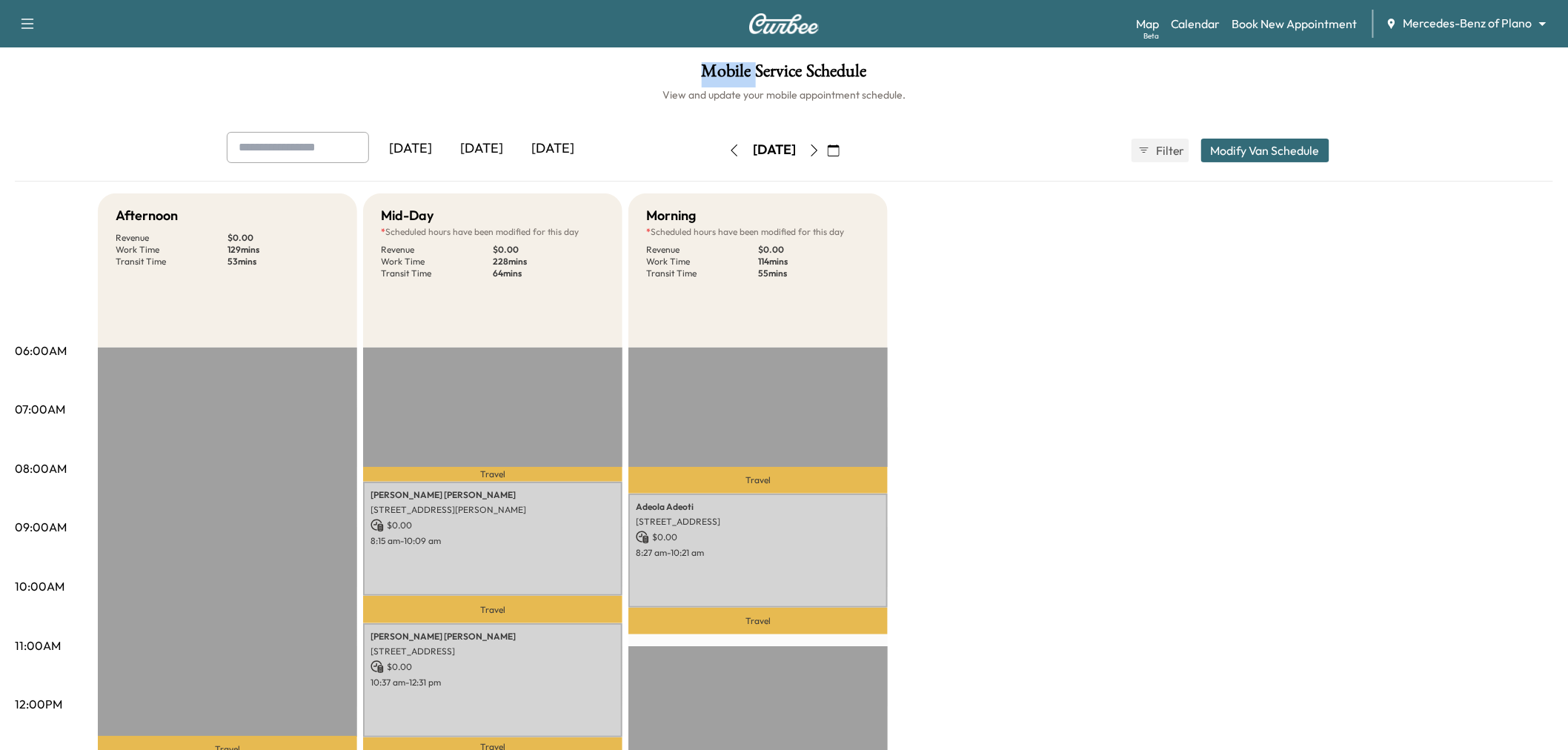
click at [500, 144] on div "[DATE]" at bounding box center [482, 149] width 71 height 34
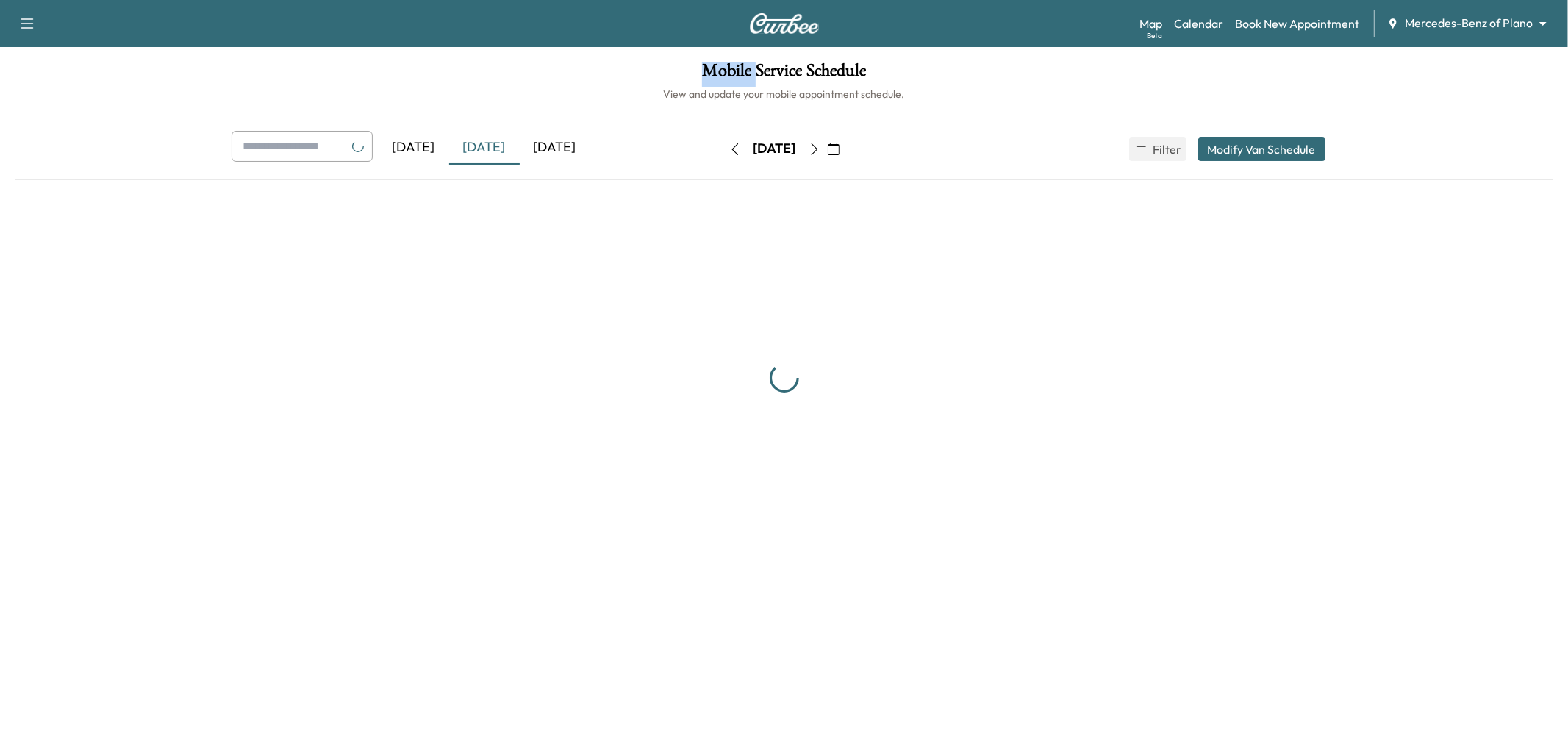
click at [534, 153] on div "[DATE]" at bounding box center [555, 147] width 71 height 34
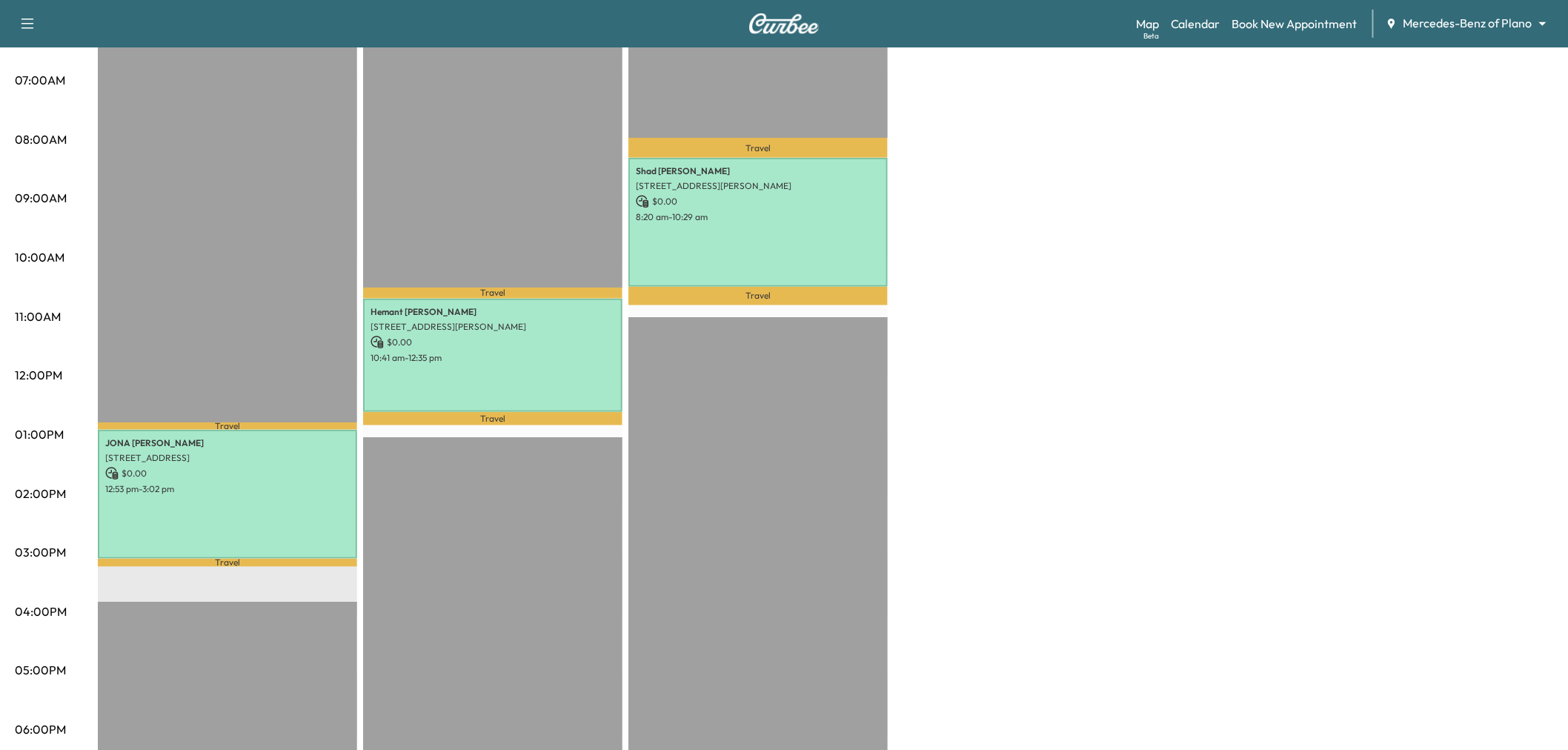
scroll to position [247, 0]
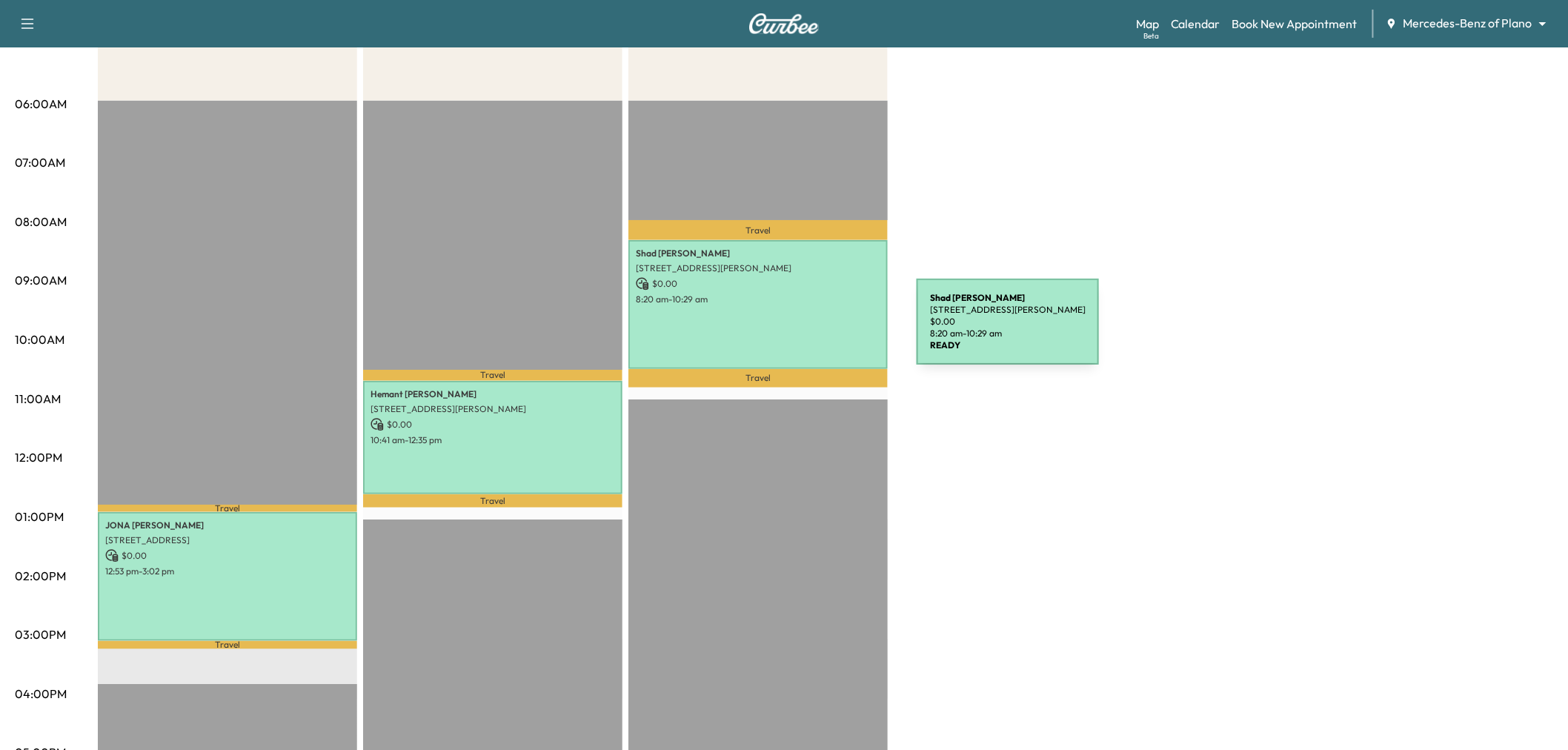
click at [806, 331] on div "Shad Jawaid 13773 Fernando Rd, Frisco, TX 75035, USA $ 0.00 8:20 am - 10:29 am" at bounding box center [758, 304] width 259 height 129
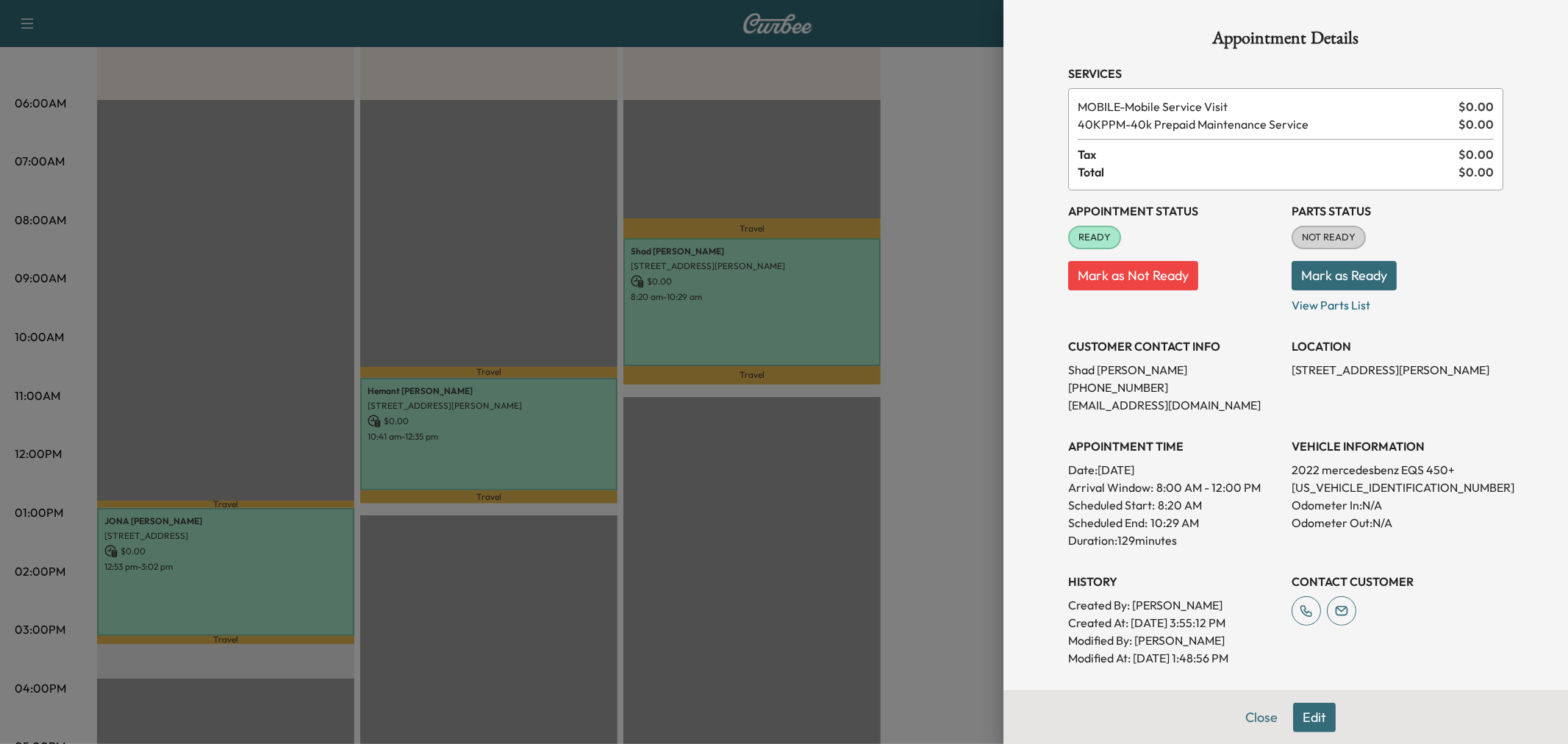
click at [534, 437] on div at bounding box center [784, 372] width 1568 height 744
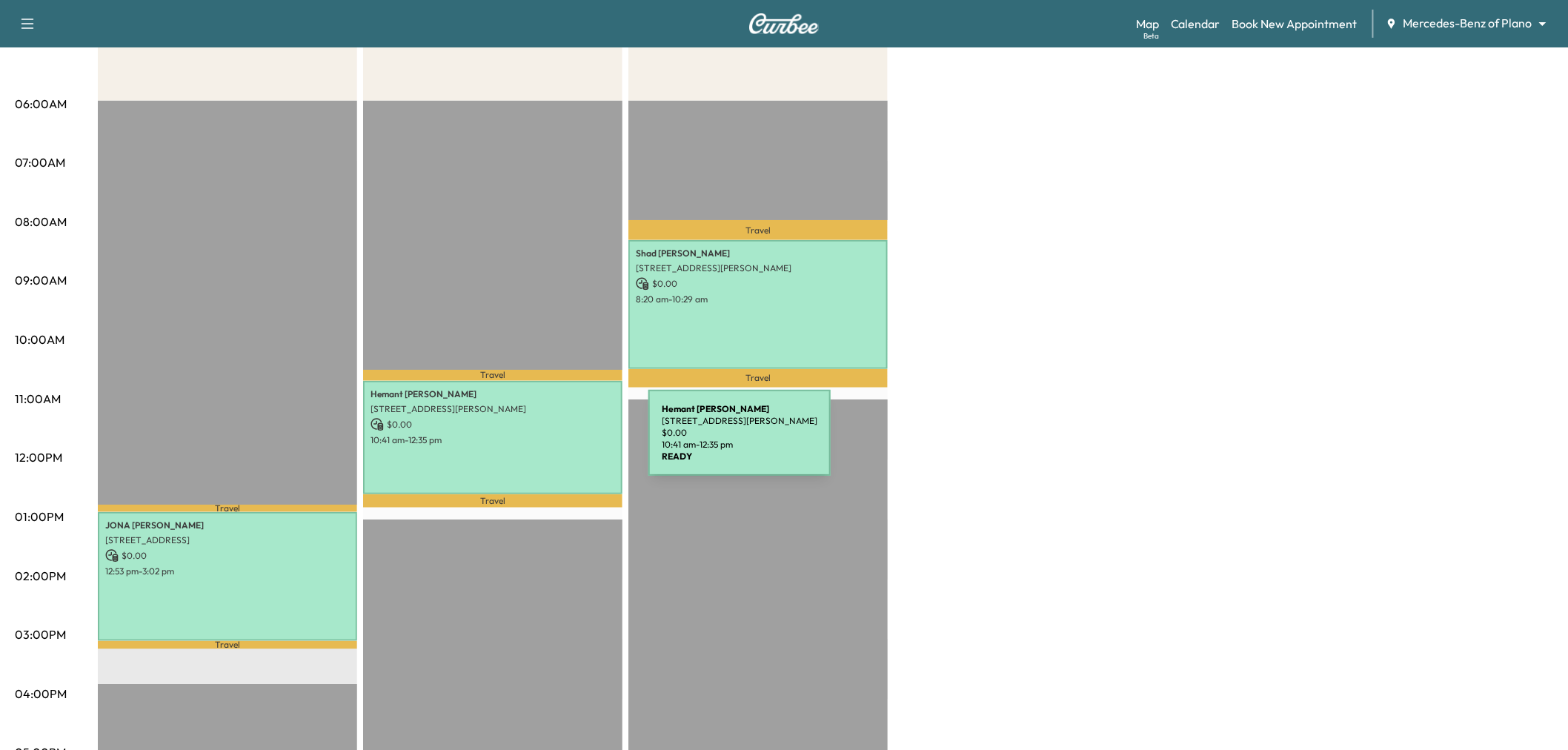
click at [537, 442] on div "Hemant sharma 9713 Karlovich Drive, Plano, TX 75025, United States of America $…" at bounding box center [492, 438] width 259 height 114
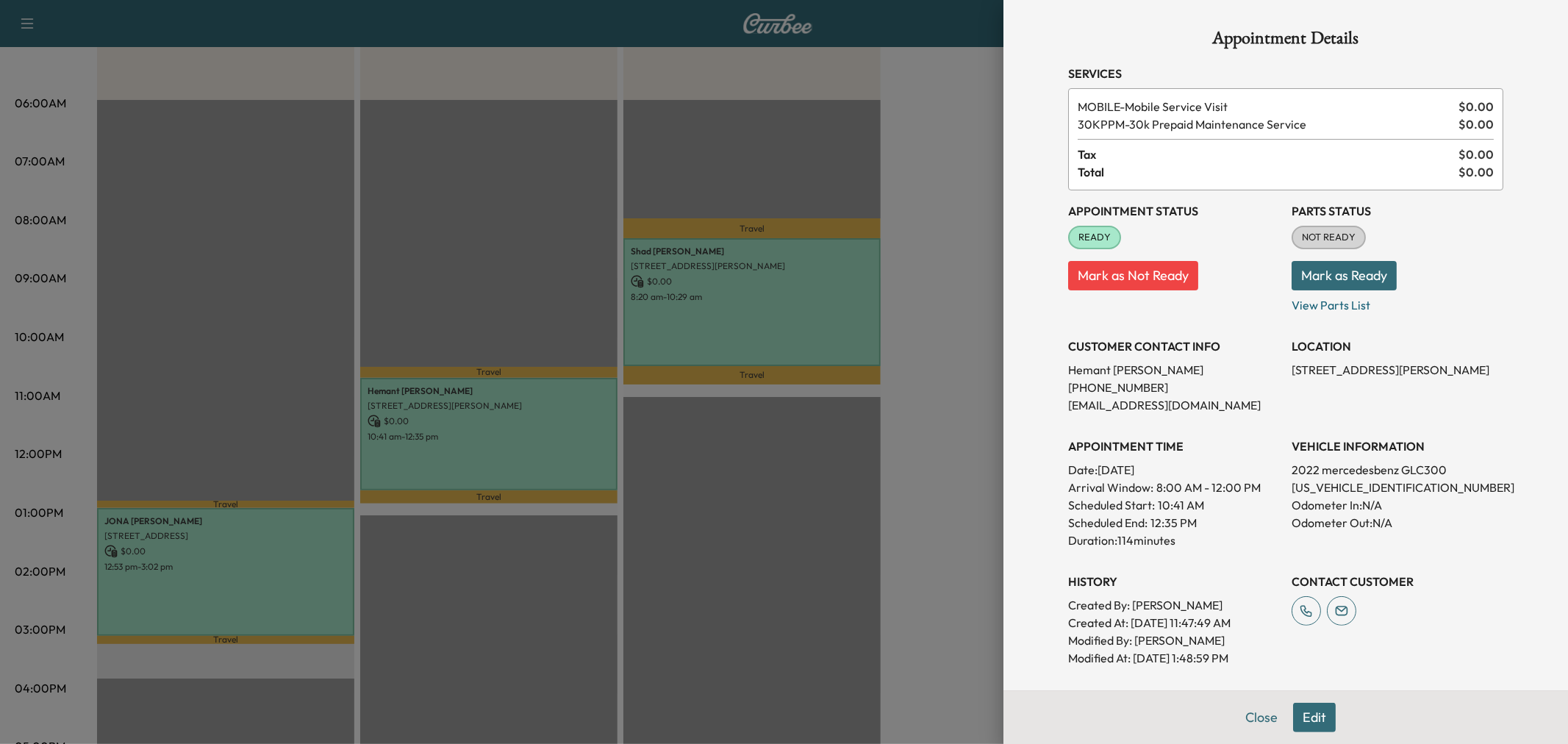
click at [531, 453] on div at bounding box center [784, 372] width 1568 height 744
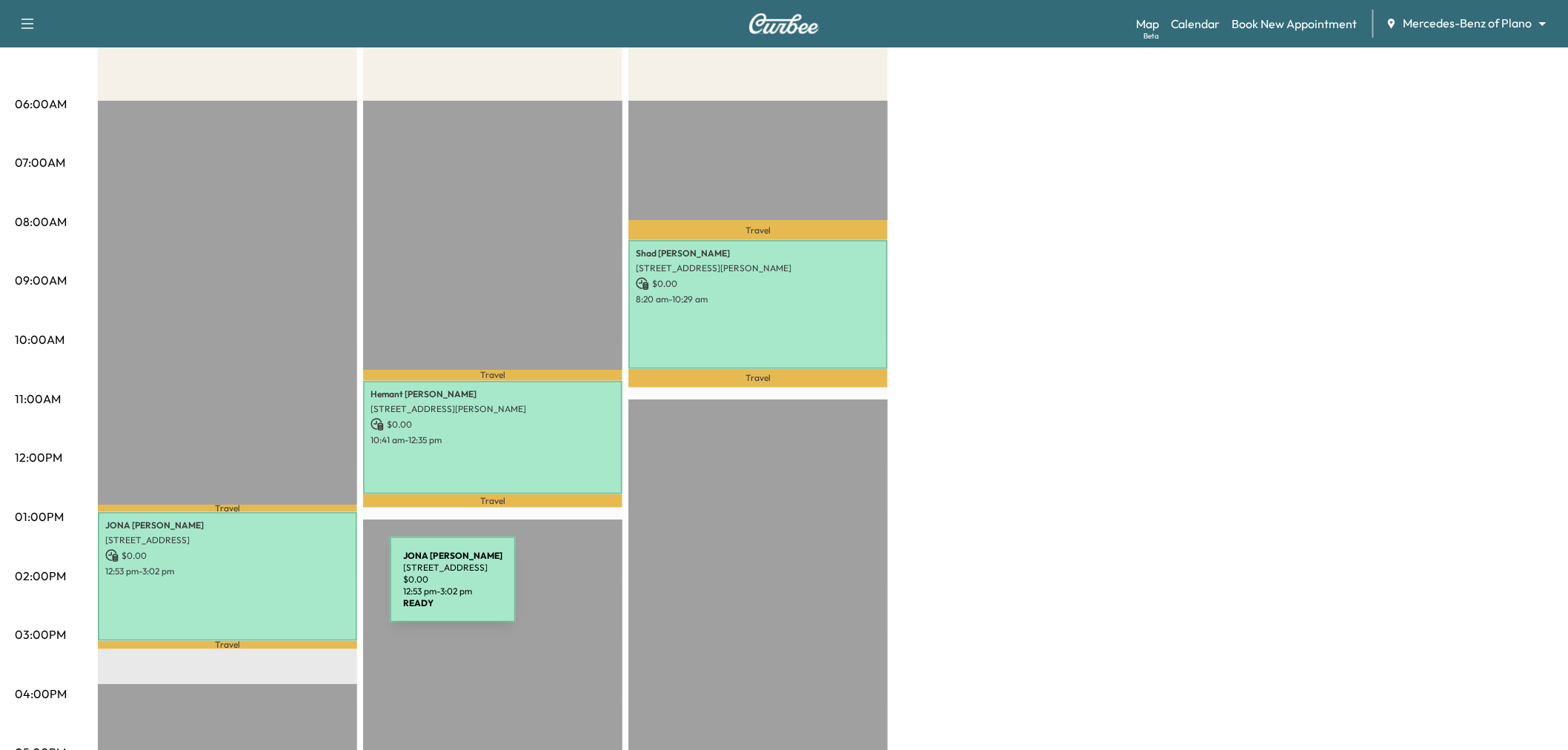
click at [275, 590] on div "JONA THOMAS 3217 Wellshire Ct, Plano, TX 75093, USA $ 0.00 12:53 pm - 3:02 pm" at bounding box center [227, 577] width 259 height 129
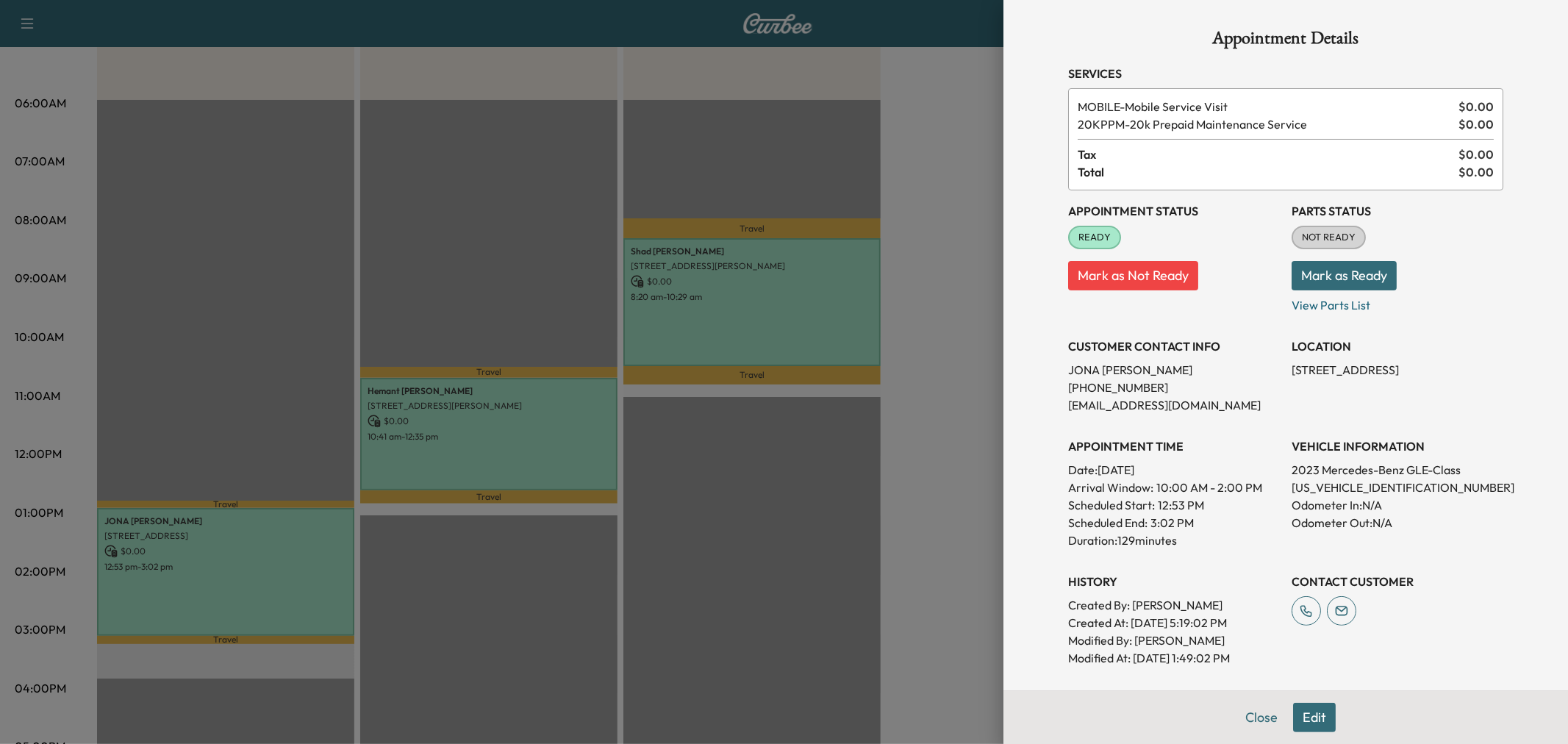
click at [273, 585] on div at bounding box center [784, 372] width 1568 height 744
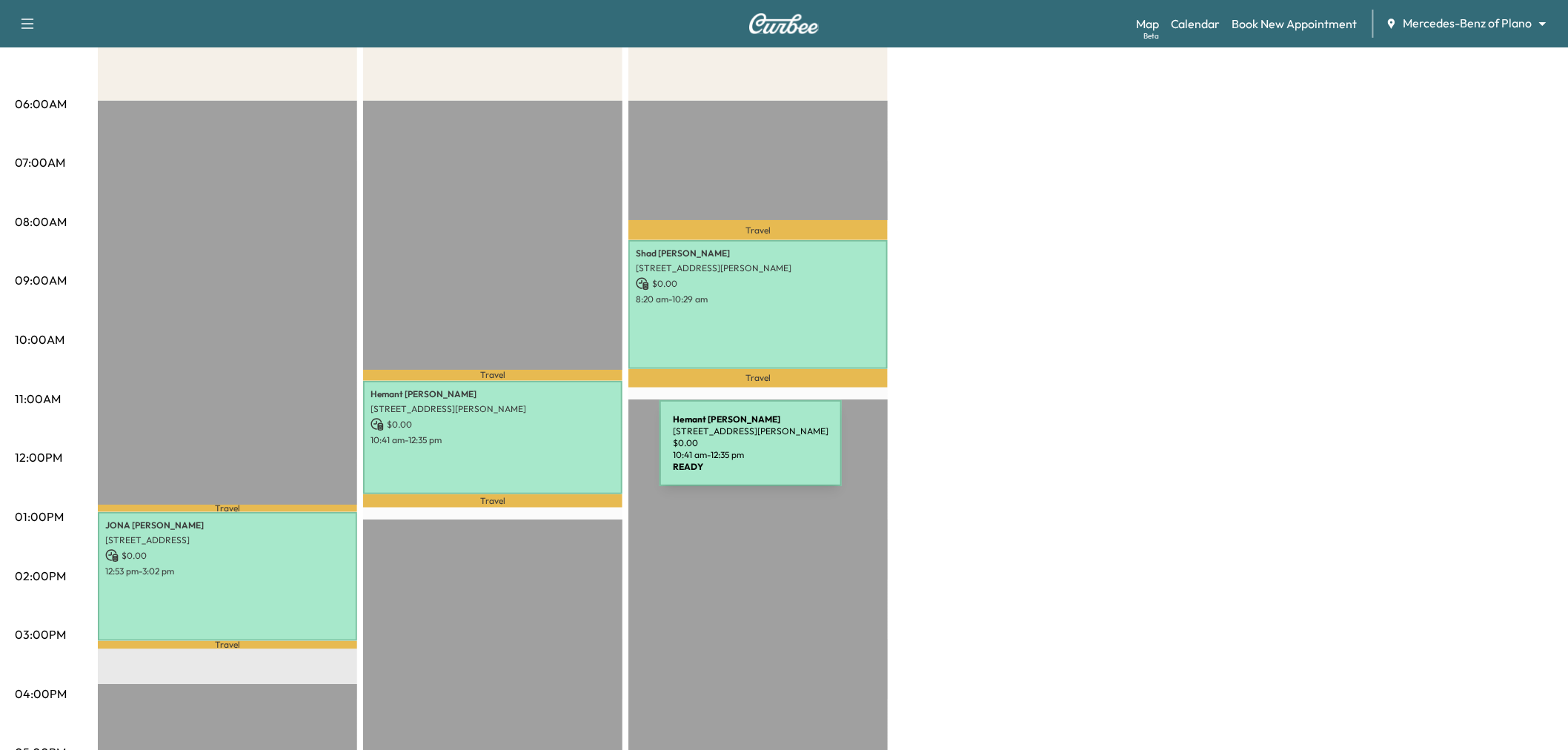
click at [548, 452] on div "Hemant sharma 9713 Karlovich Drive, Plano, TX 75025, United States of America $…" at bounding box center [492, 438] width 259 height 114
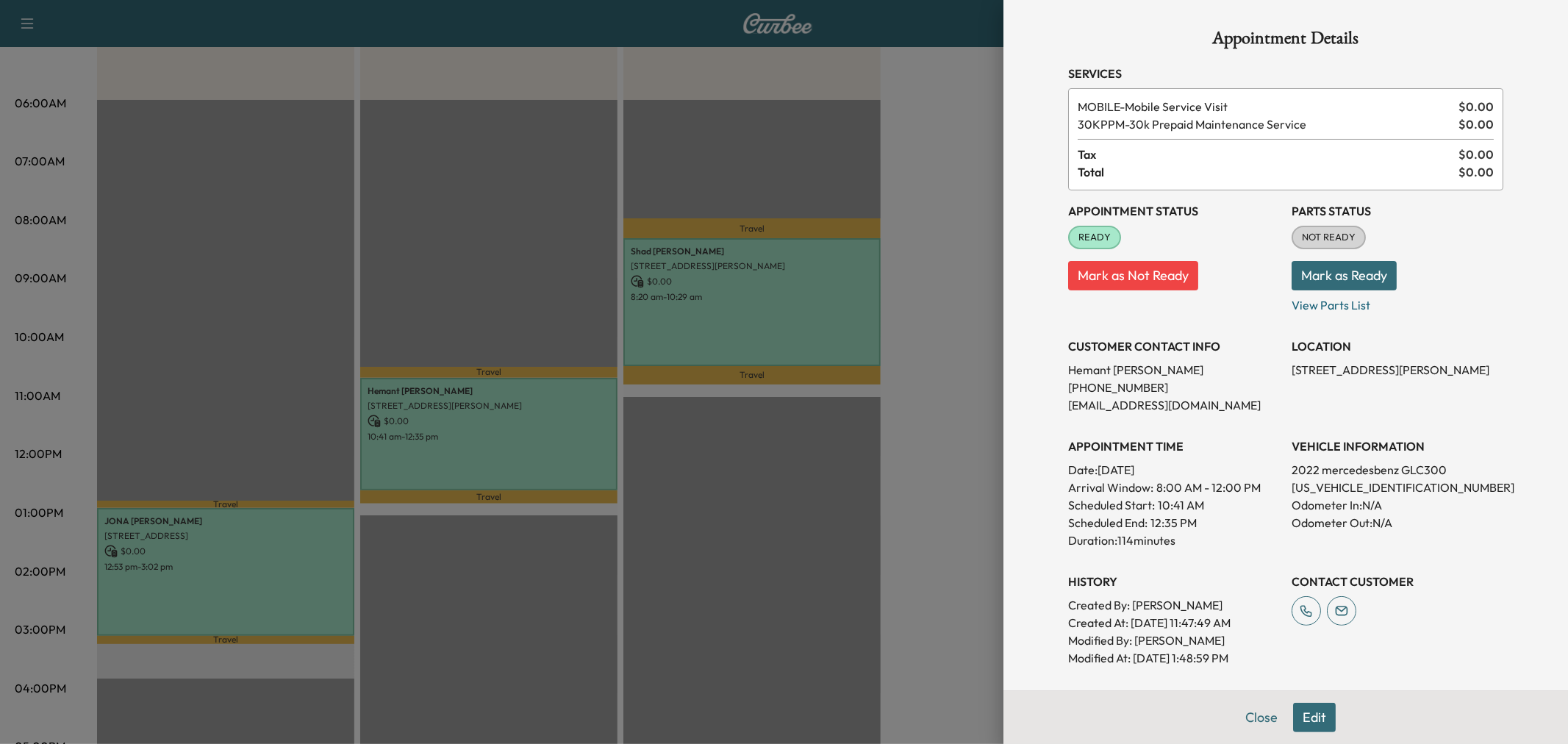
click at [544, 452] on div at bounding box center [784, 372] width 1568 height 744
